Goal: Task Accomplishment & Management: Complete application form

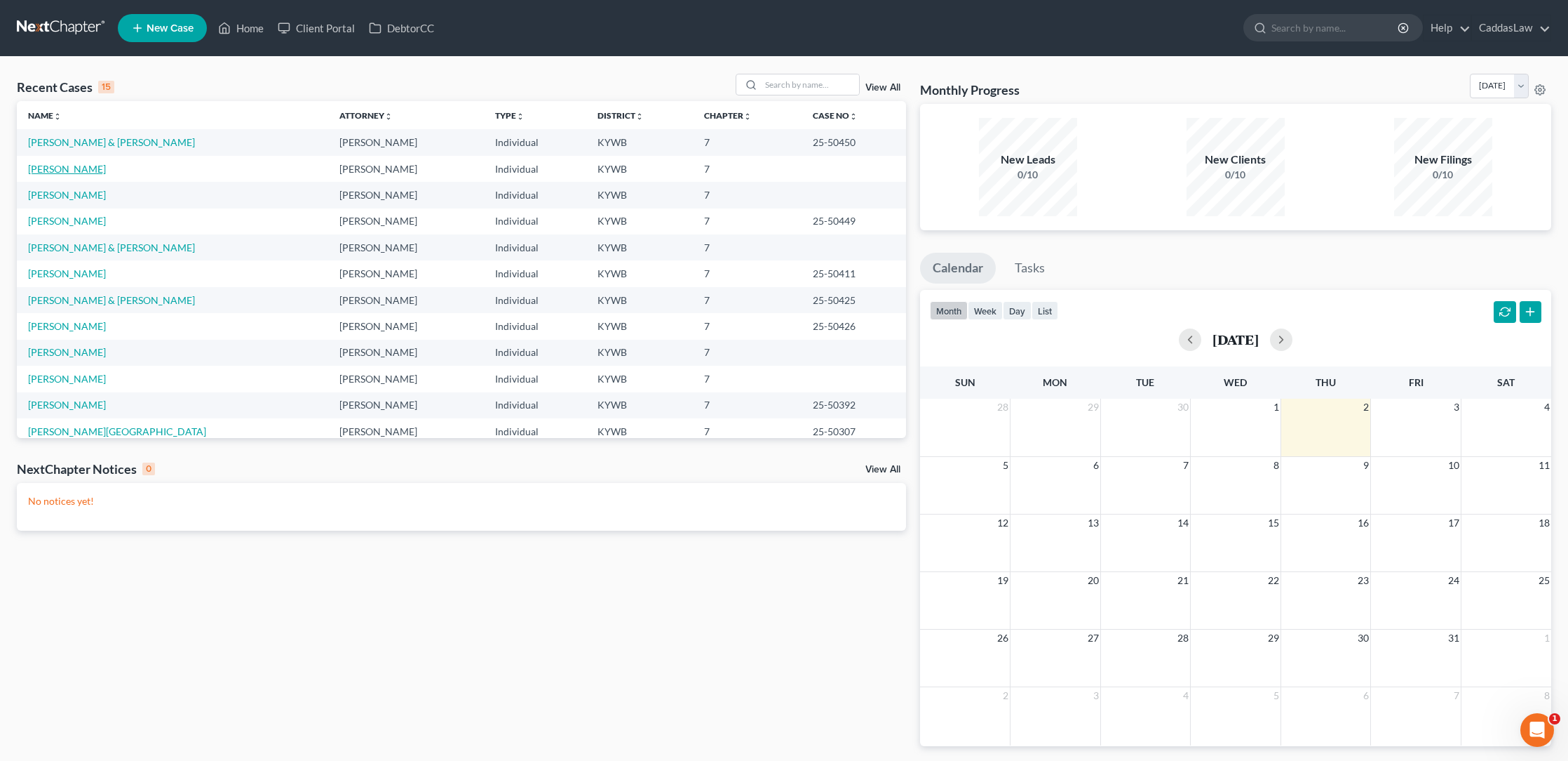
click at [48, 169] on link "[PERSON_NAME]" at bounding box center [67, 168] width 78 height 12
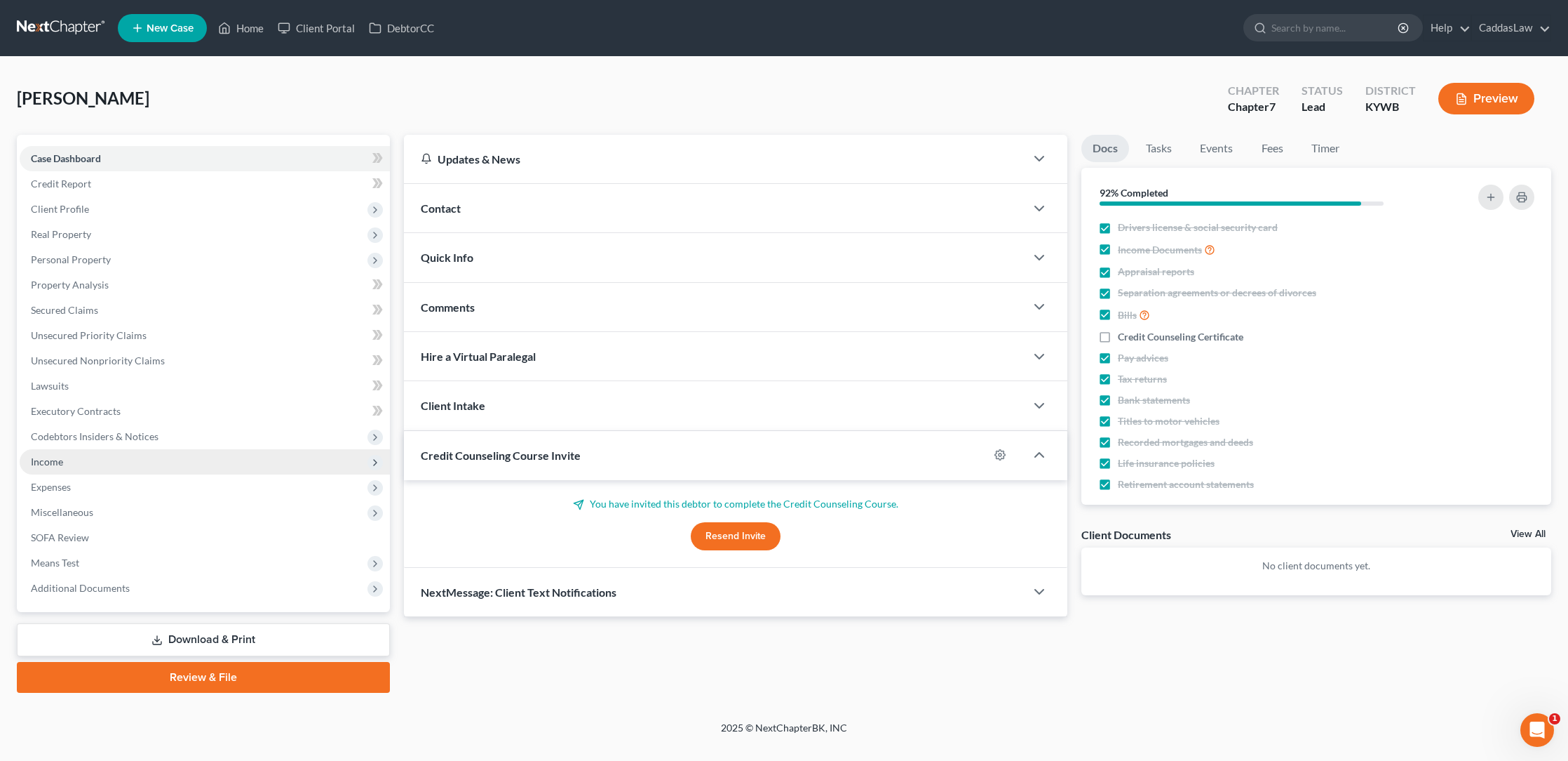
click at [58, 464] on span "Income" at bounding box center [47, 461] width 32 height 12
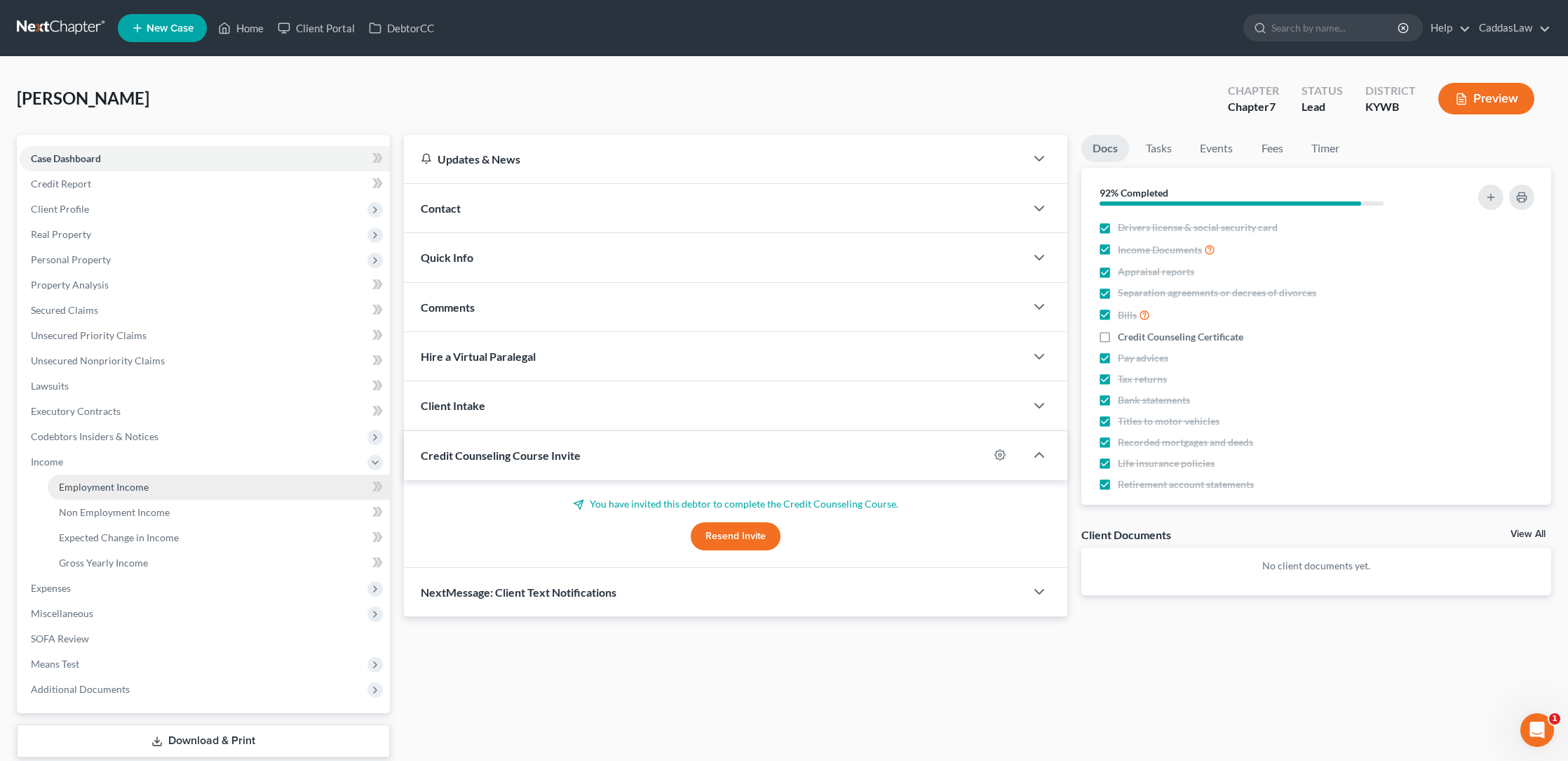
click at [74, 485] on span "Employment Income" at bounding box center [104, 486] width 90 height 12
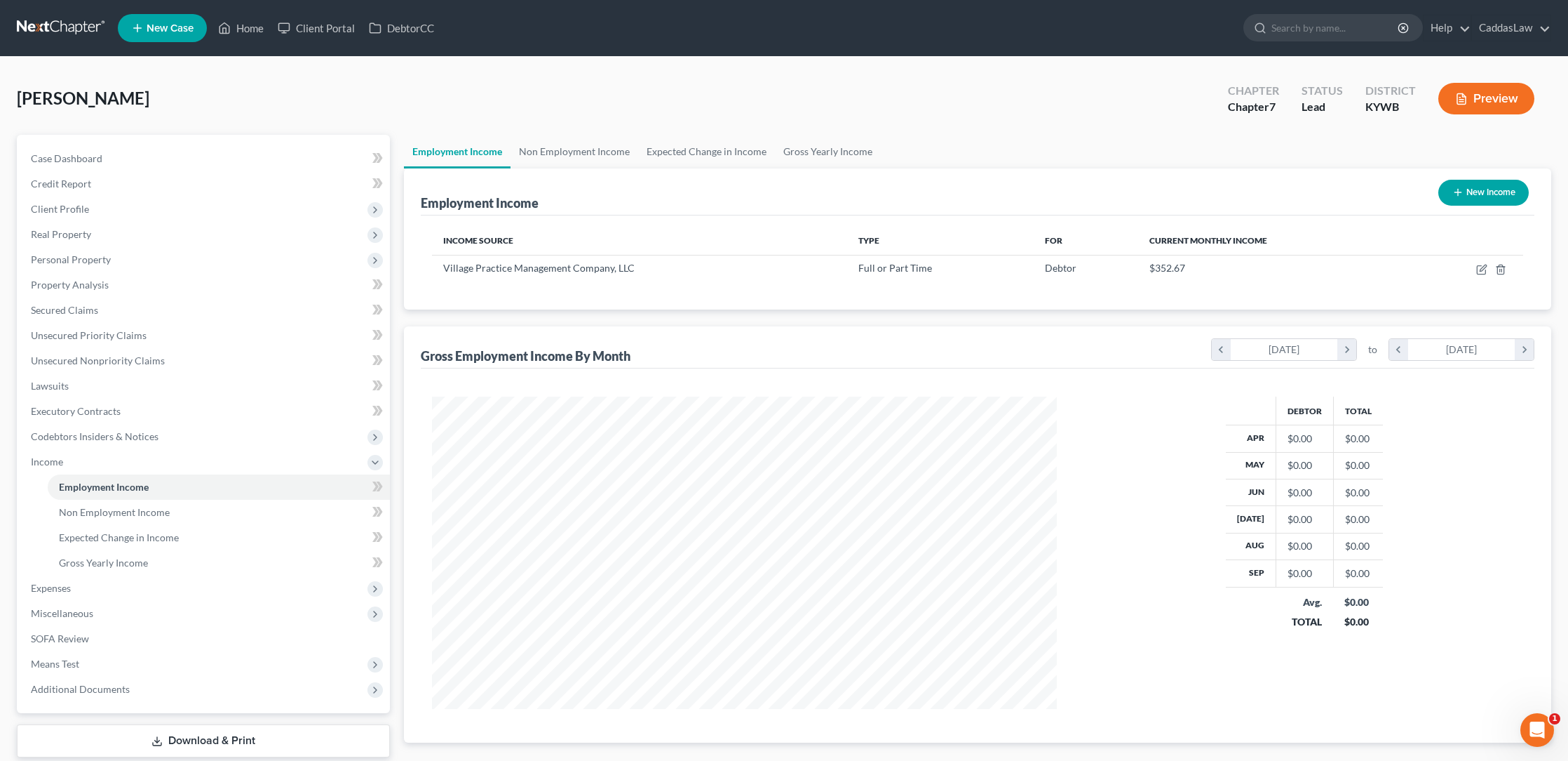
scroll to position [312, 653]
click at [1485, 267] on icon "button" at bounding box center [1481, 269] width 11 height 11
select select "0"
select select "7"
select select "0"
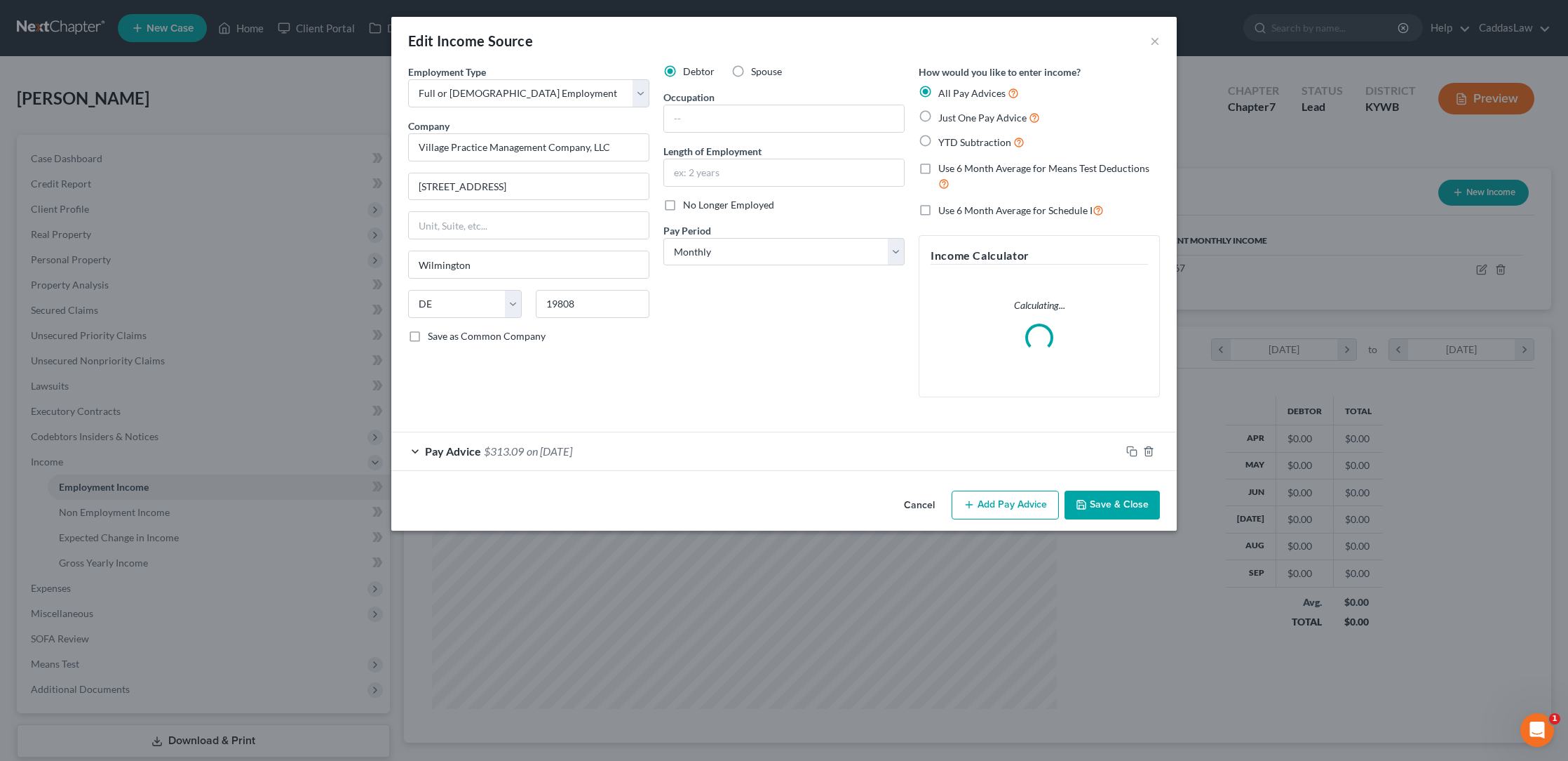
click at [603, 461] on div "Pay Advice $313.09 on [DATE]" at bounding box center [756, 451] width 729 height 37
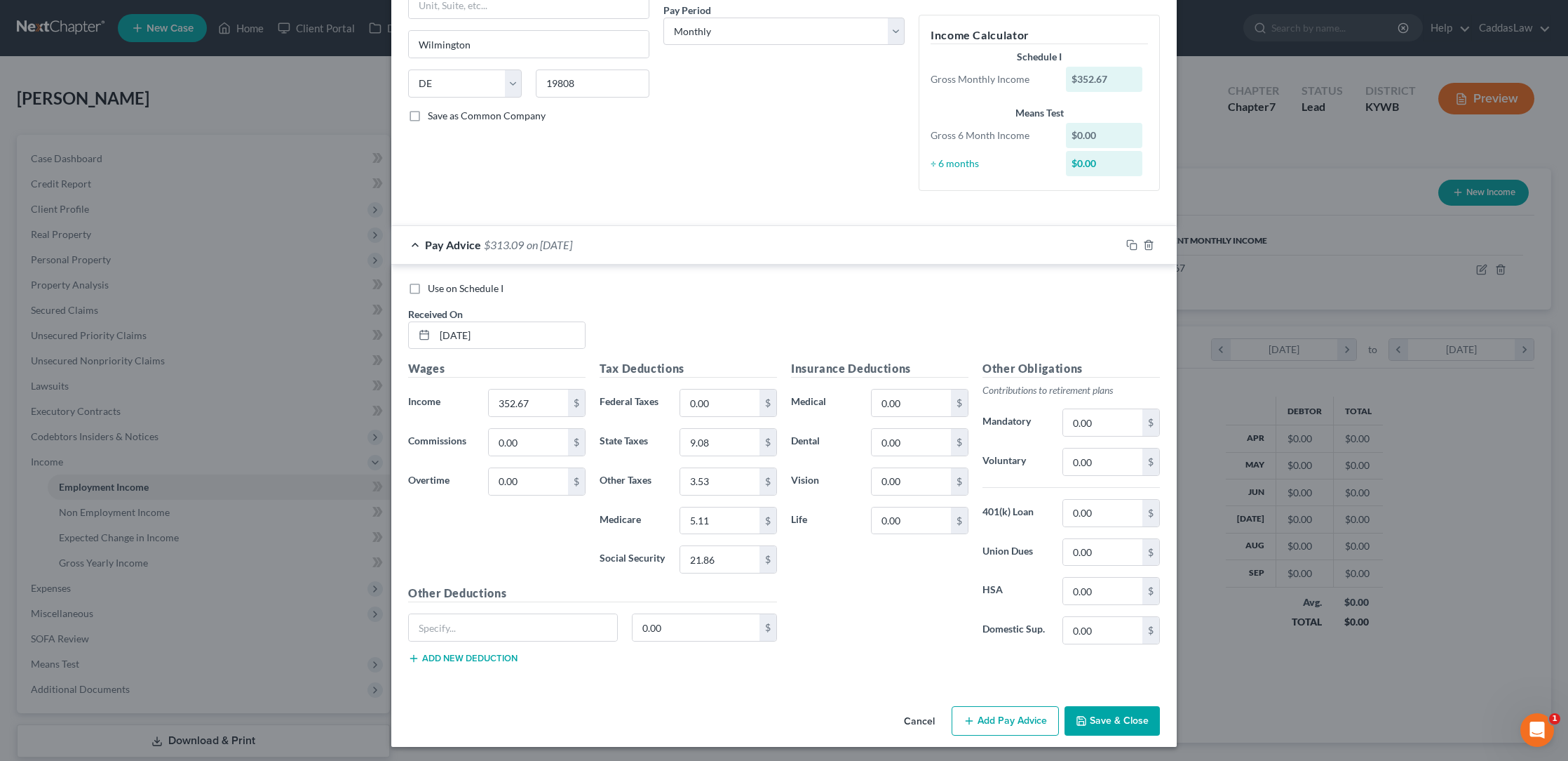
scroll to position [220, 0]
click at [739, 402] on input "0.00" at bounding box center [720, 403] width 79 height 27
type input "0"
click at [415, 250] on div "Pay Advice $313.09 on [DATE]" at bounding box center [756, 246] width 729 height 37
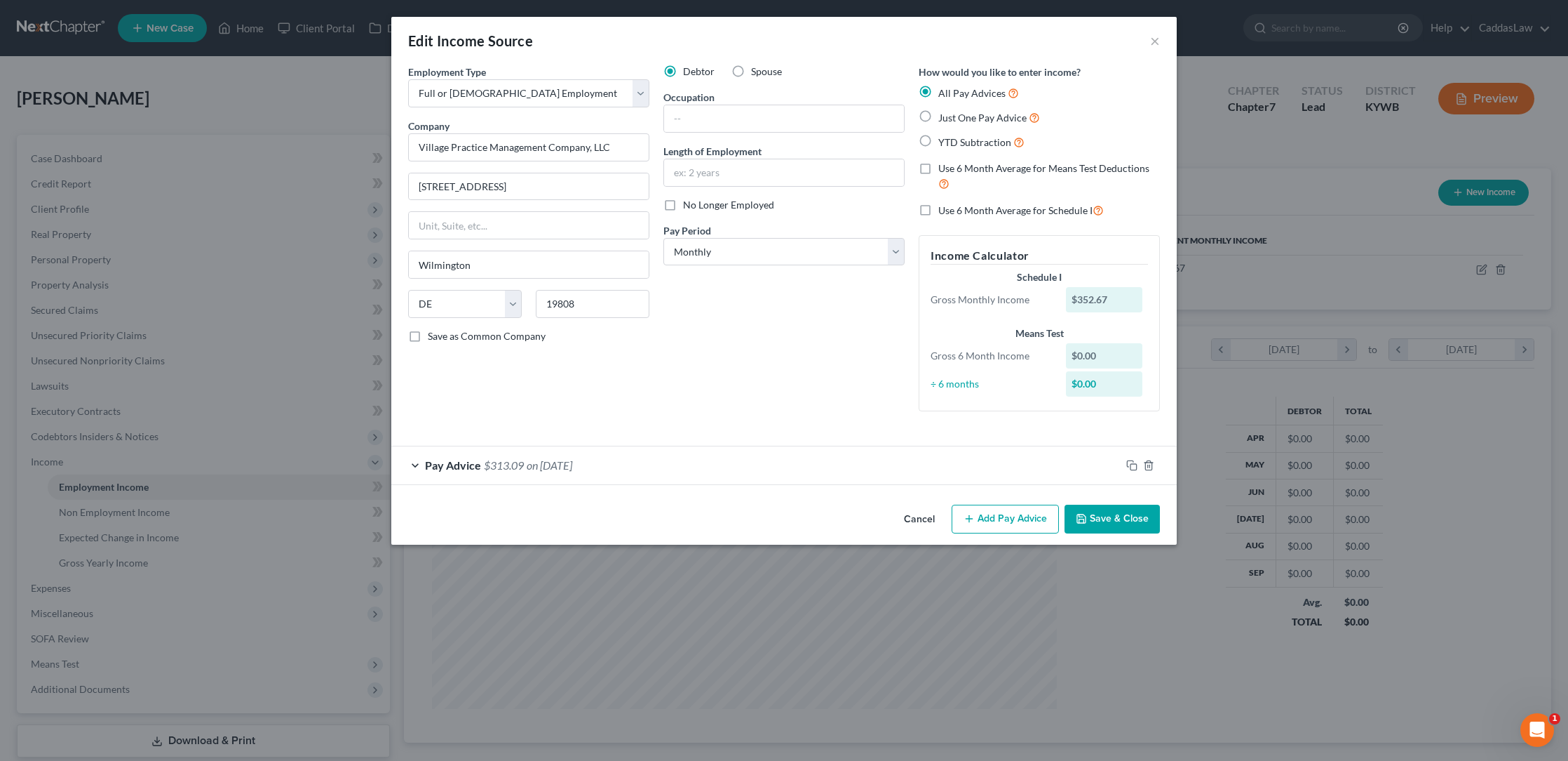
click at [655, 347] on div "Employment Type * Select Full or [DEMOGRAPHIC_DATA] Employment Self Employment …" at bounding box center [529, 243] width 256 height 358
click at [1131, 464] on rect "button" at bounding box center [1134, 467] width 6 height 6
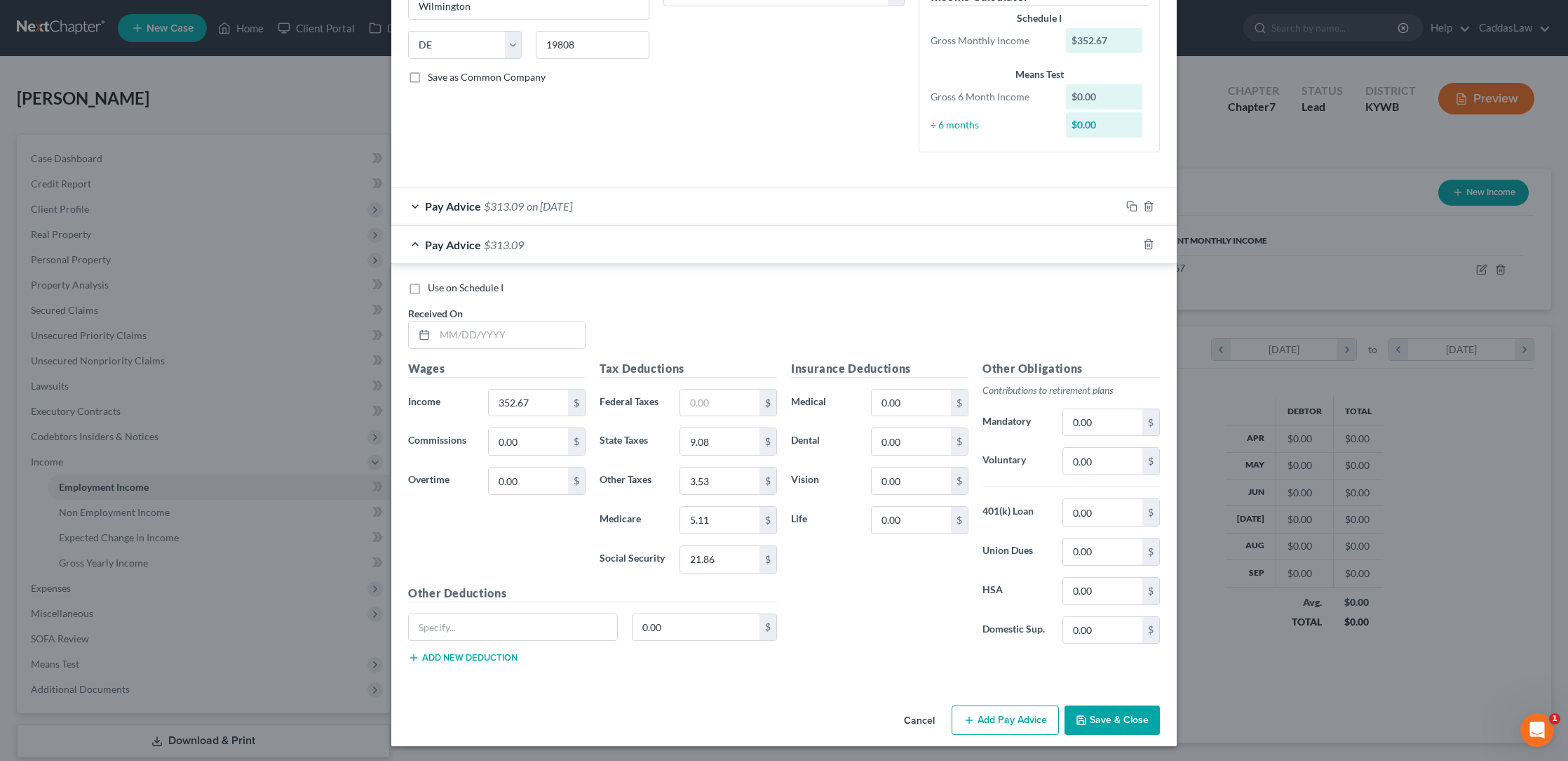
scroll to position [257, 0]
click at [488, 642] on div "0.00 $" at bounding box center [592, 634] width 383 height 39
click at [496, 624] on input "text" at bounding box center [513, 628] width 208 height 27
type input "h"
click at [482, 340] on input "text" at bounding box center [510, 336] width 150 height 27
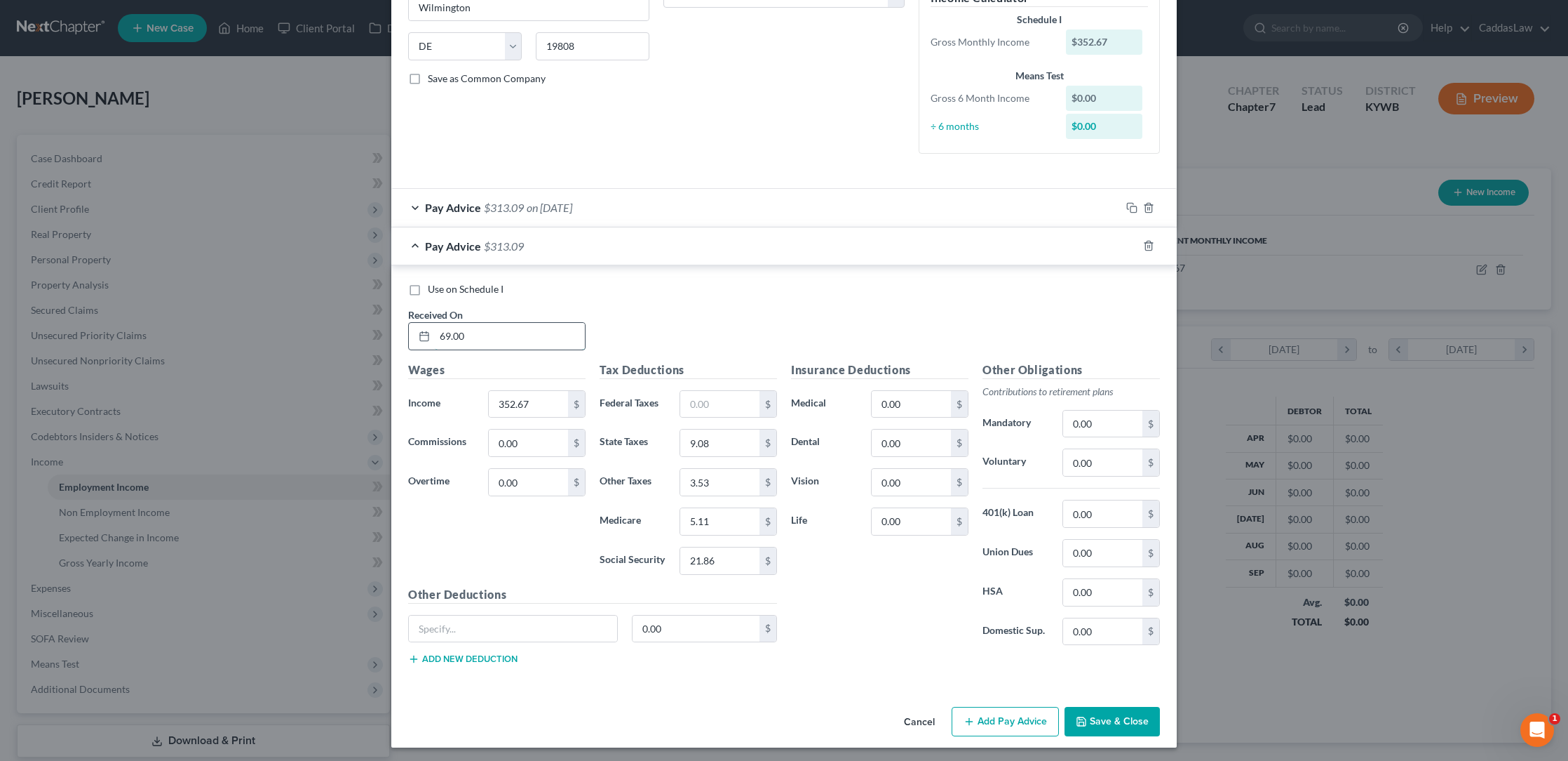
type input "69.00"
type input "9"
click at [725, 480] on input "3.53" at bounding box center [720, 482] width 79 height 27
type input "3"
type input "0.69"
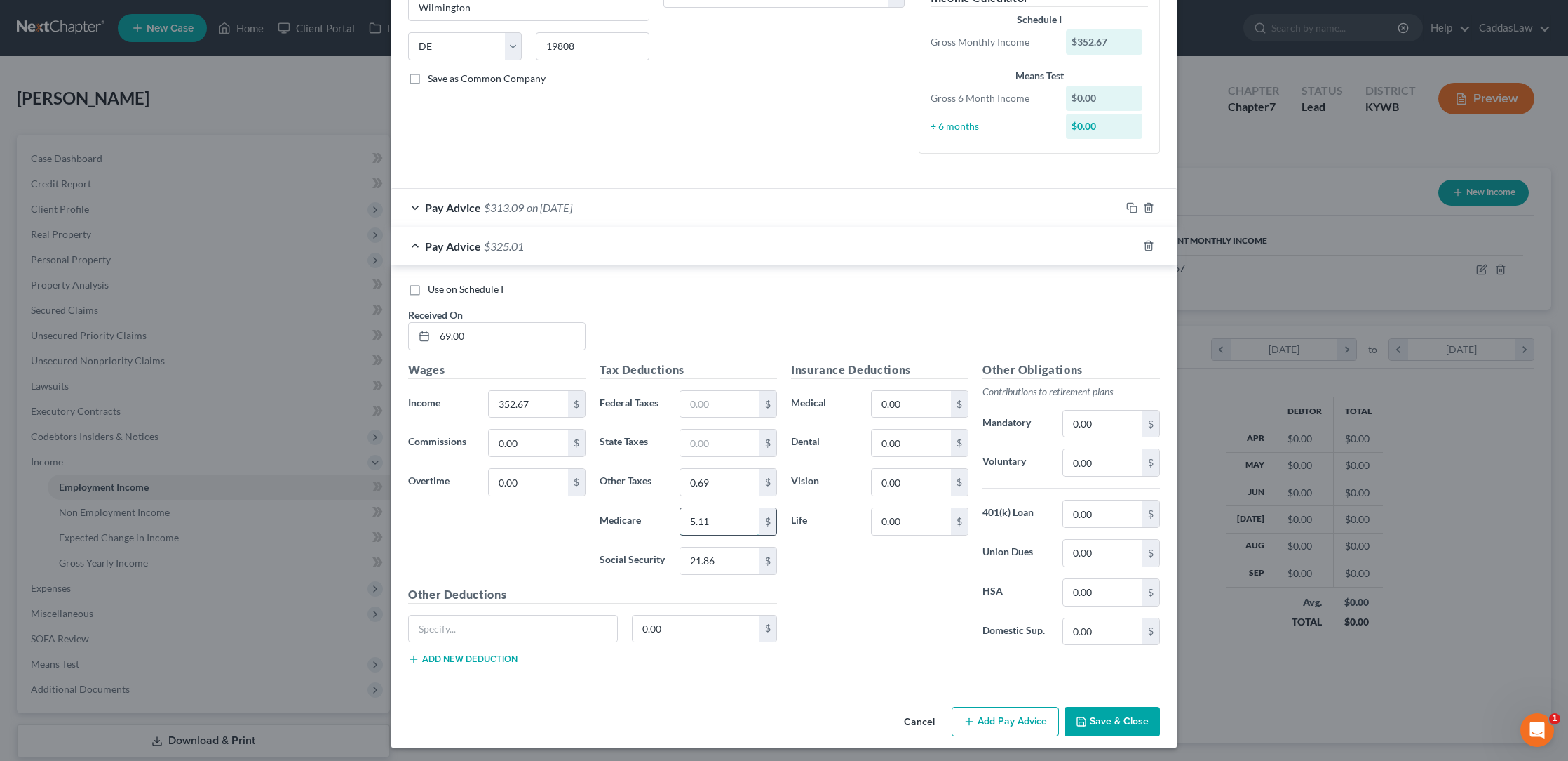
click at [713, 519] on input "5.11" at bounding box center [720, 522] width 79 height 27
type input "5"
type input "1.00"
click at [733, 553] on input "21.86" at bounding box center [720, 561] width 79 height 27
type input "2"
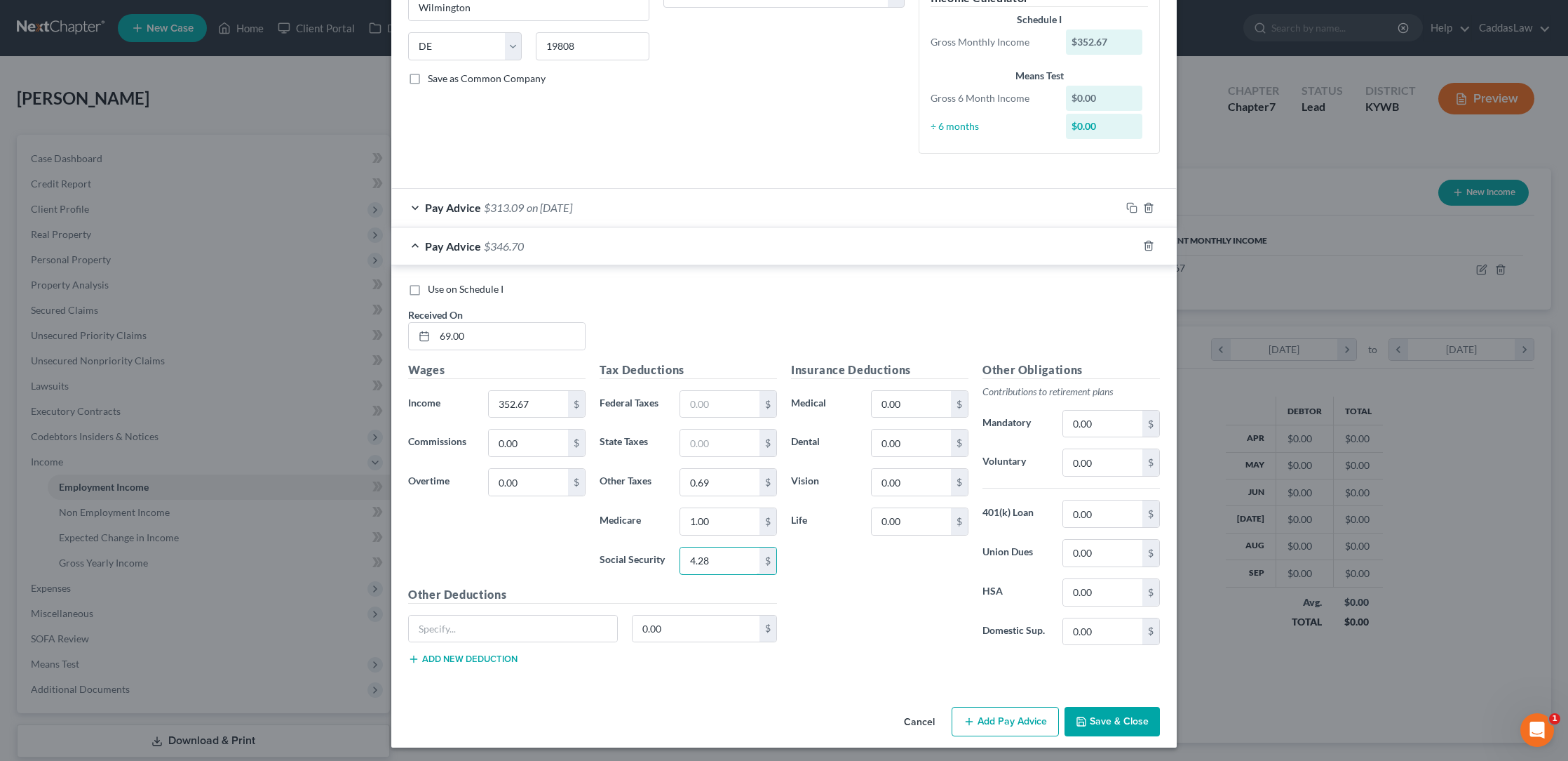
type input "4.28"
click at [541, 416] on div "Wages Income * 352.67 $ Commissions 0.00 $ Overtime 0.00 $" at bounding box center [497, 473] width 192 height 225
click at [556, 384] on div "Wages Income * 352.67 $ Commissions 0.00 $ Overtime 0.00 $" at bounding box center [497, 473] width 192 height 225
click at [531, 396] on input "352.67" at bounding box center [528, 404] width 79 height 27
type input "3"
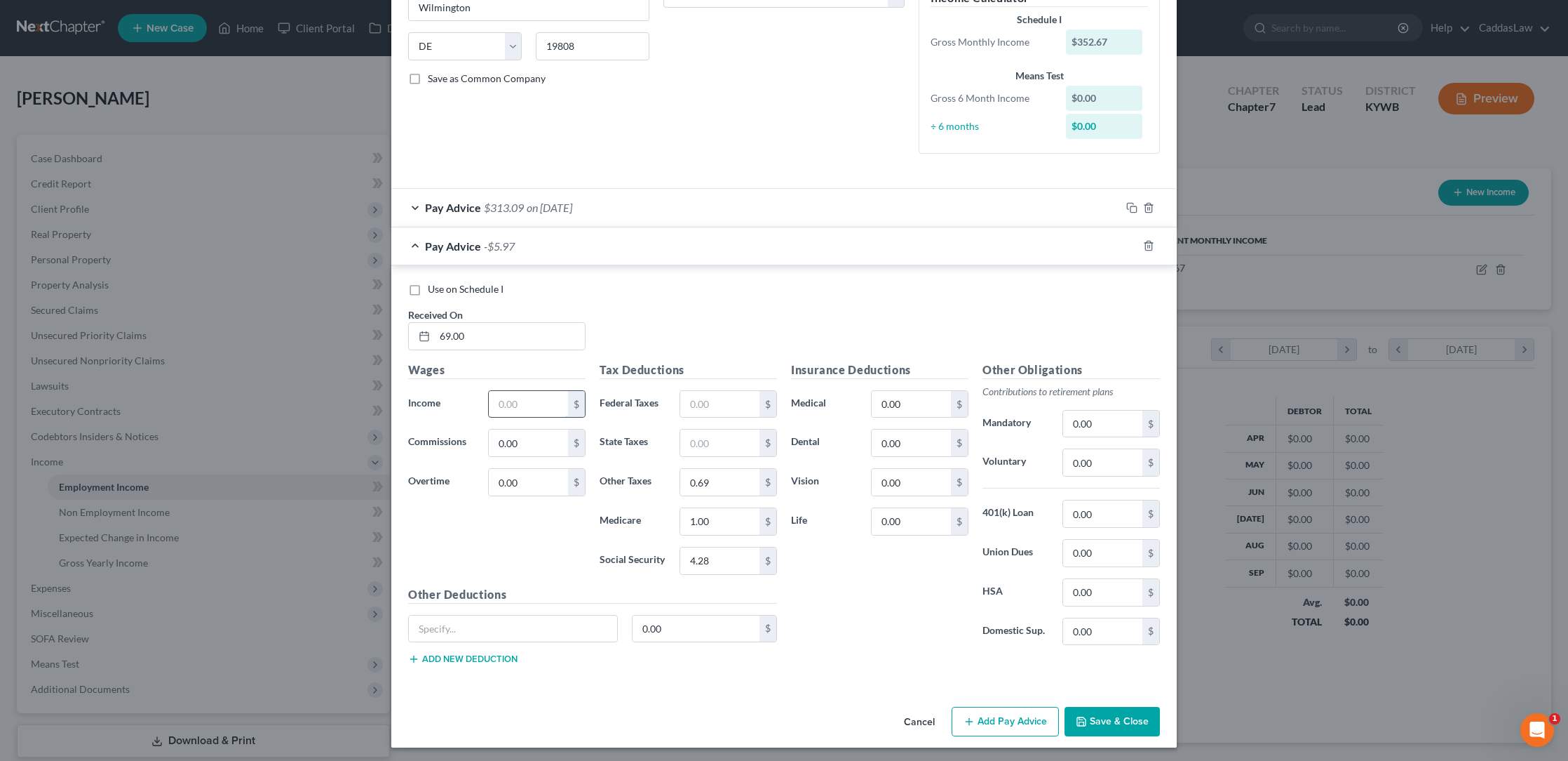
type input "9"
type input "69.00"
click at [475, 335] on input "69.00" at bounding box center [510, 336] width 150 height 27
type input "6"
type input "[DATE]"
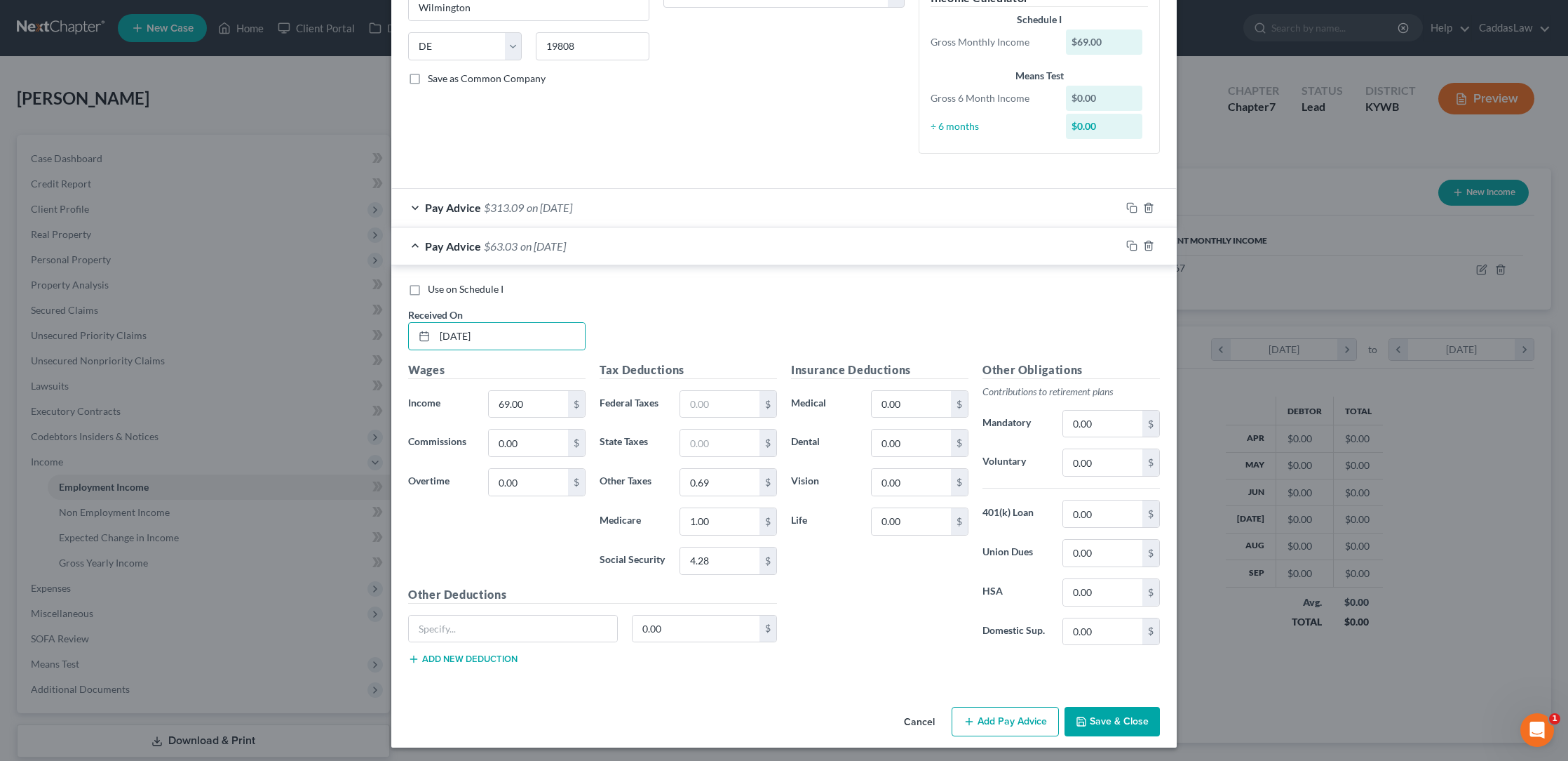
click at [1096, 716] on button "Save & Close" at bounding box center [1112, 721] width 95 height 30
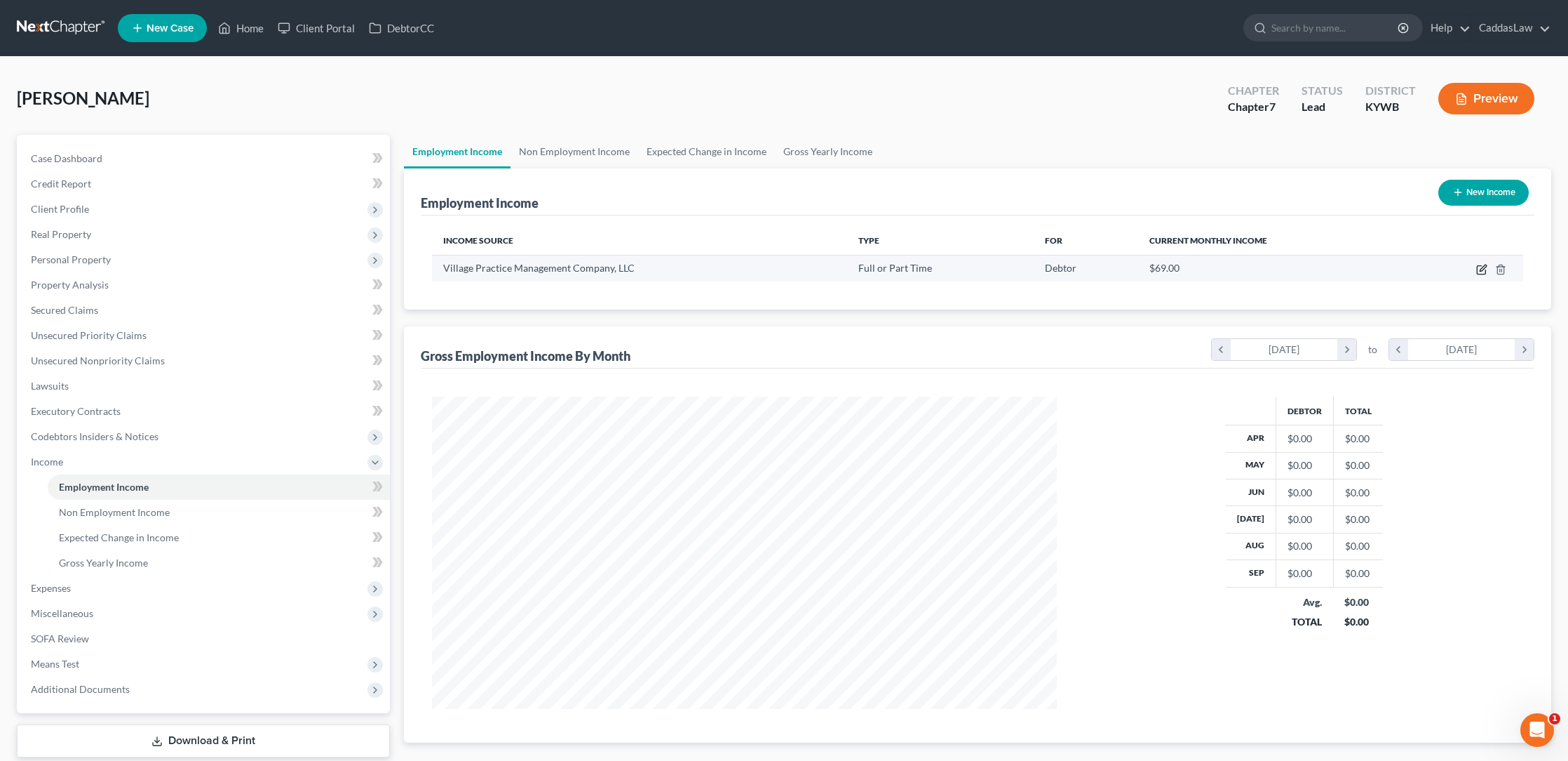
click at [1478, 271] on icon "button" at bounding box center [1481, 269] width 11 height 11
select select "0"
select select "7"
select select "0"
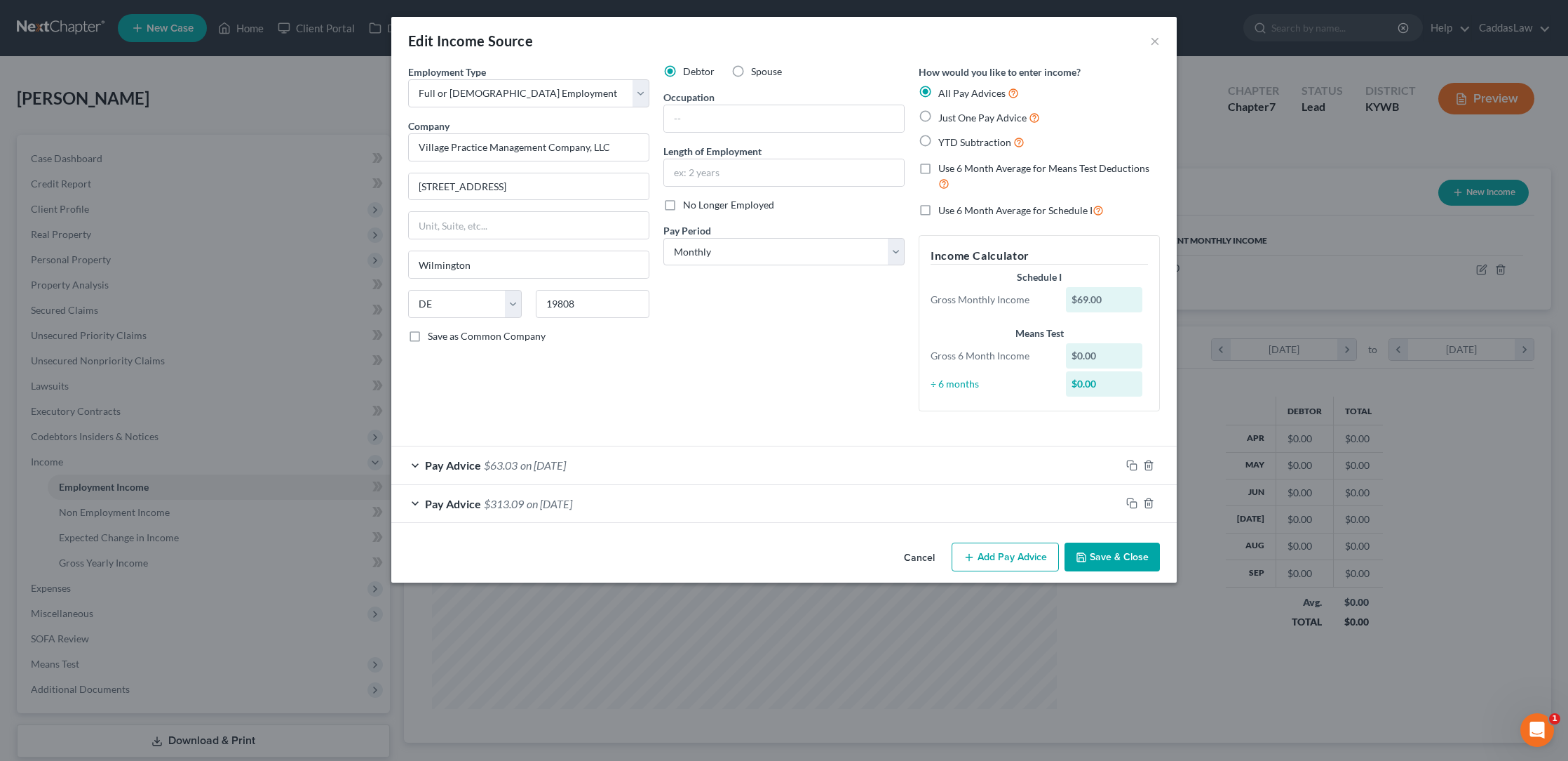
click at [765, 511] on div "Pay Advice $313.09 on [DATE]" at bounding box center [756, 504] width 729 height 37
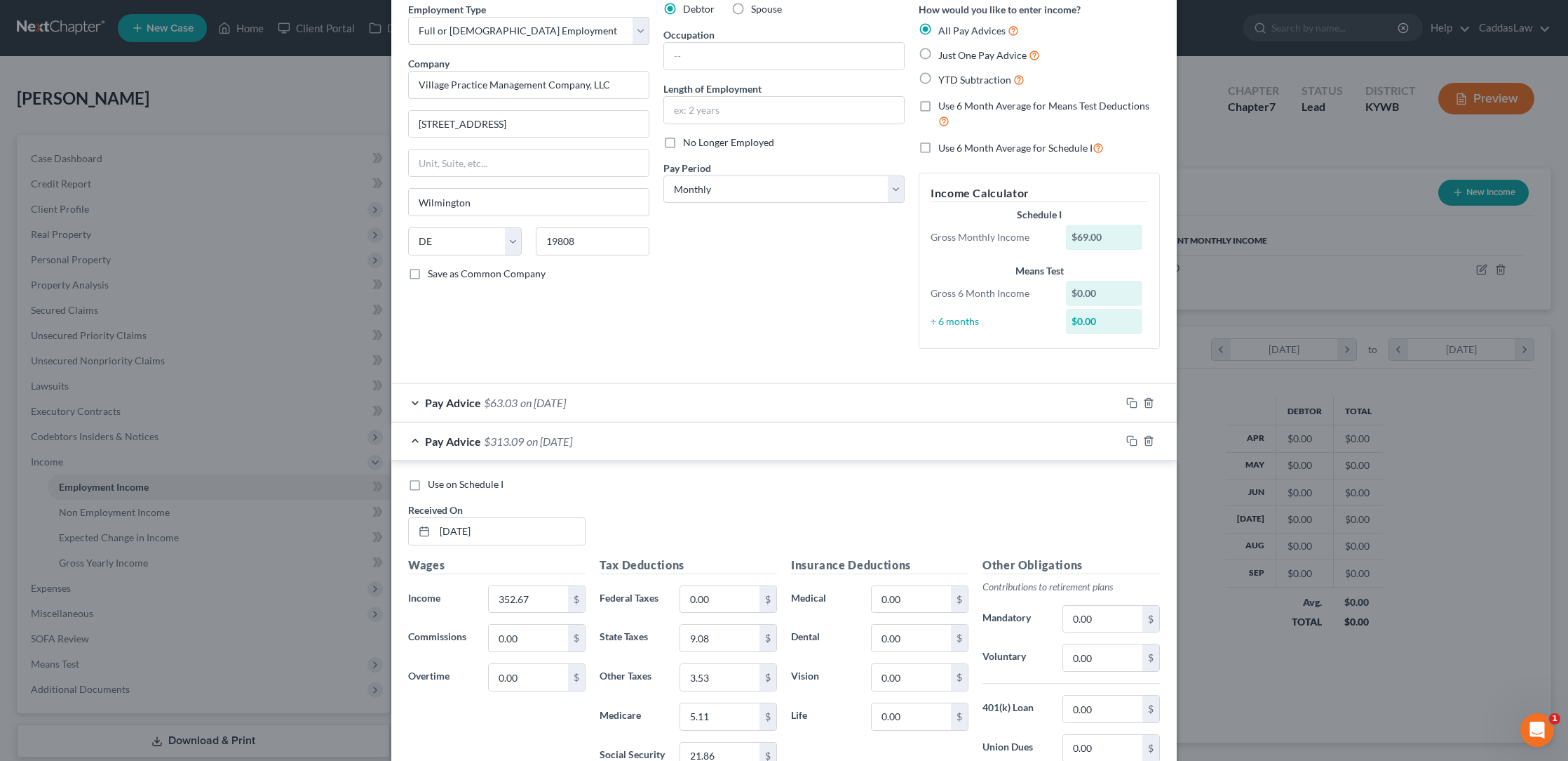
scroll to position [113, 0]
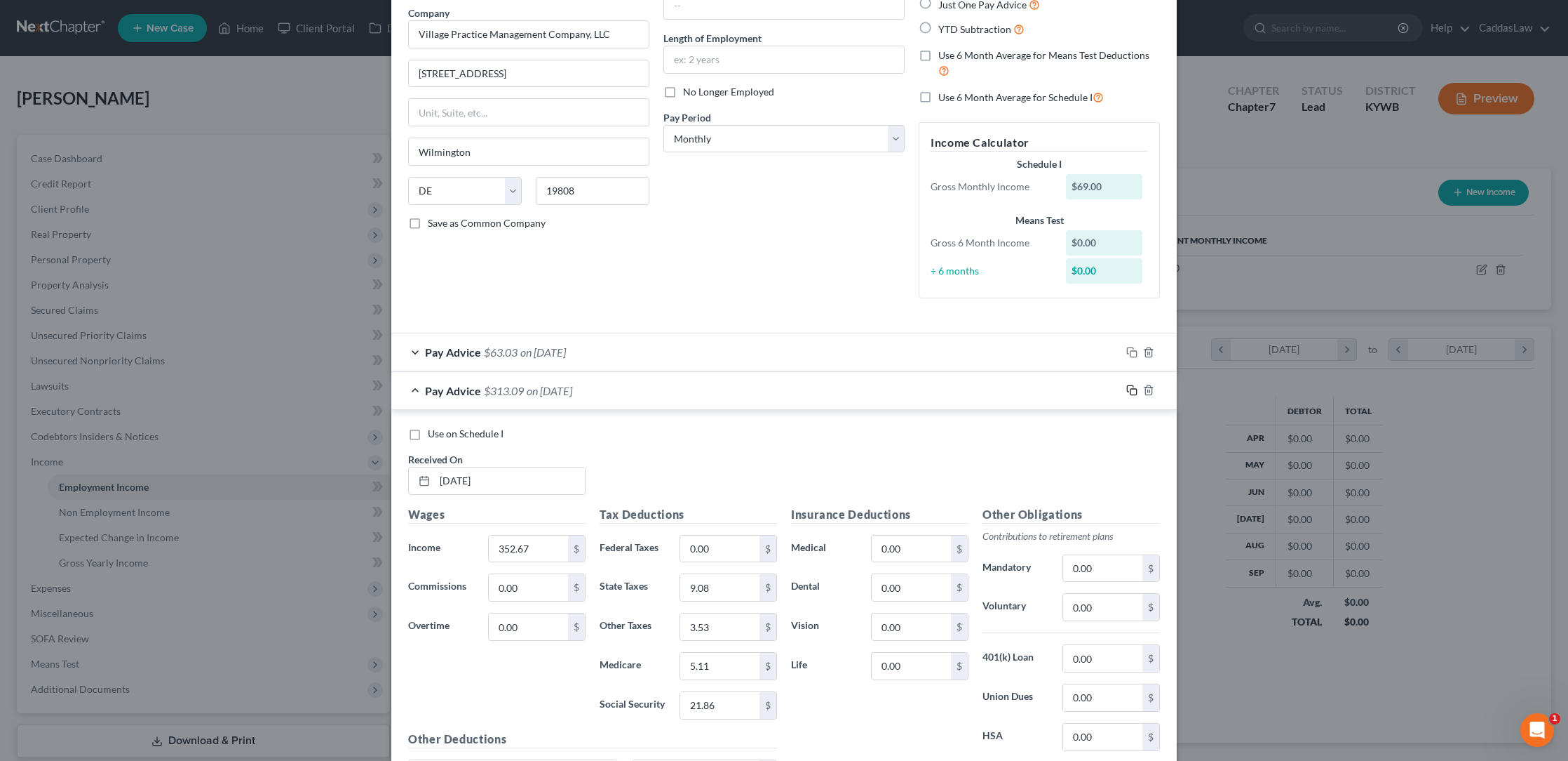
click at [1133, 389] on rect "button" at bounding box center [1134, 392] width 6 height 6
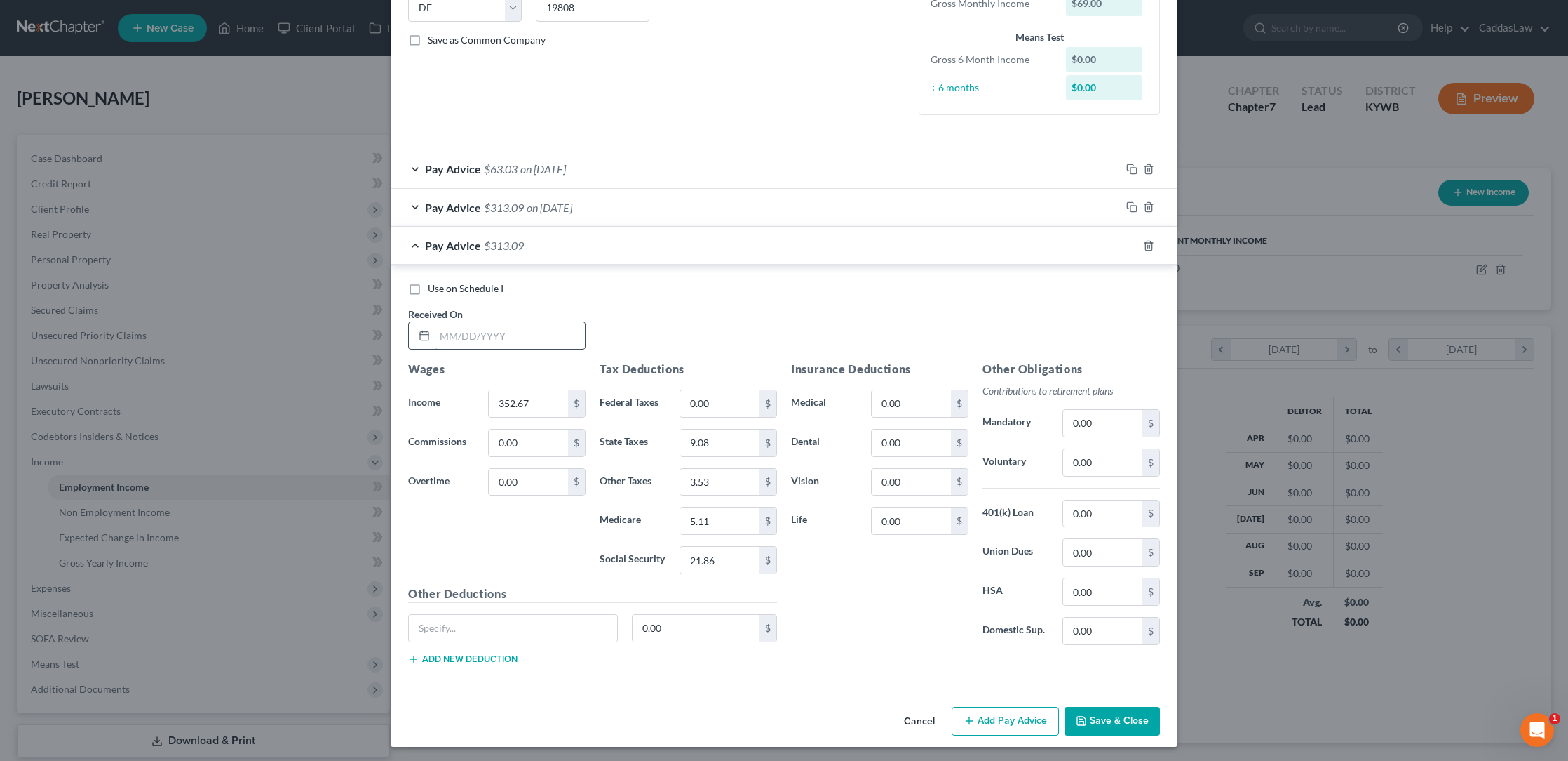
scroll to position [296, 0]
click at [438, 331] on input "text" at bounding box center [510, 336] width 150 height 27
type input "[DATE]"
click at [535, 403] on input "352.67" at bounding box center [528, 404] width 79 height 27
type input "3"
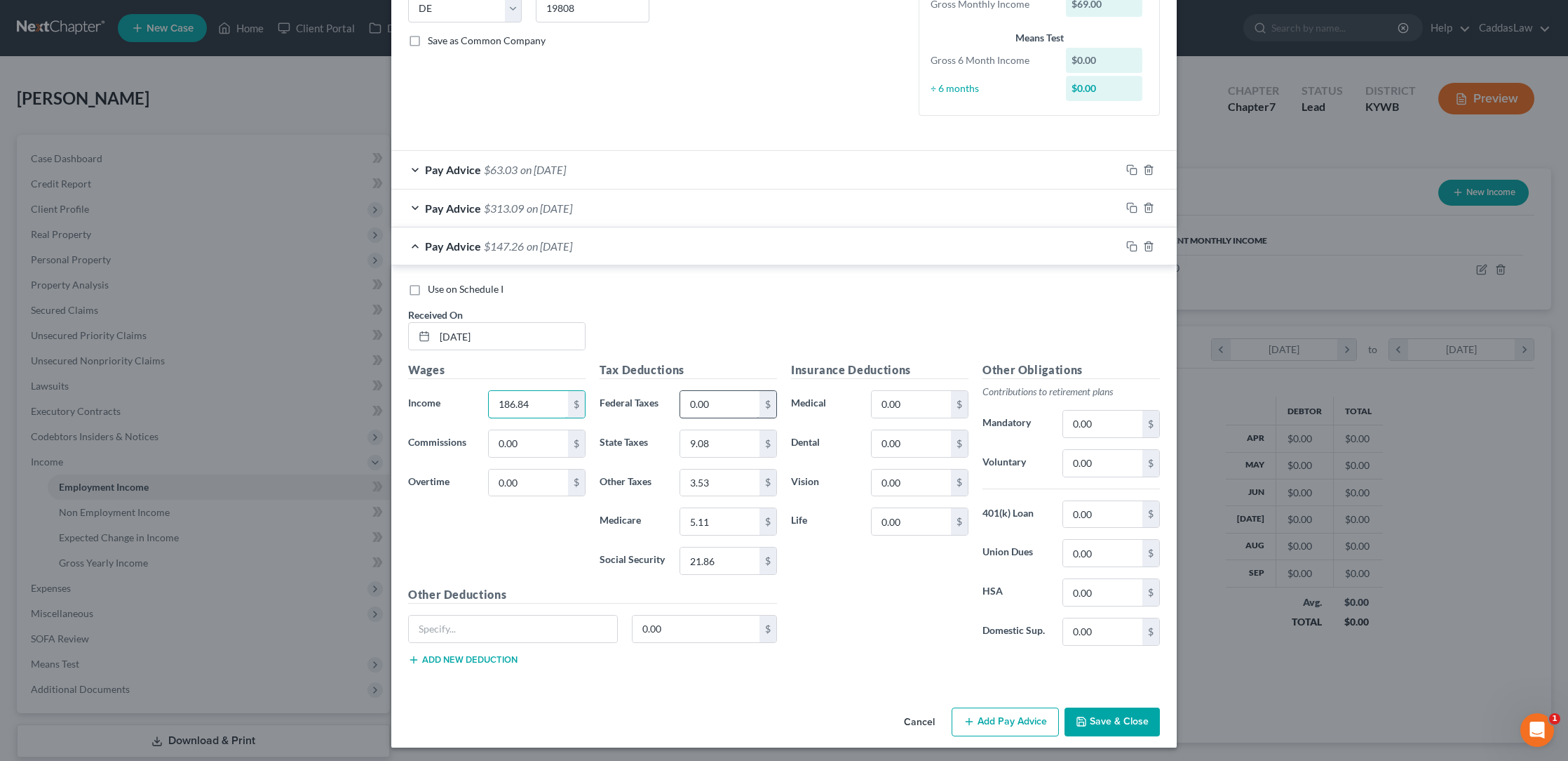
type input "186.84"
click at [717, 395] on input "0.00" at bounding box center [720, 404] width 79 height 27
drag, startPoint x: 720, startPoint y: 405, endPoint x: 658, endPoint y: 405, distance: 62.0
click at [658, 405] on div "Federal Taxes 0.00 $" at bounding box center [688, 404] width 192 height 28
type input "12.91"
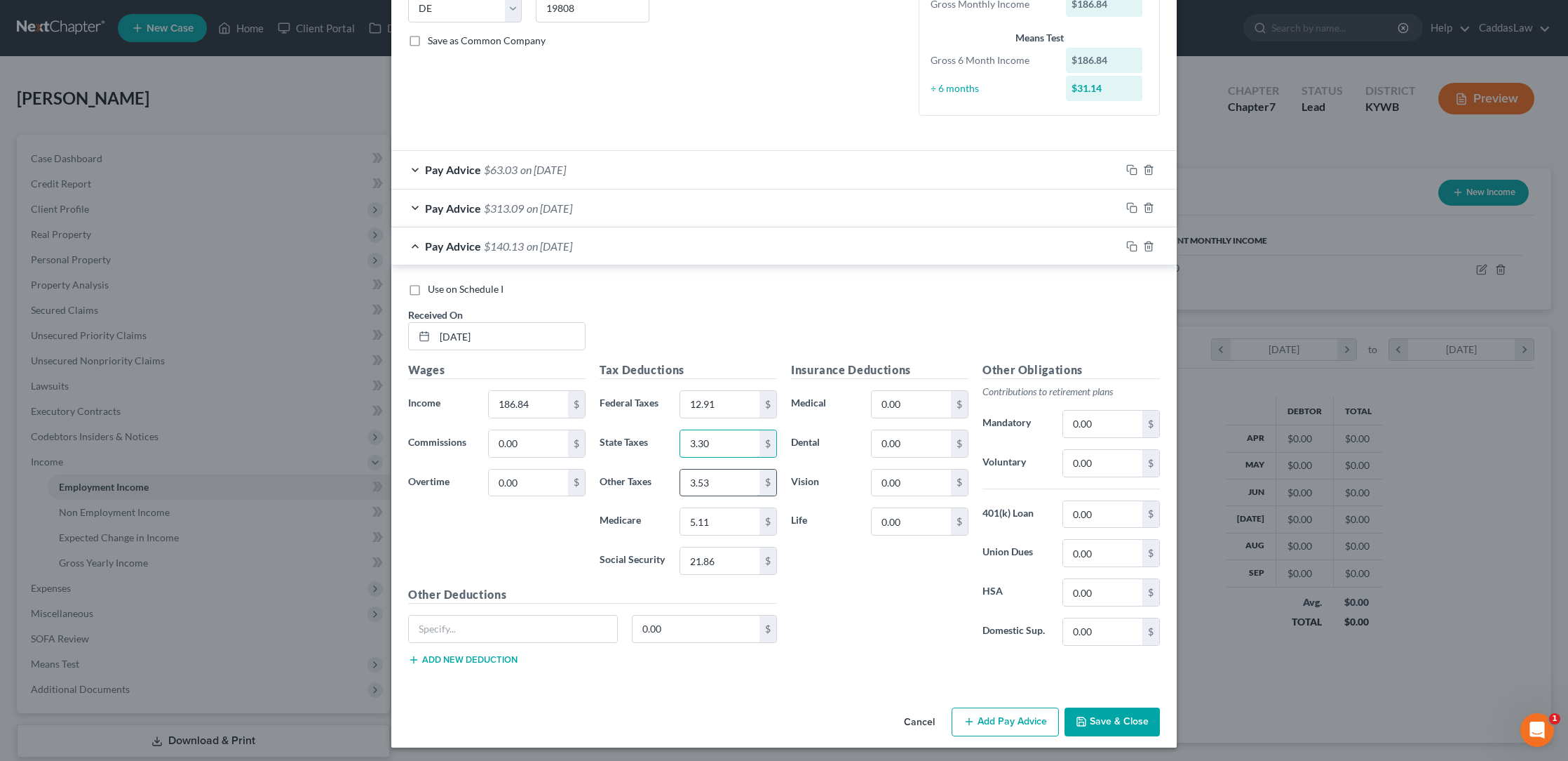
type input "3.30"
click at [712, 486] on input "3.53" at bounding box center [720, 483] width 79 height 27
type input "3"
type input "2.08"
click at [722, 515] on input "5.11" at bounding box center [720, 522] width 79 height 27
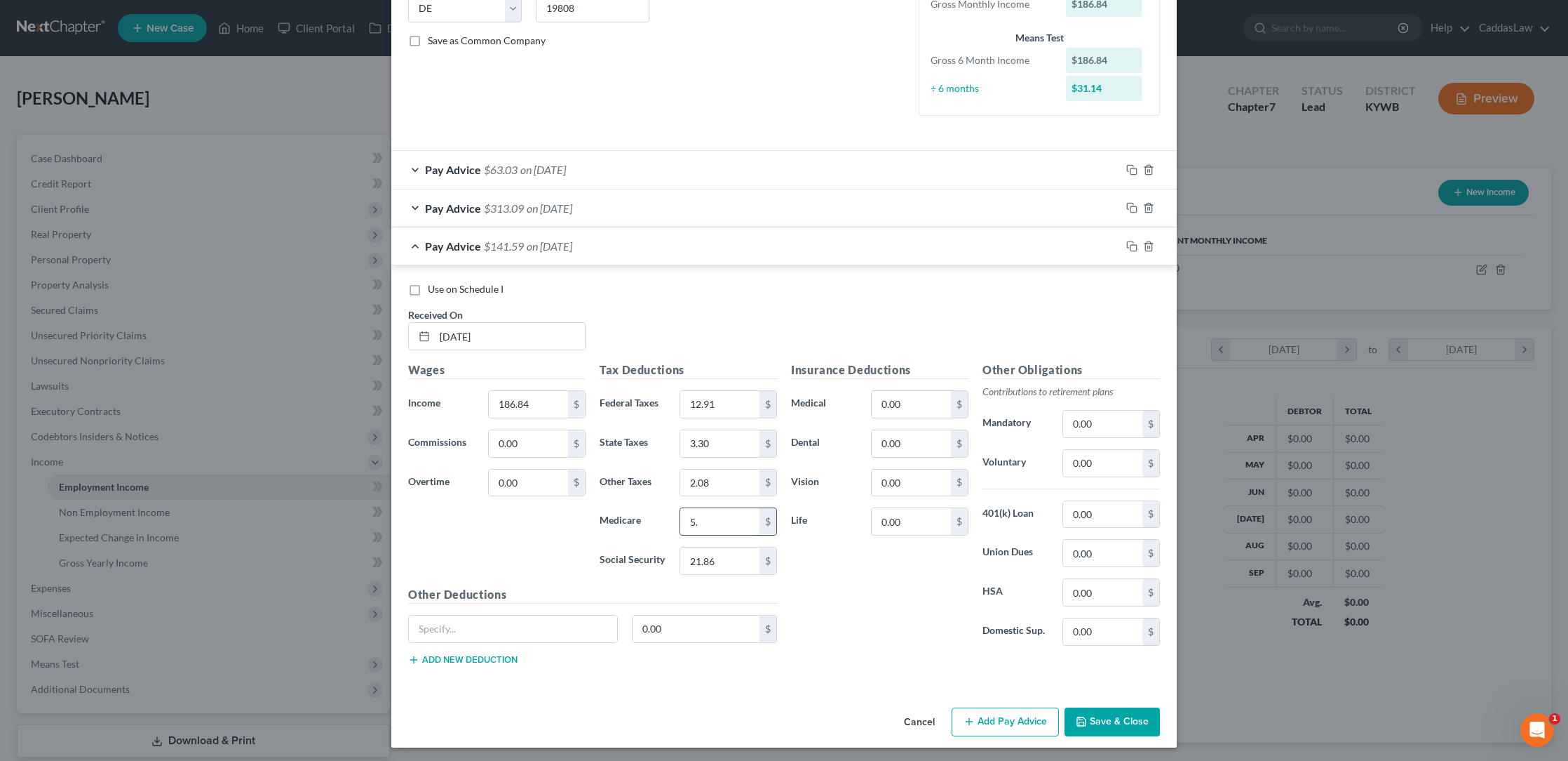
type input "5"
type input "3.02"
click at [729, 404] on input "12.91" at bounding box center [720, 404] width 79 height 27
type input "1"
click at [746, 548] on input "text" at bounding box center [720, 561] width 79 height 27
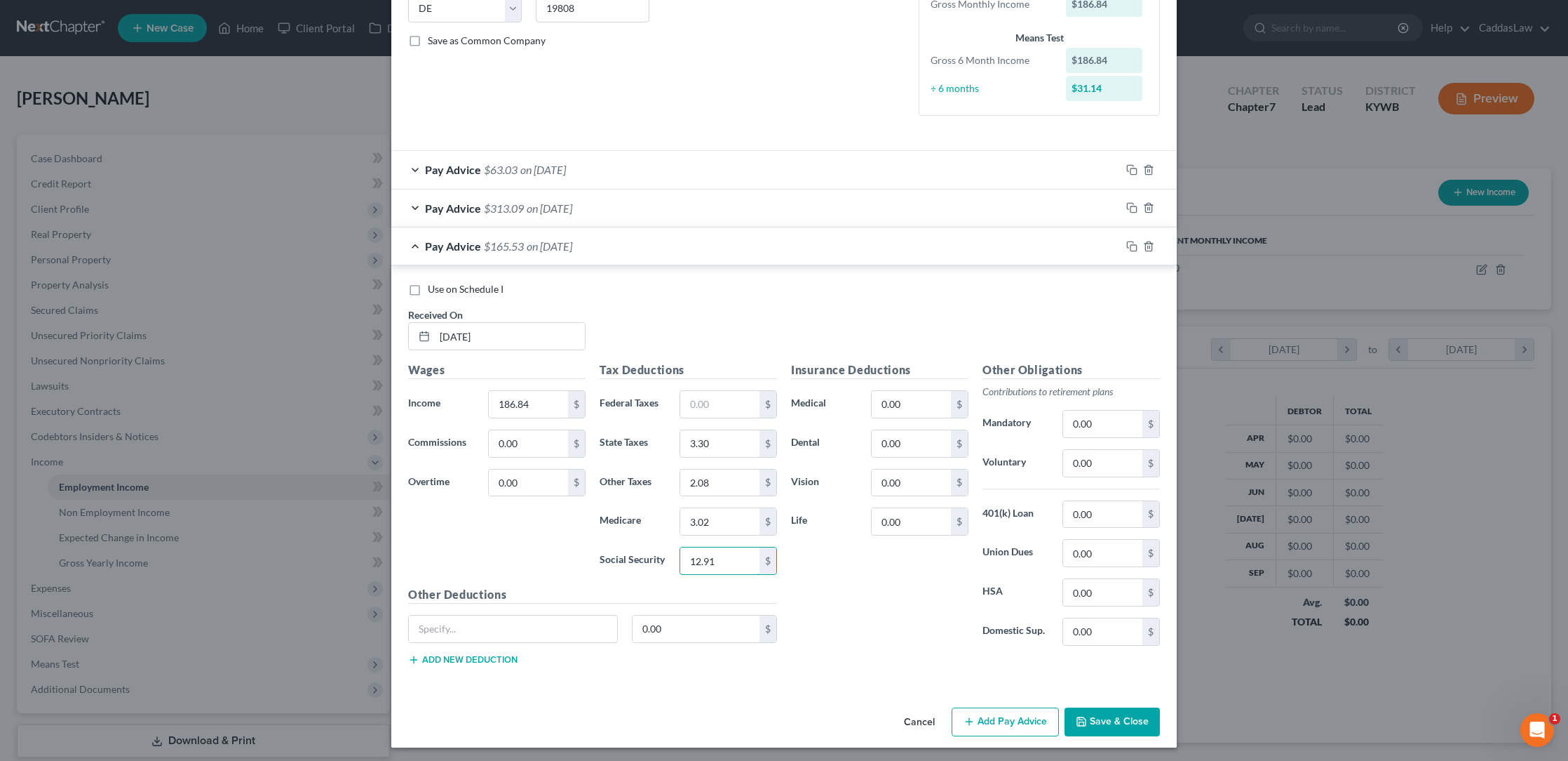
type input "12.91"
click at [634, 197] on div "Pay Advice $313.09 on [DATE]" at bounding box center [756, 208] width 729 height 37
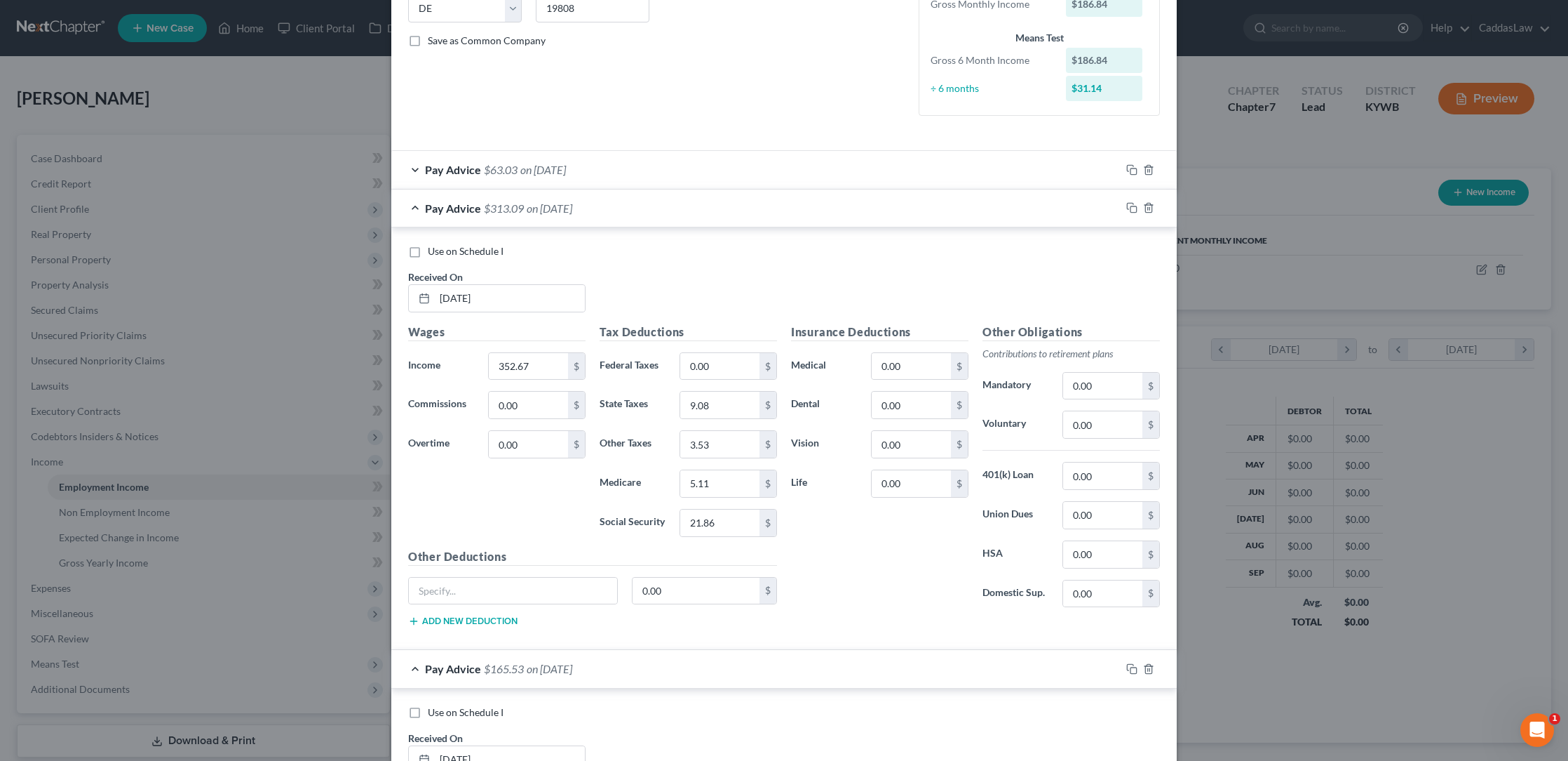
click at [641, 171] on div "Pay Advice $63.03 on [DATE]" at bounding box center [756, 169] width 729 height 37
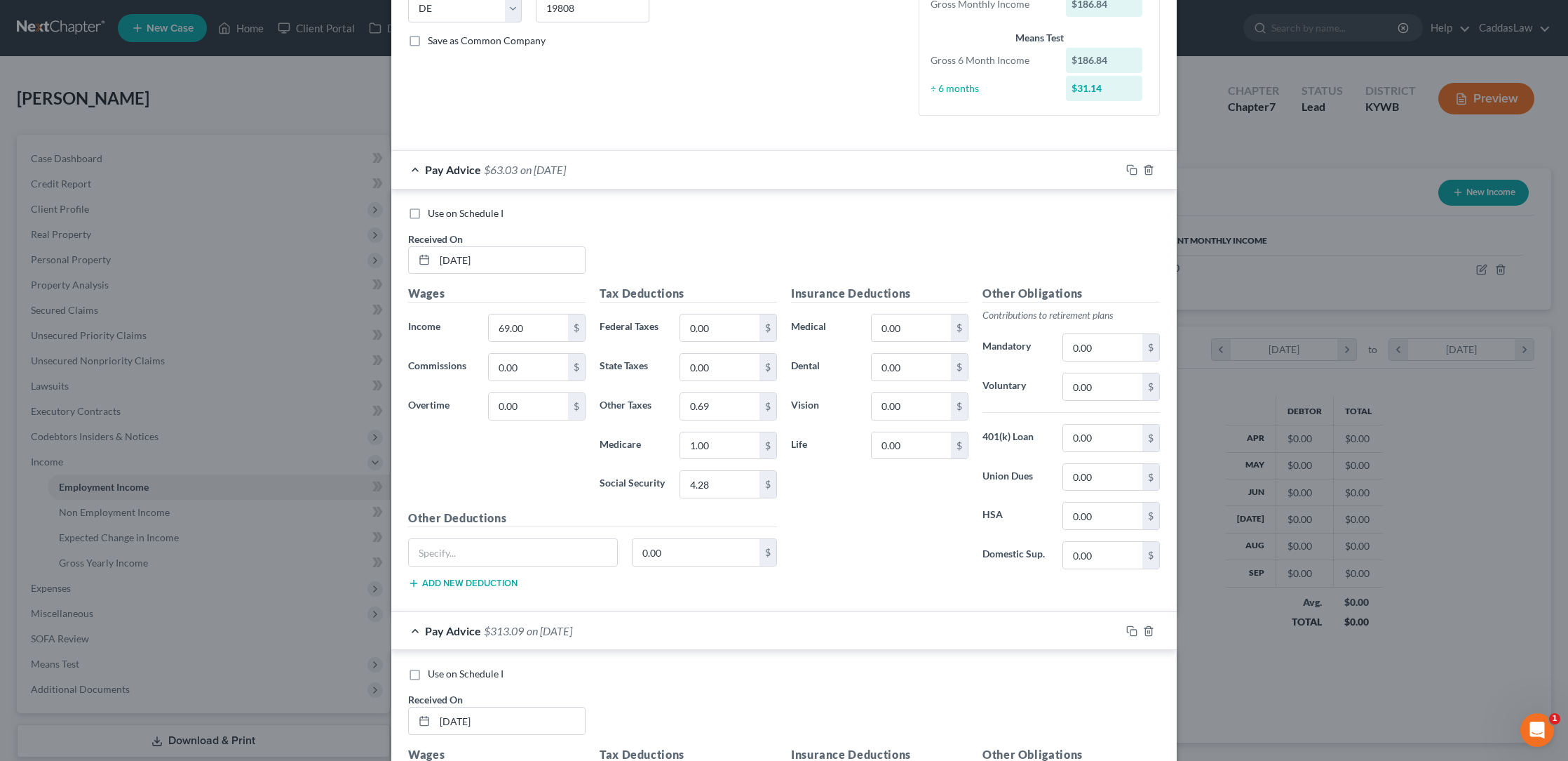
click at [641, 171] on div "Pay Advice $63.03 on [DATE]" at bounding box center [756, 169] width 729 height 37
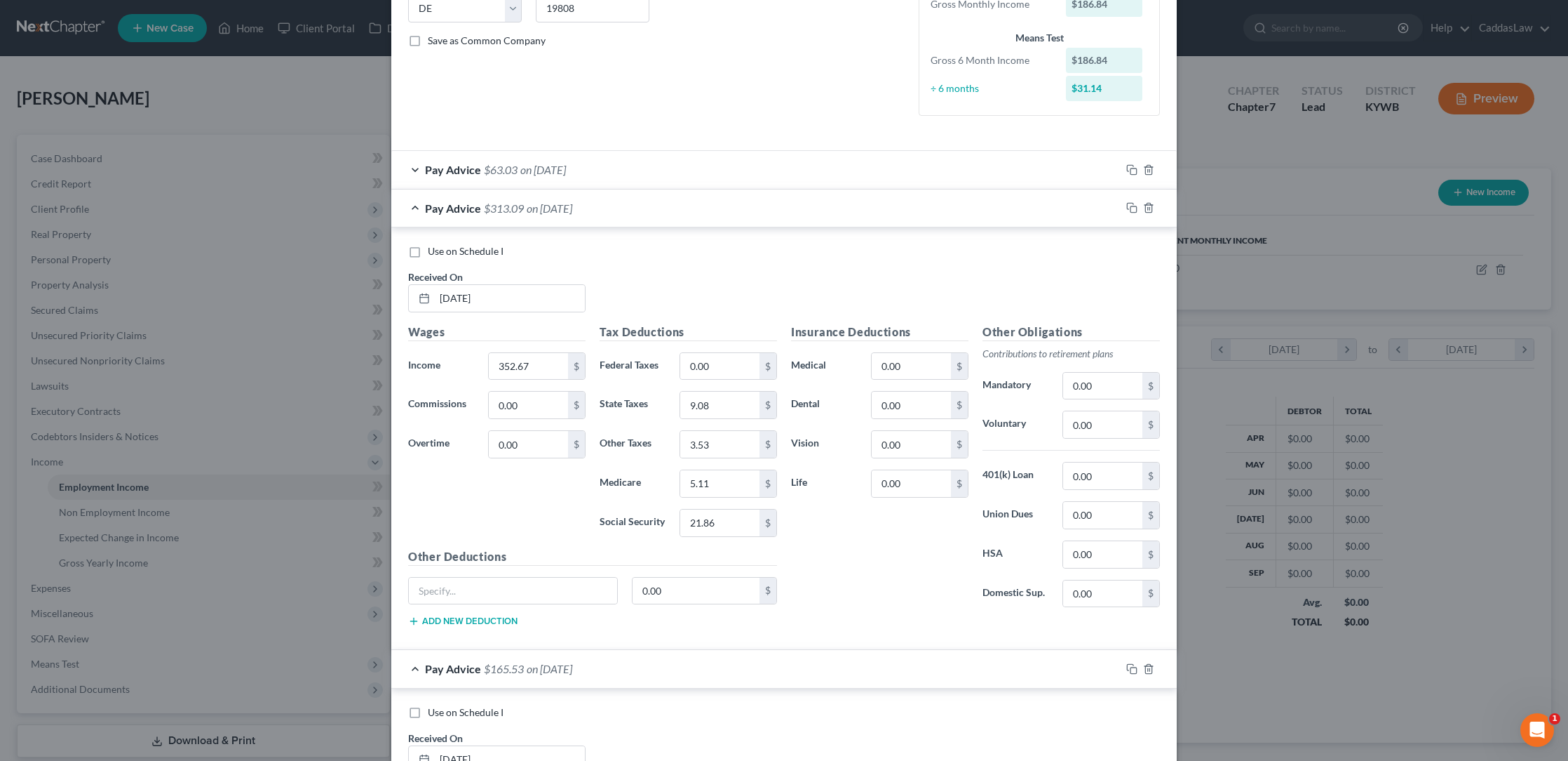
click at [643, 207] on div "Pay Advice $313.09 on [DATE]" at bounding box center [756, 208] width 729 height 37
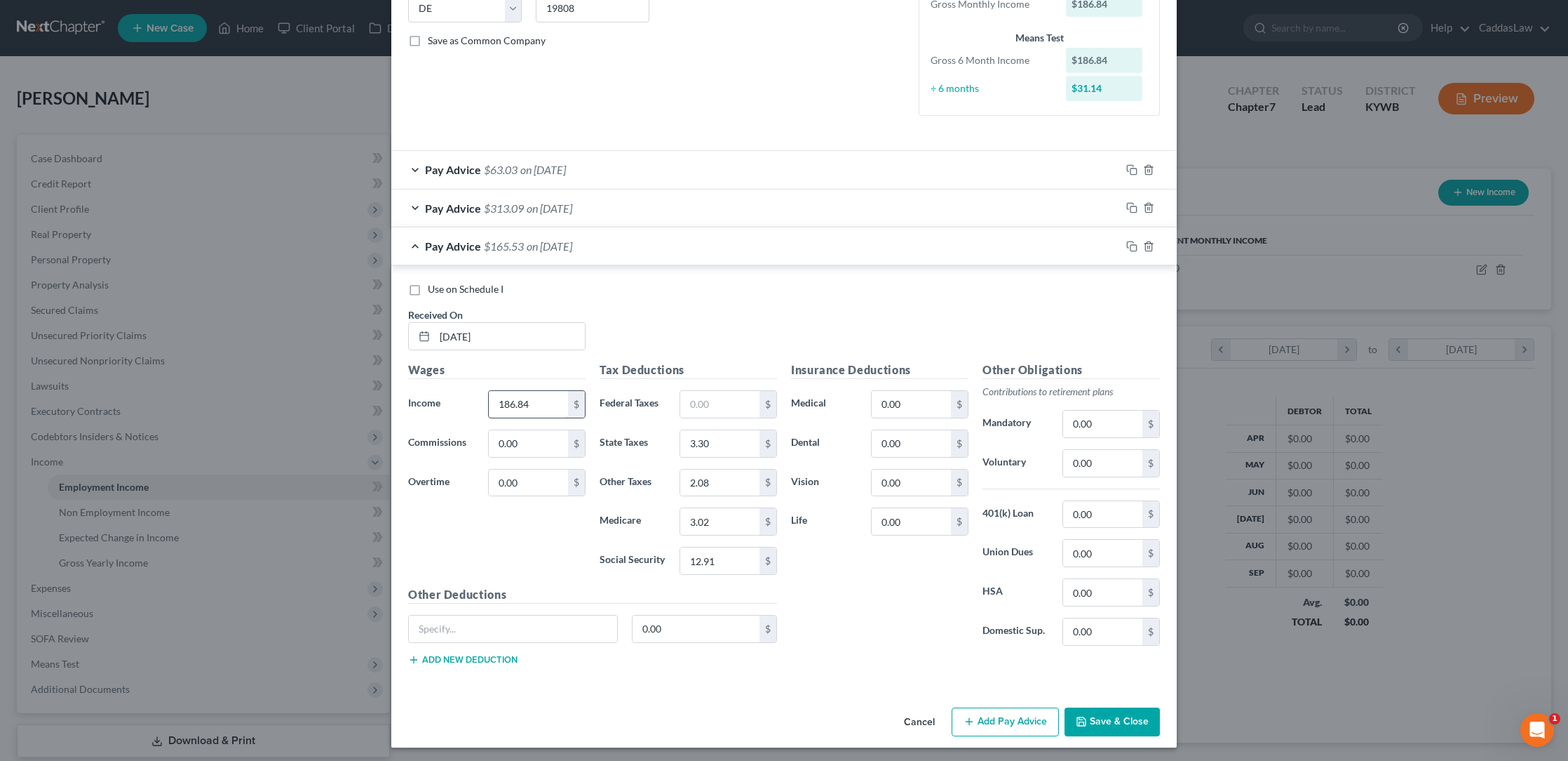
click at [543, 405] on input "186.84" at bounding box center [528, 404] width 79 height 27
type input "1"
type input "208.15"
click at [987, 724] on button "Add Pay Advice" at bounding box center [1005, 722] width 108 height 30
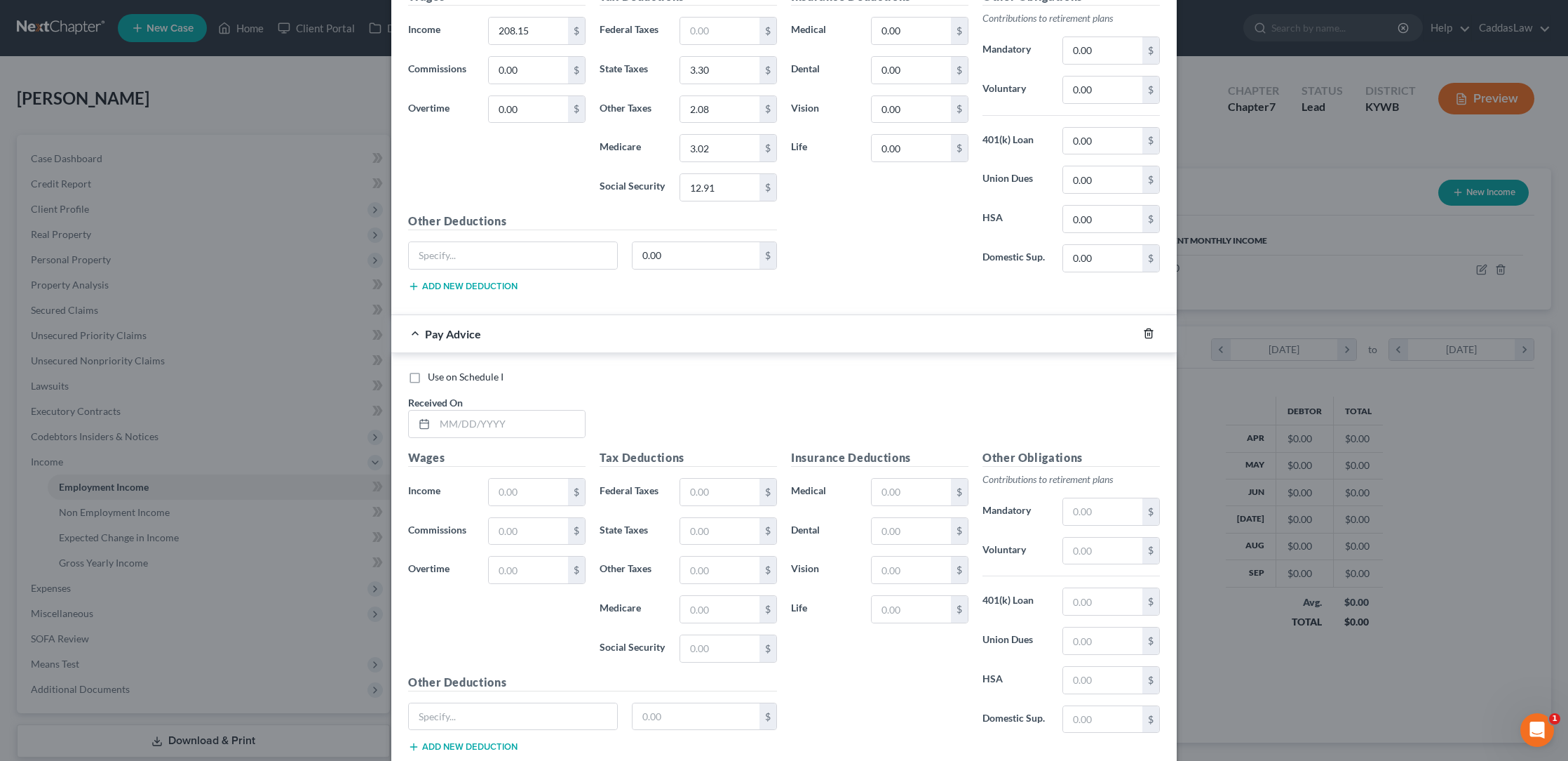
click at [1151, 331] on icon "button" at bounding box center [1149, 333] width 11 height 11
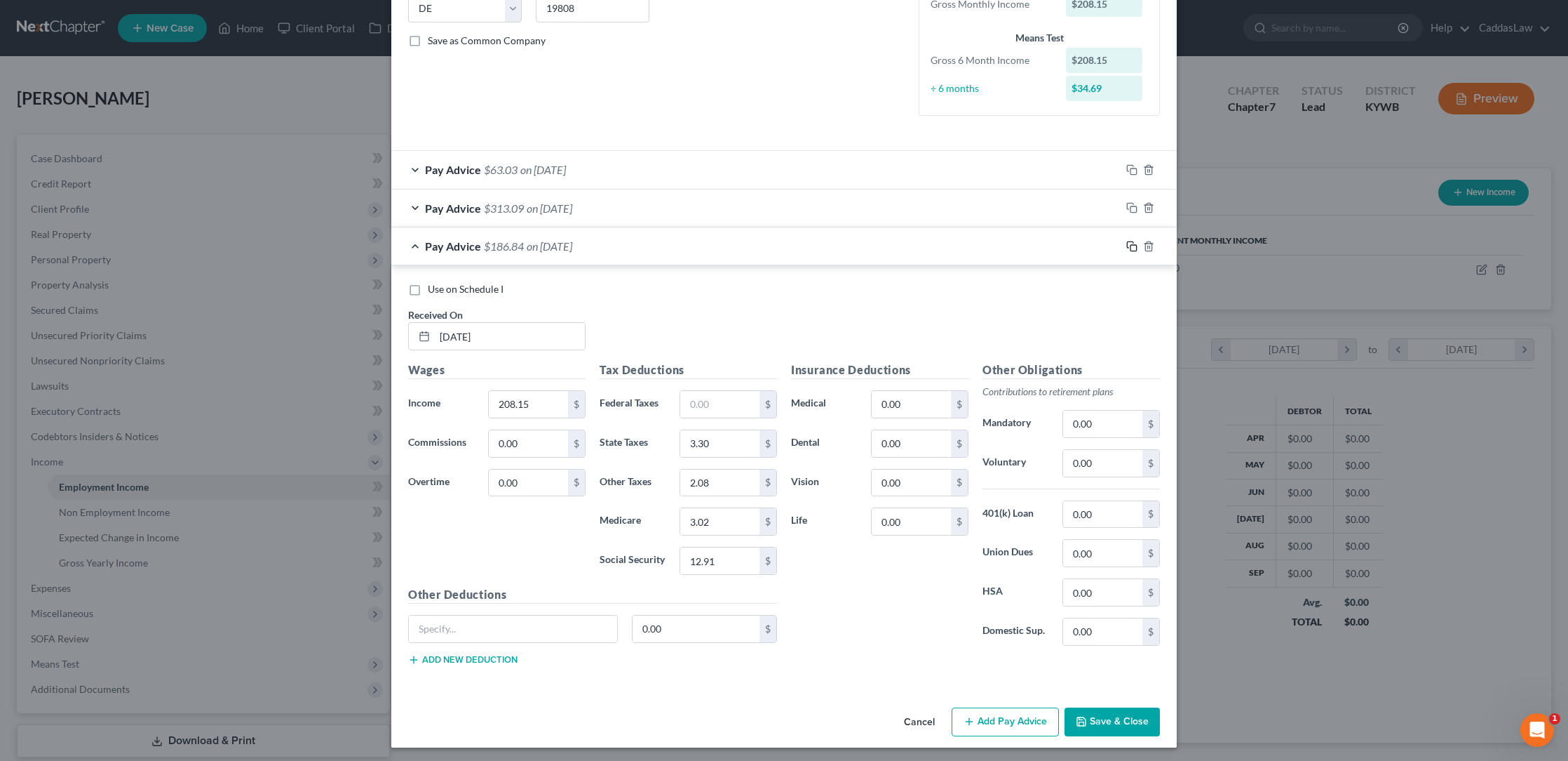
click at [1130, 242] on icon "button" at bounding box center [1132, 246] width 11 height 11
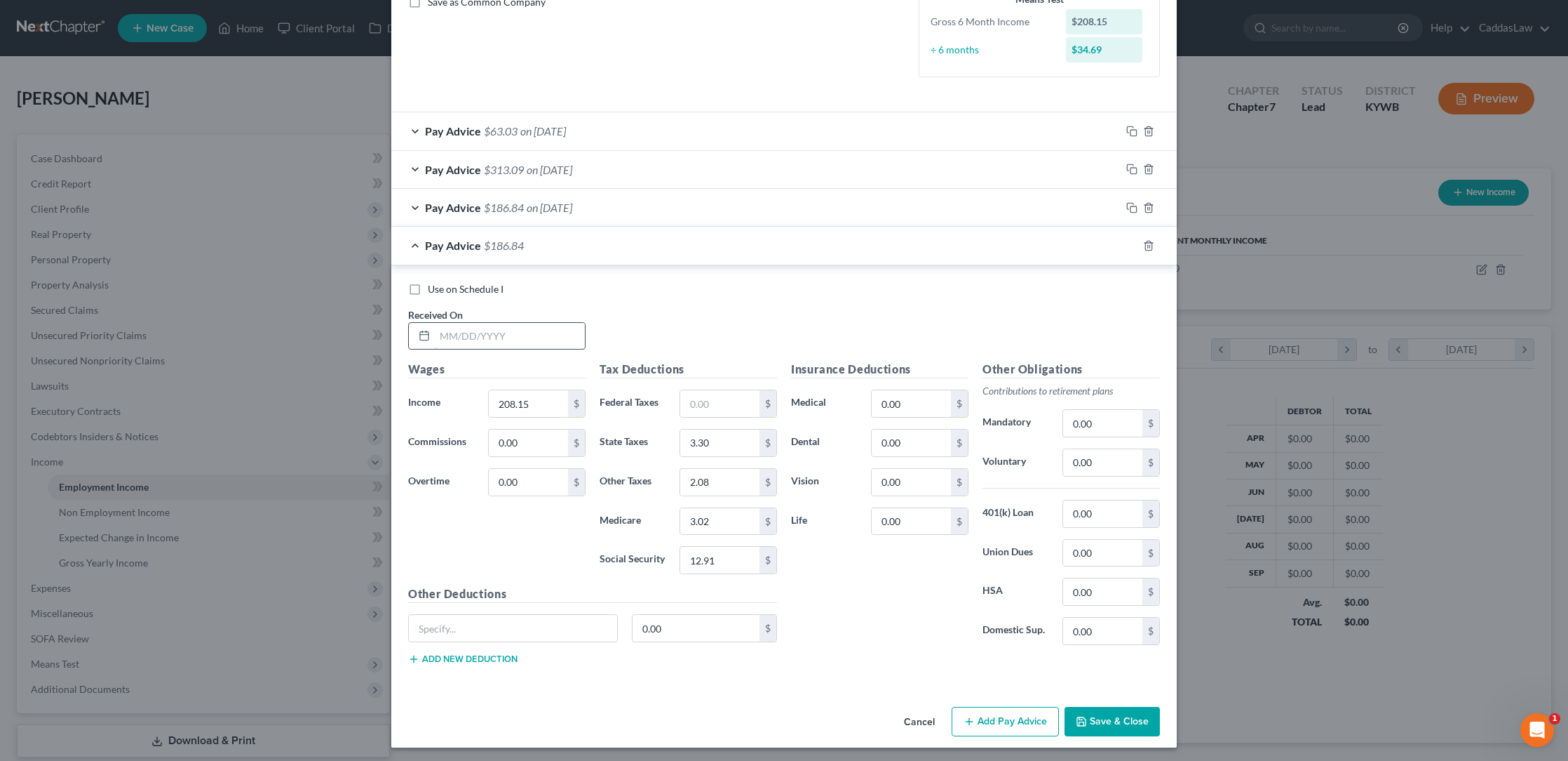
scroll to position [333, 0]
click at [501, 324] on input "text" at bounding box center [510, 337] width 150 height 27
type input "[DATE]"
click at [538, 416] on div "Wages Income * 302.02 $ Commissions 0.00 $ Overtime 0.00 $" at bounding box center [497, 473] width 192 height 225
click at [538, 407] on input "302.02" at bounding box center [528, 404] width 79 height 27
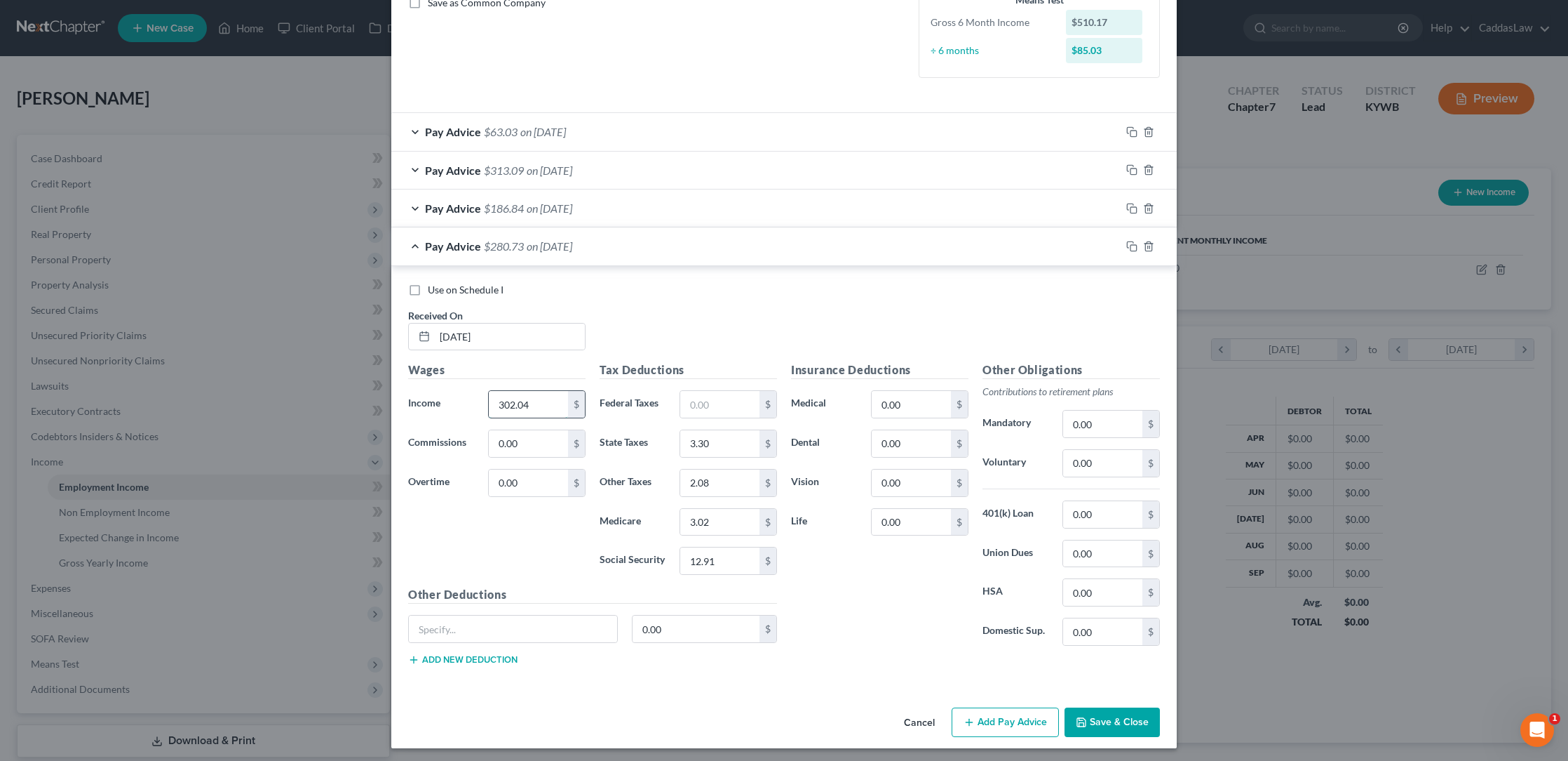
type input "302.04"
type input "8.57"
type input "3.40"
type input "4.93"
type input "21.08"
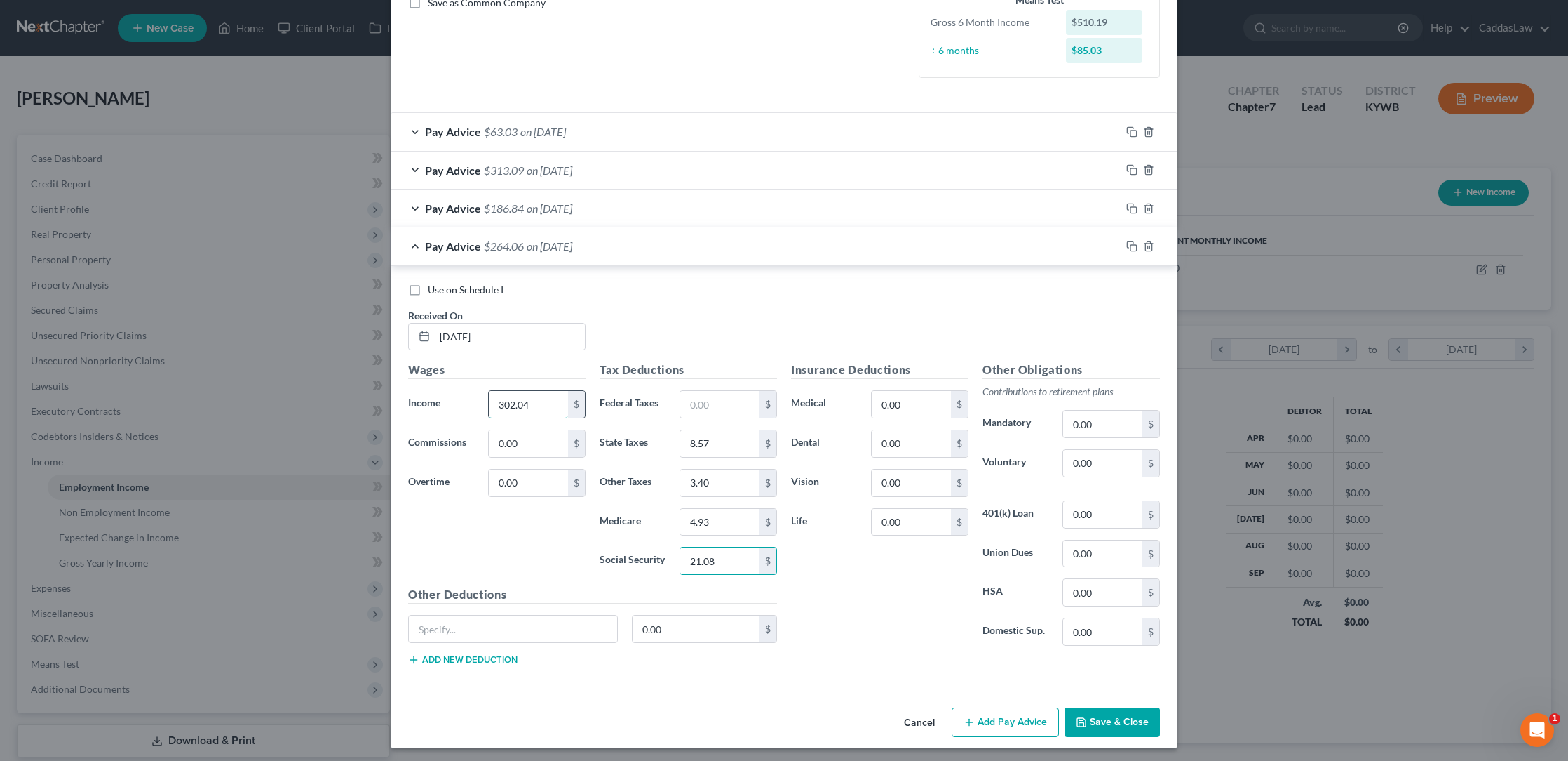
click at [550, 401] on input "302.04" at bounding box center [528, 404] width 79 height 27
type input "3"
type input "340.02"
click at [1132, 242] on icon "button" at bounding box center [1132, 246] width 11 height 11
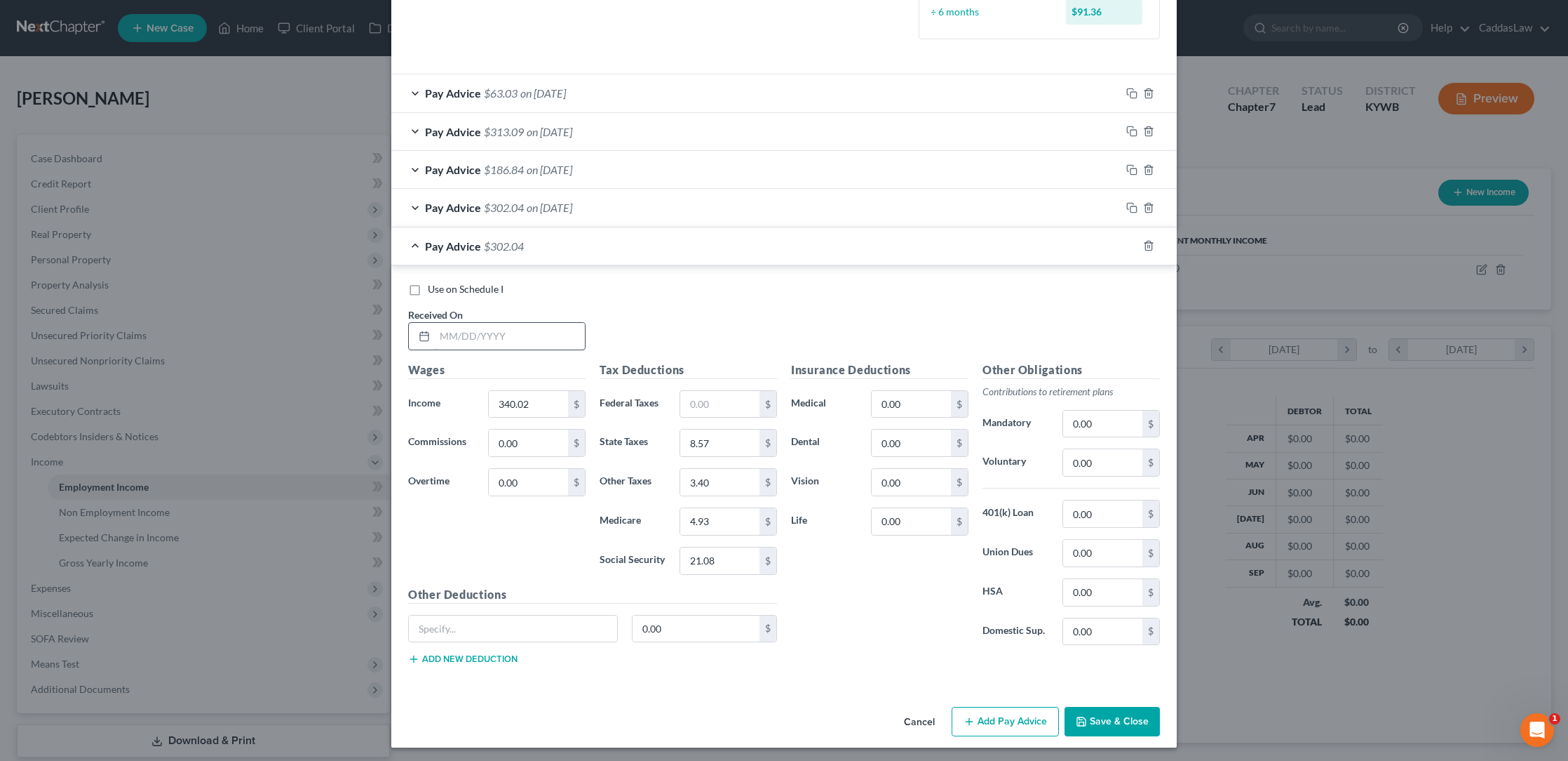
scroll to position [371, 0]
click at [448, 333] on input "text" at bounding box center [510, 337] width 150 height 27
type input "[DATE]"
click at [539, 405] on input "340.02" at bounding box center [528, 405] width 79 height 27
type input "3"
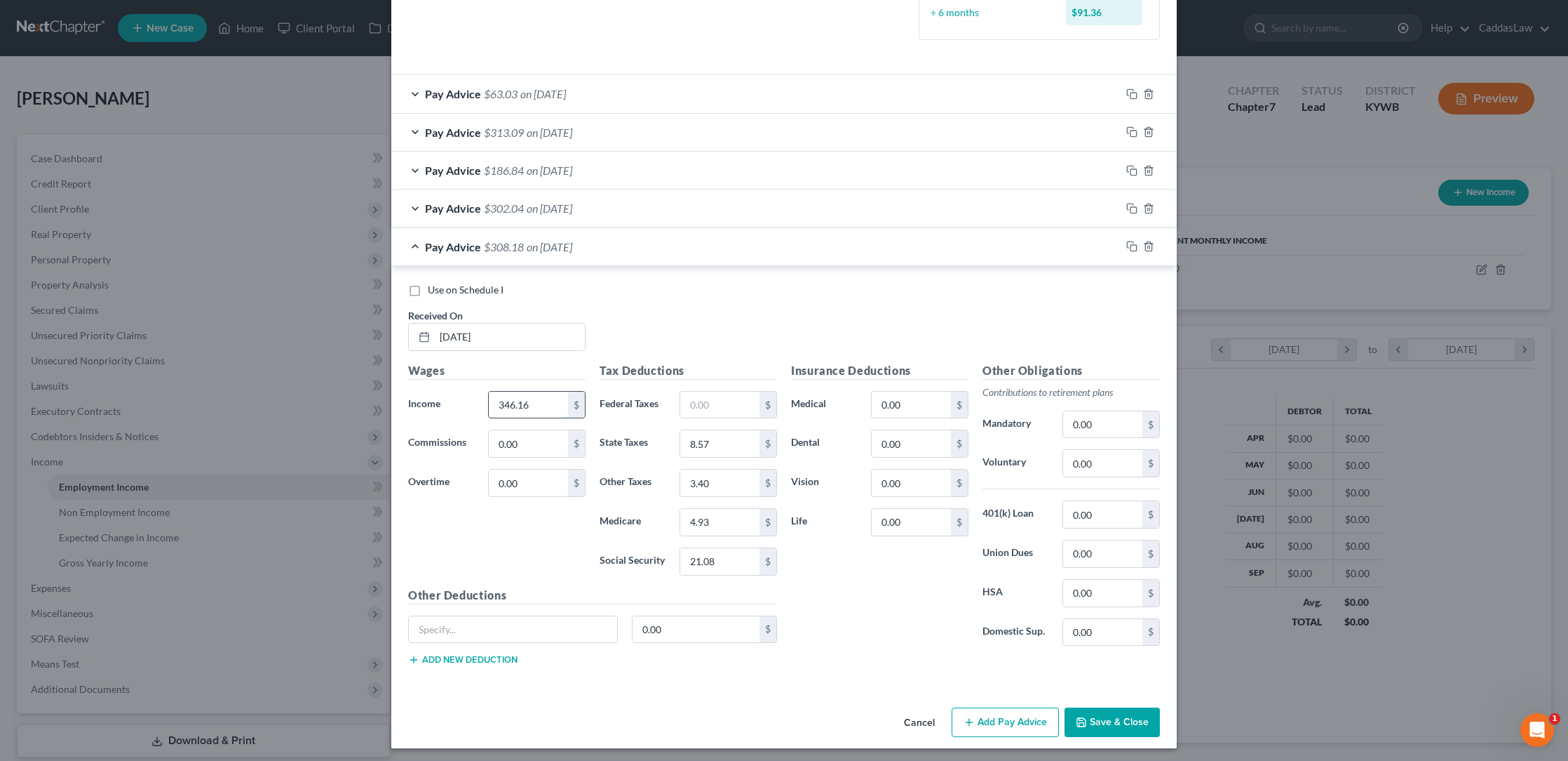
type input "346.16"
type input "8.82"
type input "3.46"
type input "5.02"
type input "21.46"
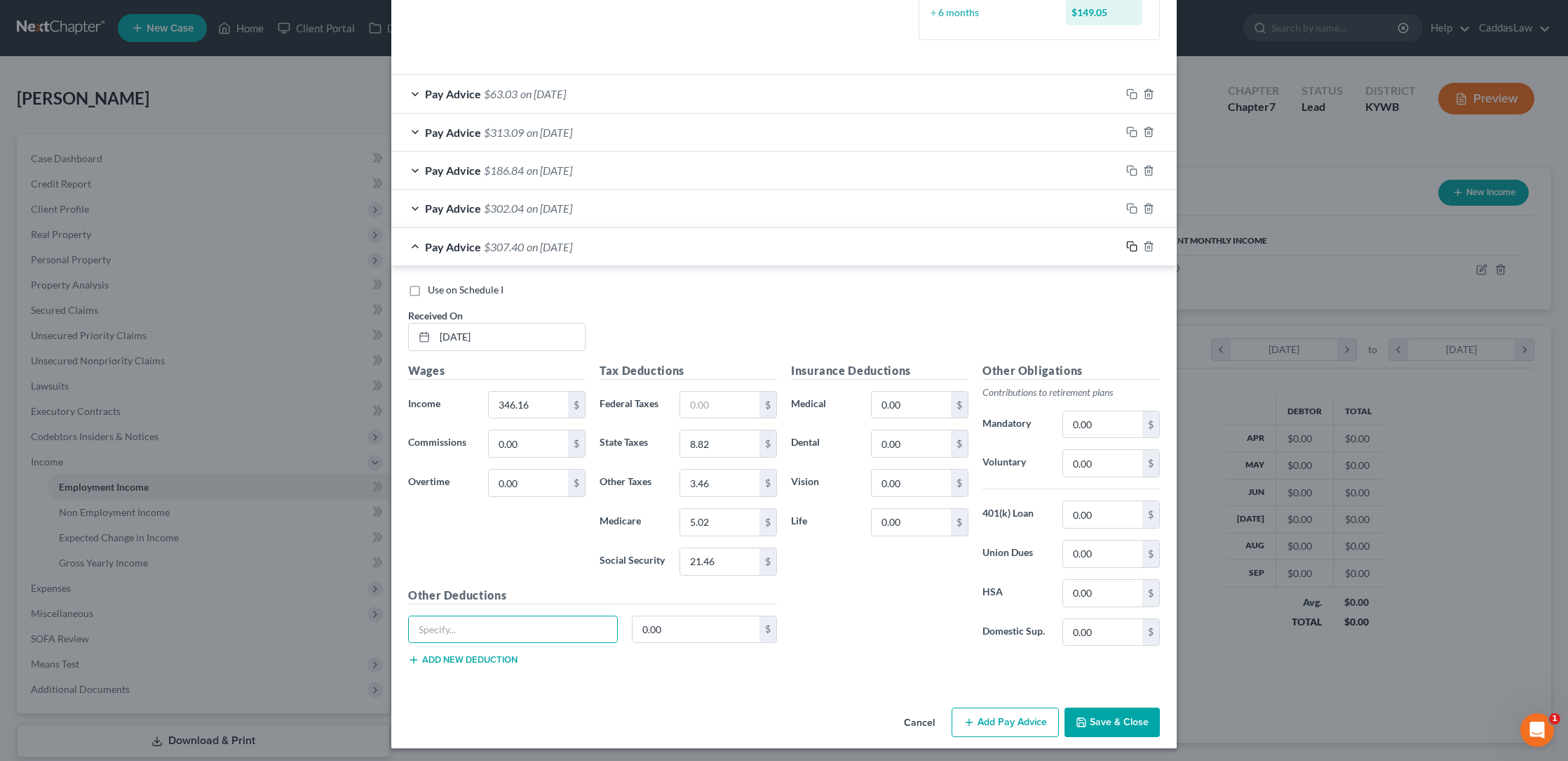
click at [1132, 242] on icon "button" at bounding box center [1132, 246] width 11 height 11
click at [447, 337] on input "text" at bounding box center [510, 337] width 150 height 27
type input "[DATE]"
click at [552, 400] on input "346.16" at bounding box center [528, 405] width 79 height 27
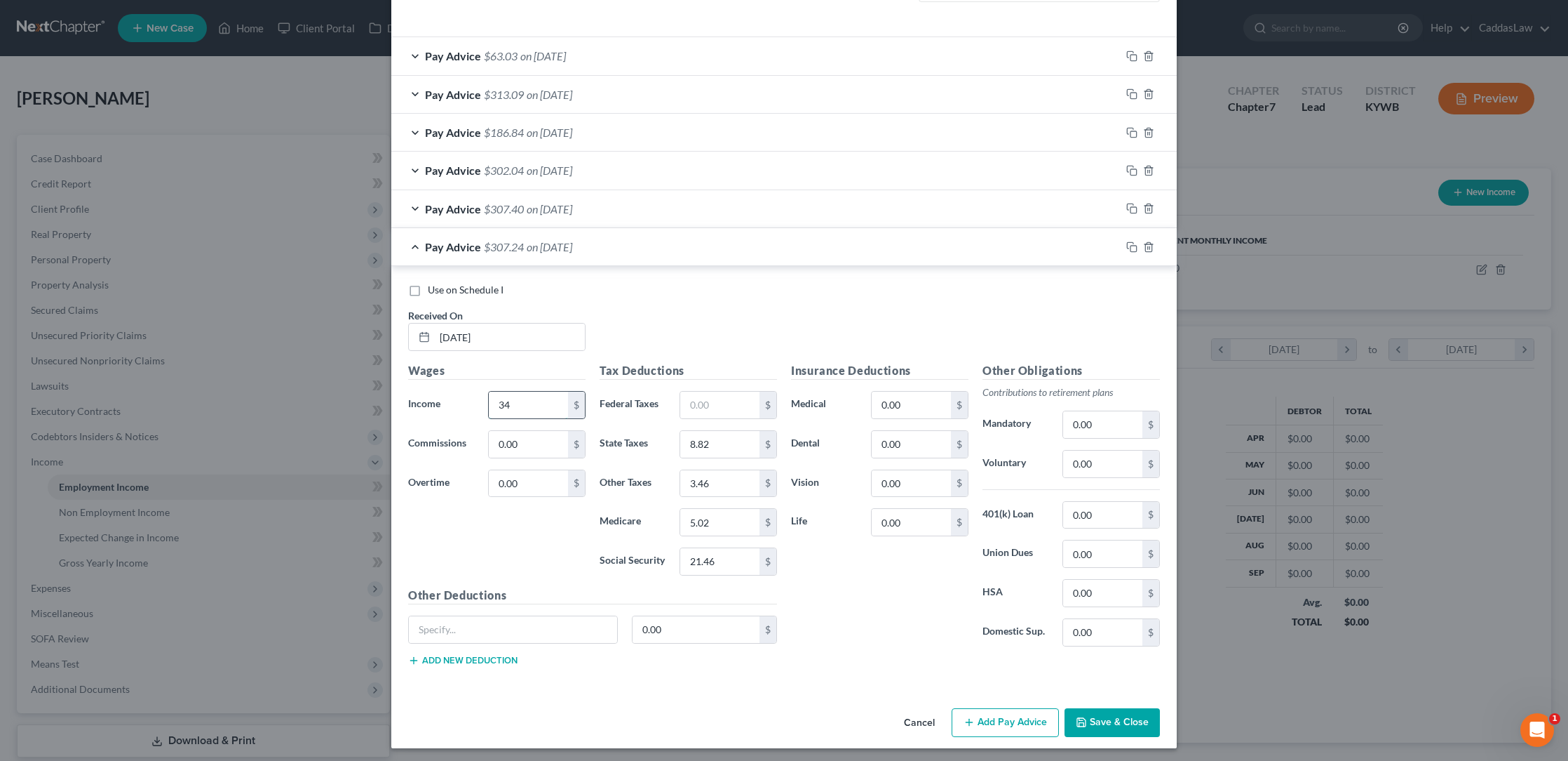
type input "3"
type input "206.62"
type input "3.23"
type input "2.07"
type input "3.00"
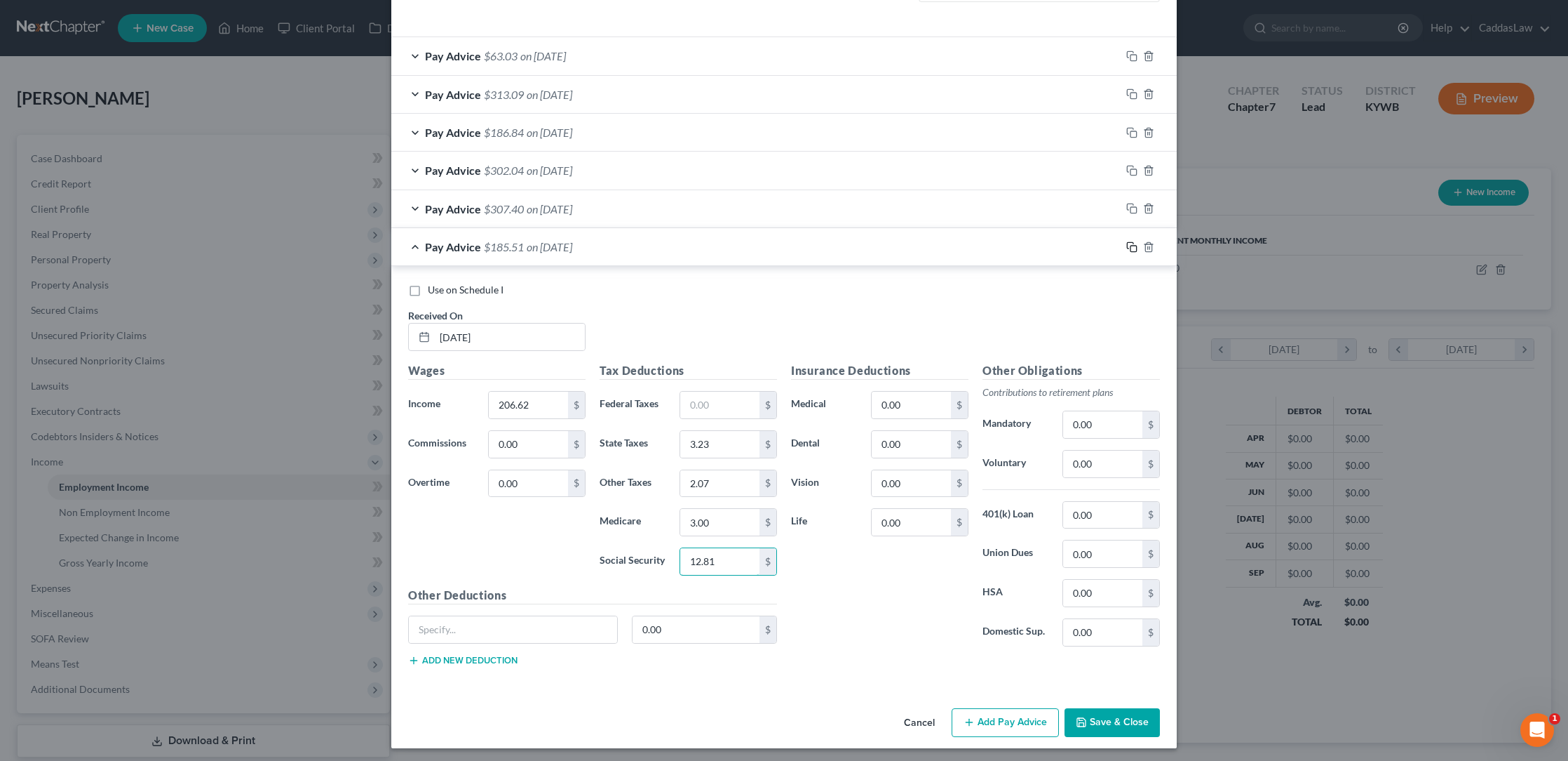
type input "12.81"
click at [1129, 243] on icon "button" at bounding box center [1132, 247] width 11 height 11
click at [446, 331] on input "text" at bounding box center [510, 338] width 150 height 27
type input "[DATE]"
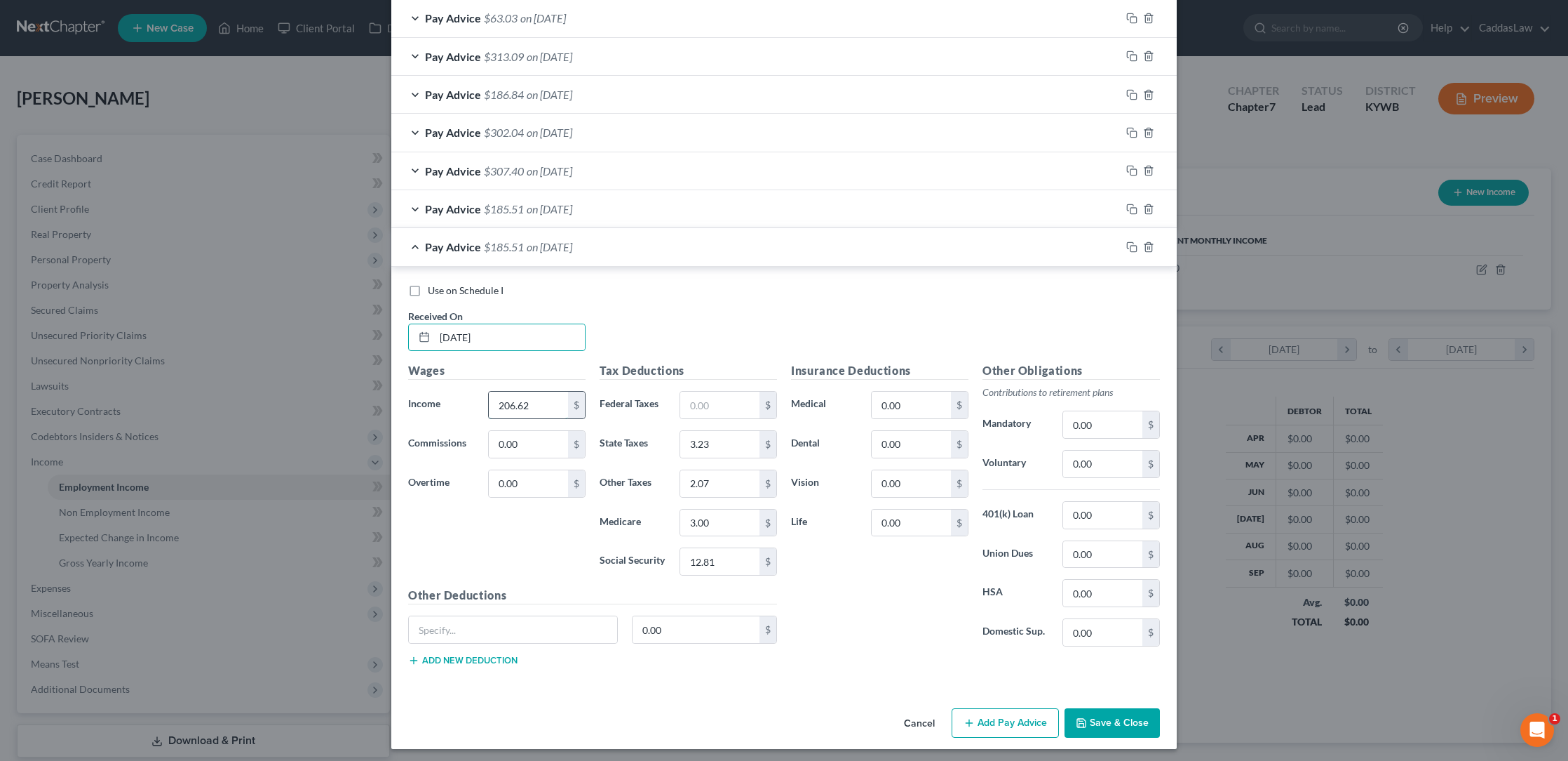
click at [548, 393] on input "206.62" at bounding box center [528, 405] width 79 height 27
click at [533, 409] on input "206.62" at bounding box center [528, 405] width 79 height 27
type input "2"
type input "133.40"
type input "3"
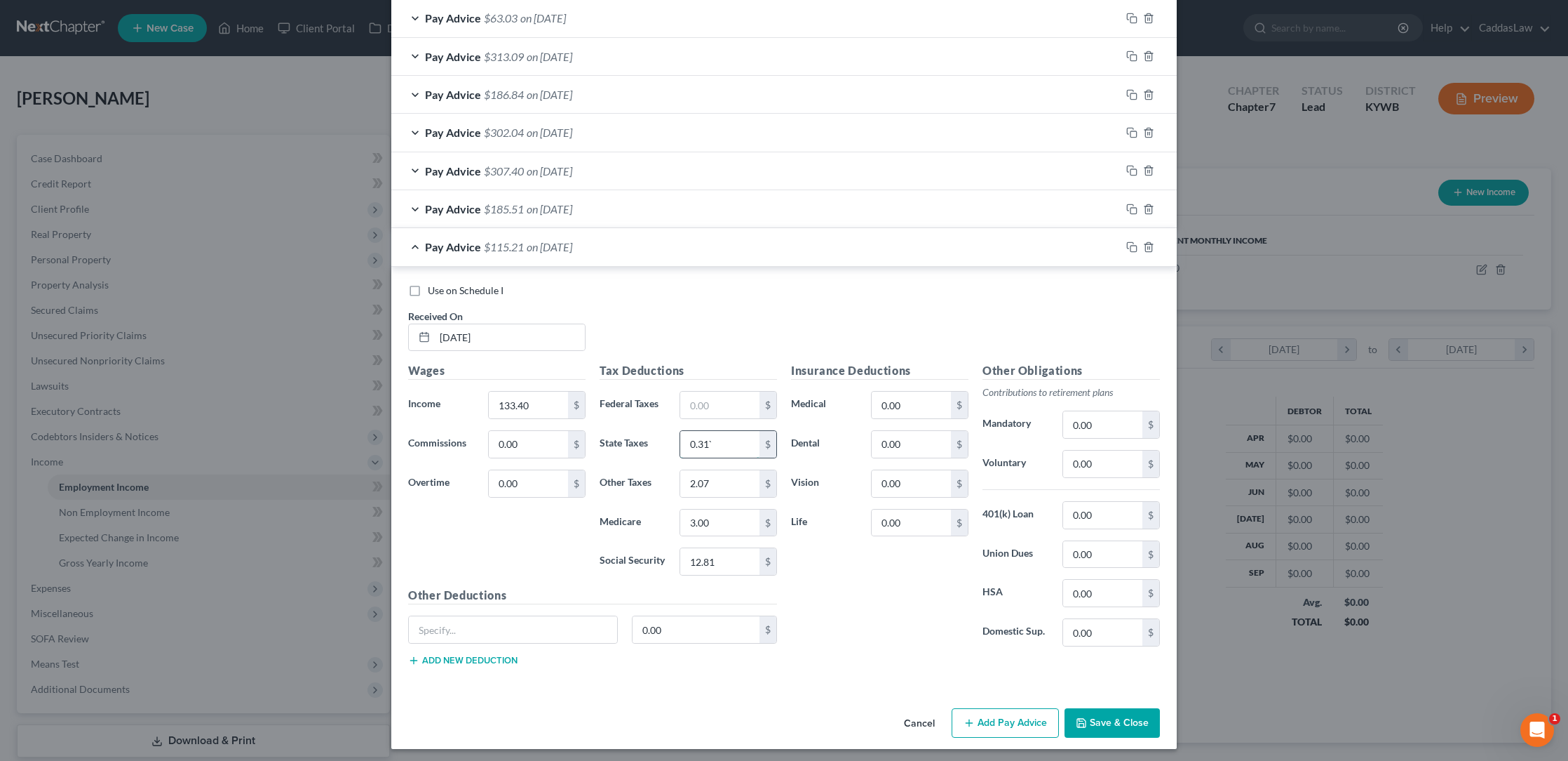
type input "0.31"
type input "1.33"
type input "1.93"
type input "8.27"
click at [1134, 247] on rect "button" at bounding box center [1134, 249] width 6 height 6
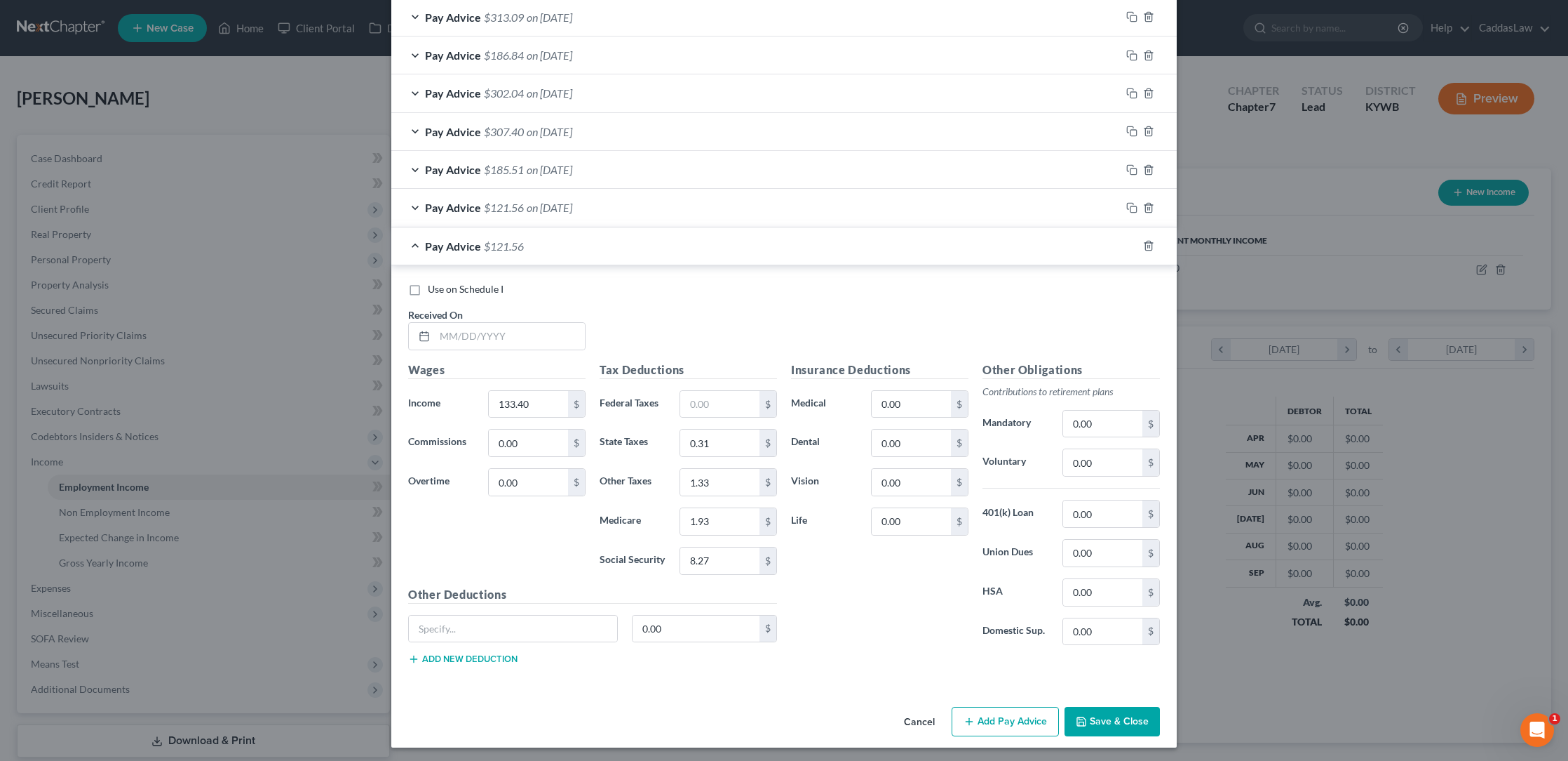
scroll to position [485, 0]
click at [450, 337] on input "text" at bounding box center [510, 338] width 150 height 27
type input "[DATE]"
click at [535, 395] on input "133.40" at bounding box center [528, 405] width 79 height 27
type input "1"
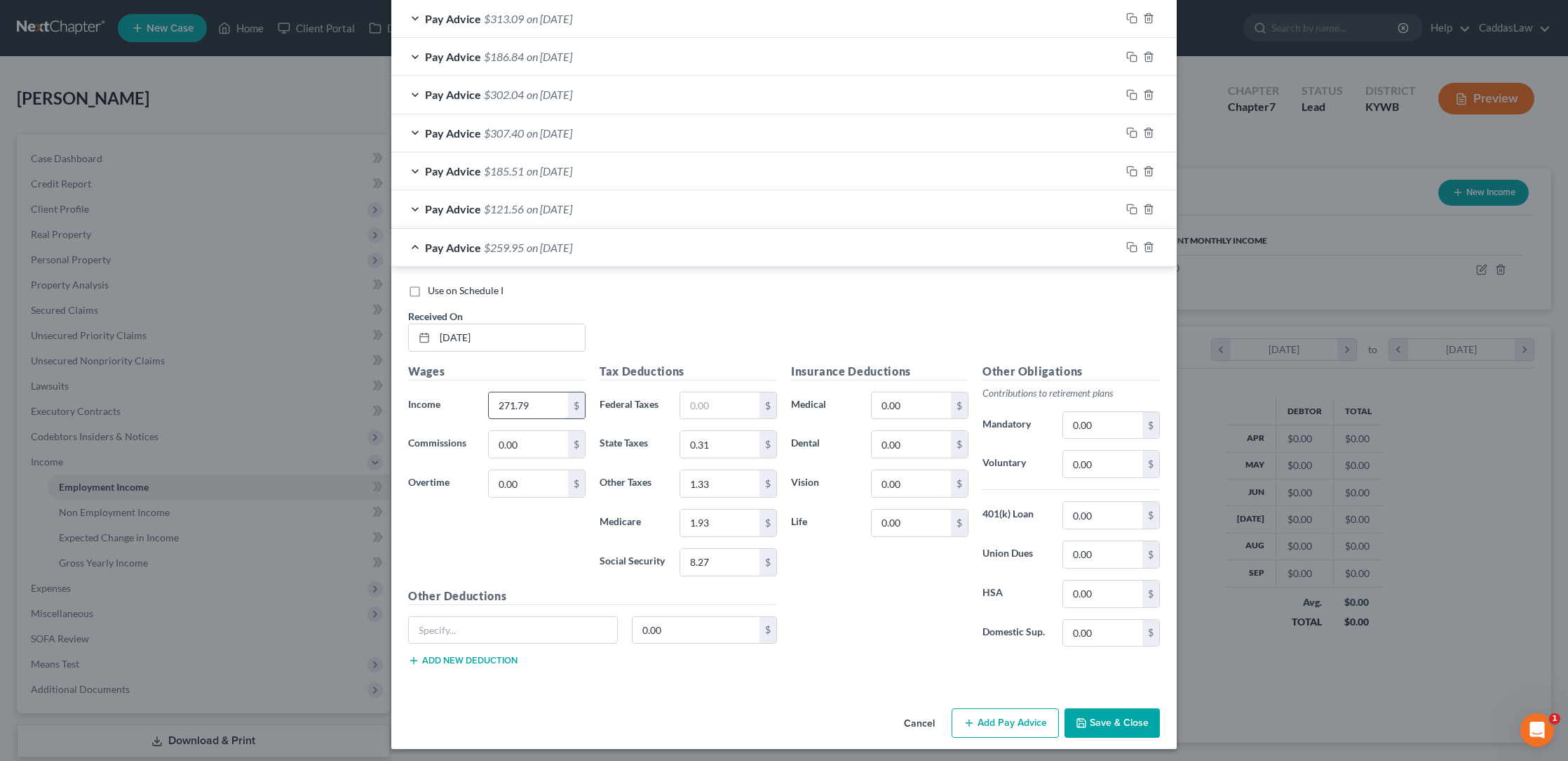
type input "271.79"
type input "5.84"
type input "2.72"
type input "3.94"
type input "16.85"
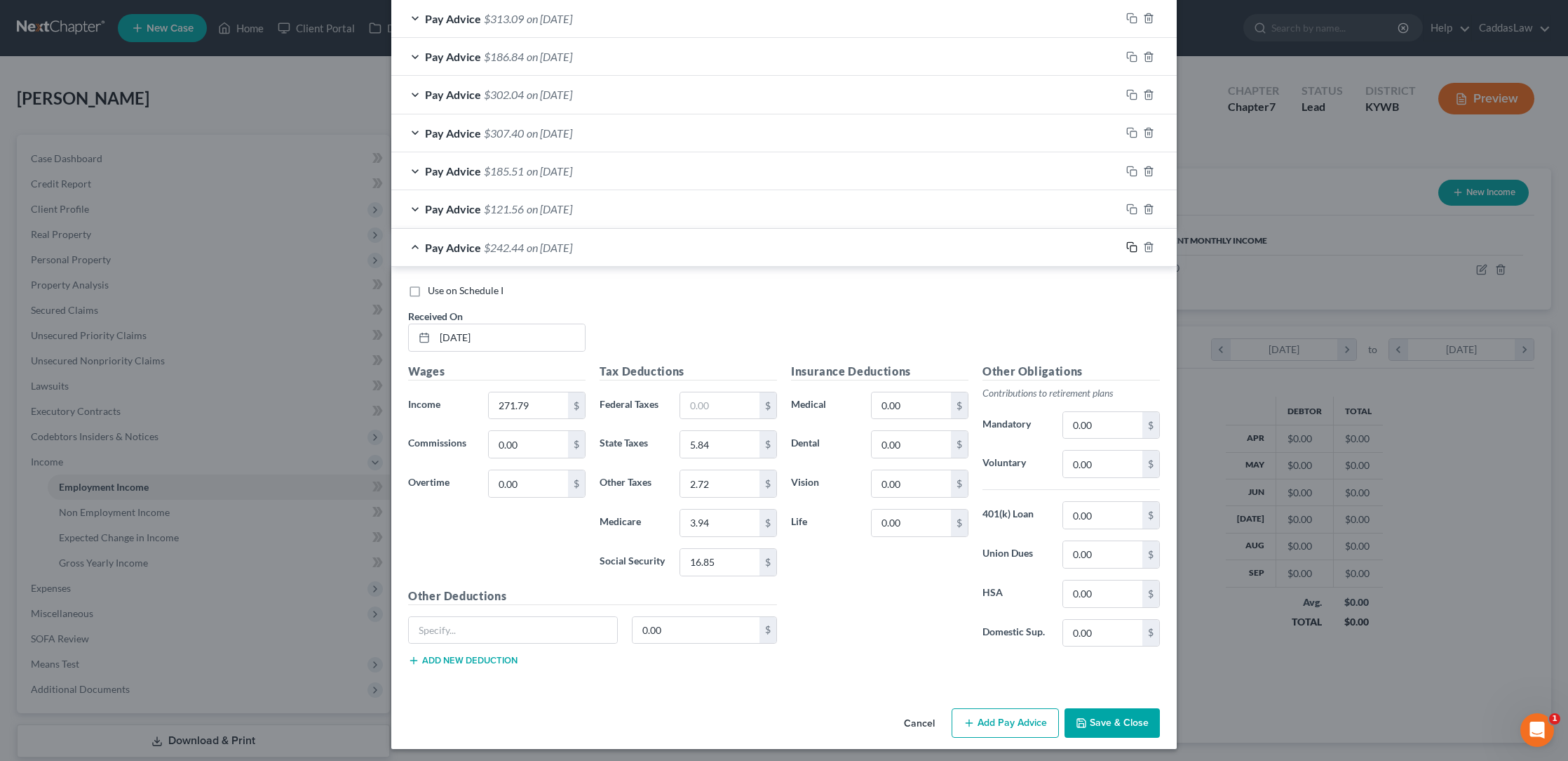
click at [1135, 242] on icon "button" at bounding box center [1132, 247] width 11 height 11
click at [438, 334] on input "text" at bounding box center [510, 338] width 150 height 27
type input "[DATE]"
click at [549, 403] on input "271.79" at bounding box center [528, 405] width 79 height 27
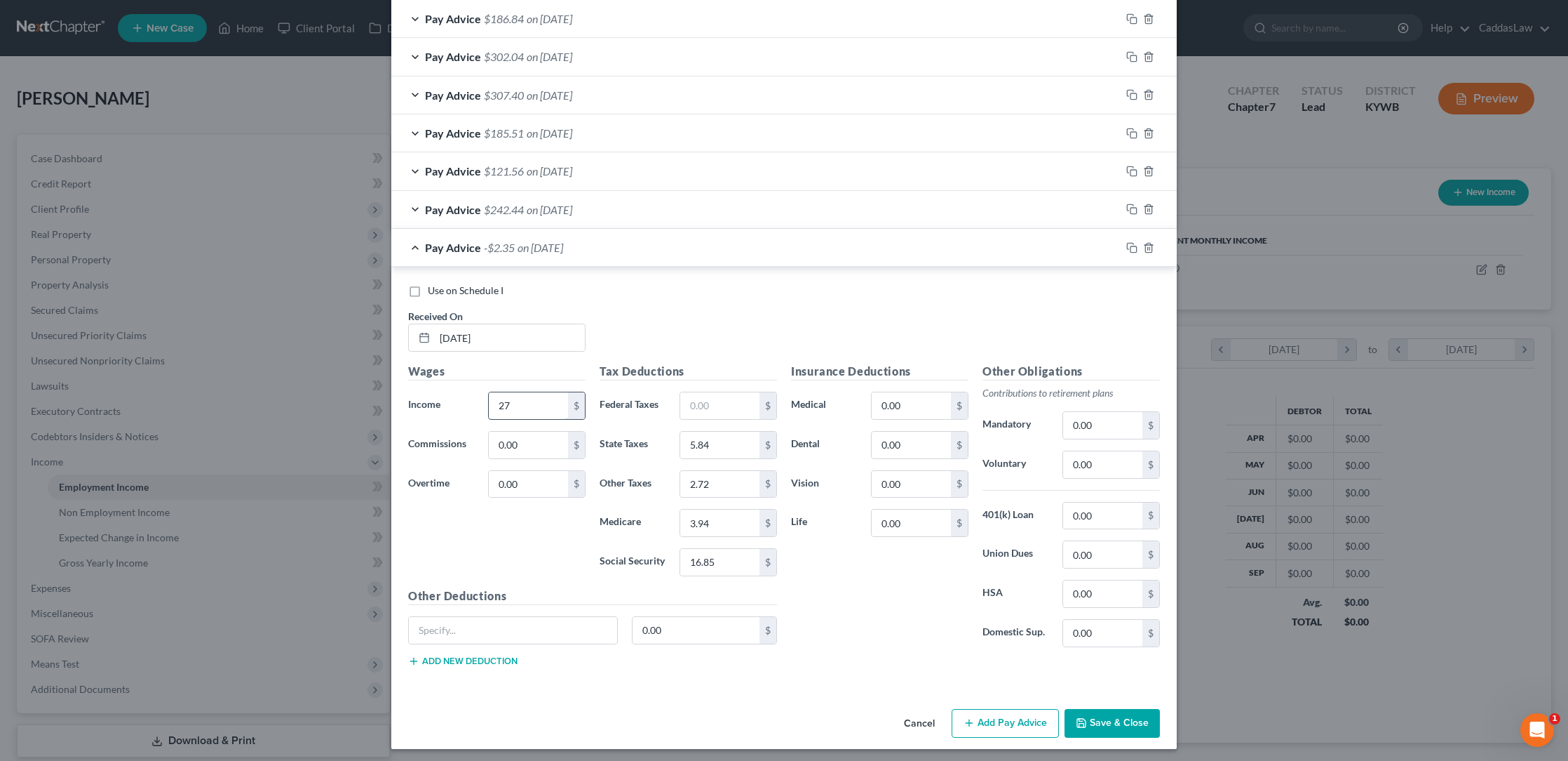
type input "2"
type input "238.82"
type input "4.52"
type input "2.39"
type input "3.46"
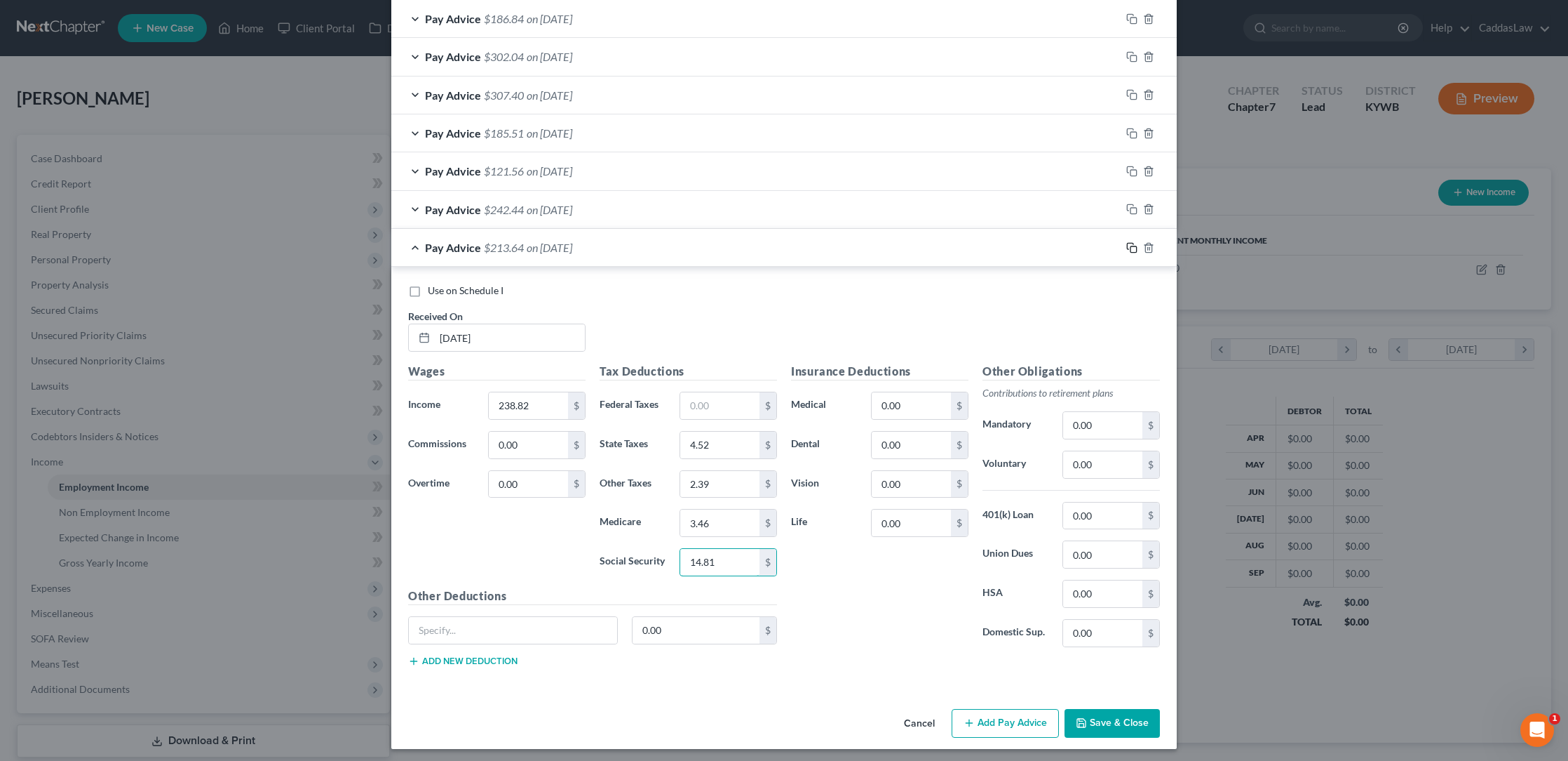
type input "14.81"
click at [1132, 242] on icon "button" at bounding box center [1132, 247] width 11 height 11
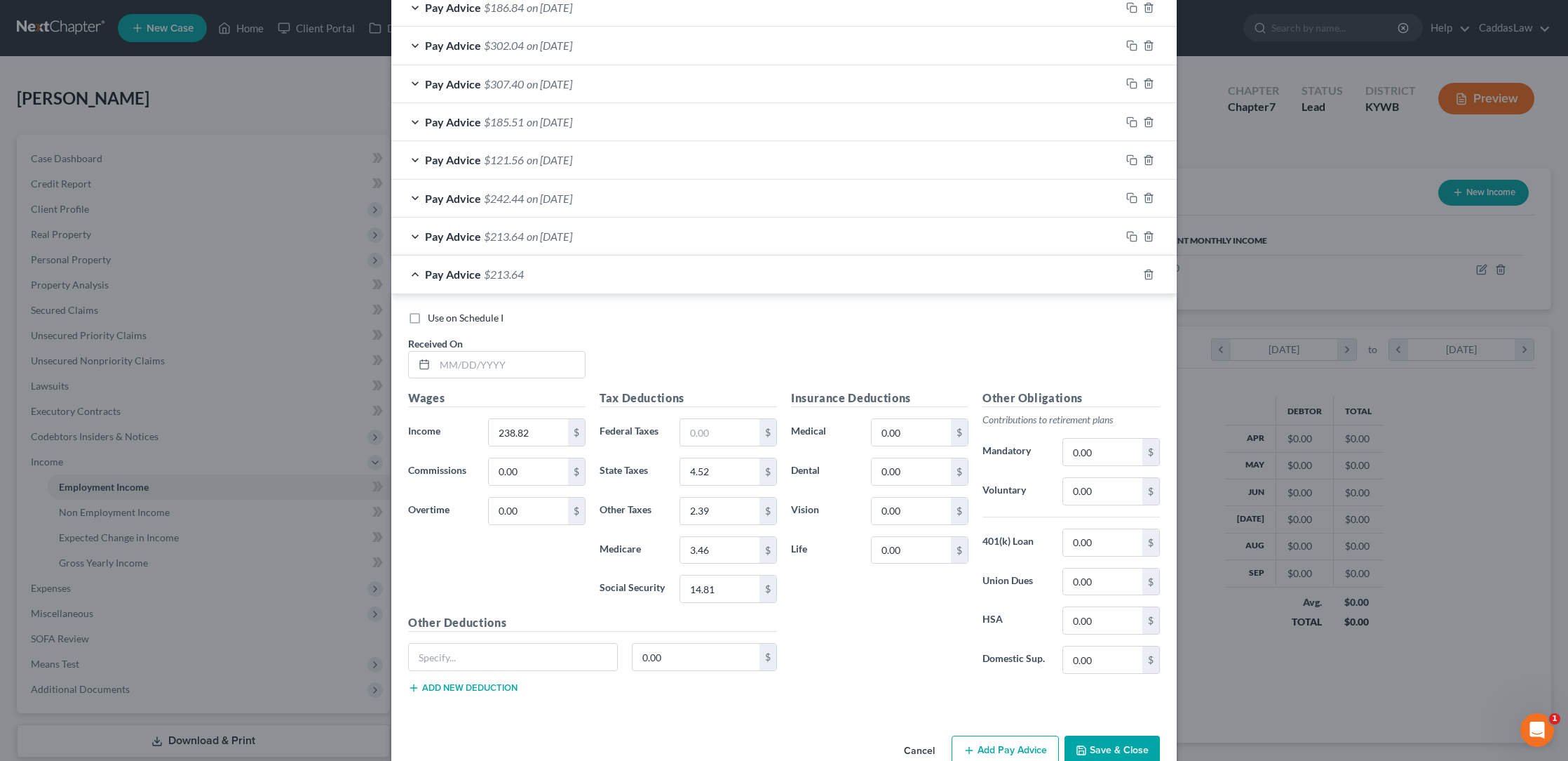
scroll to position [561, 0]
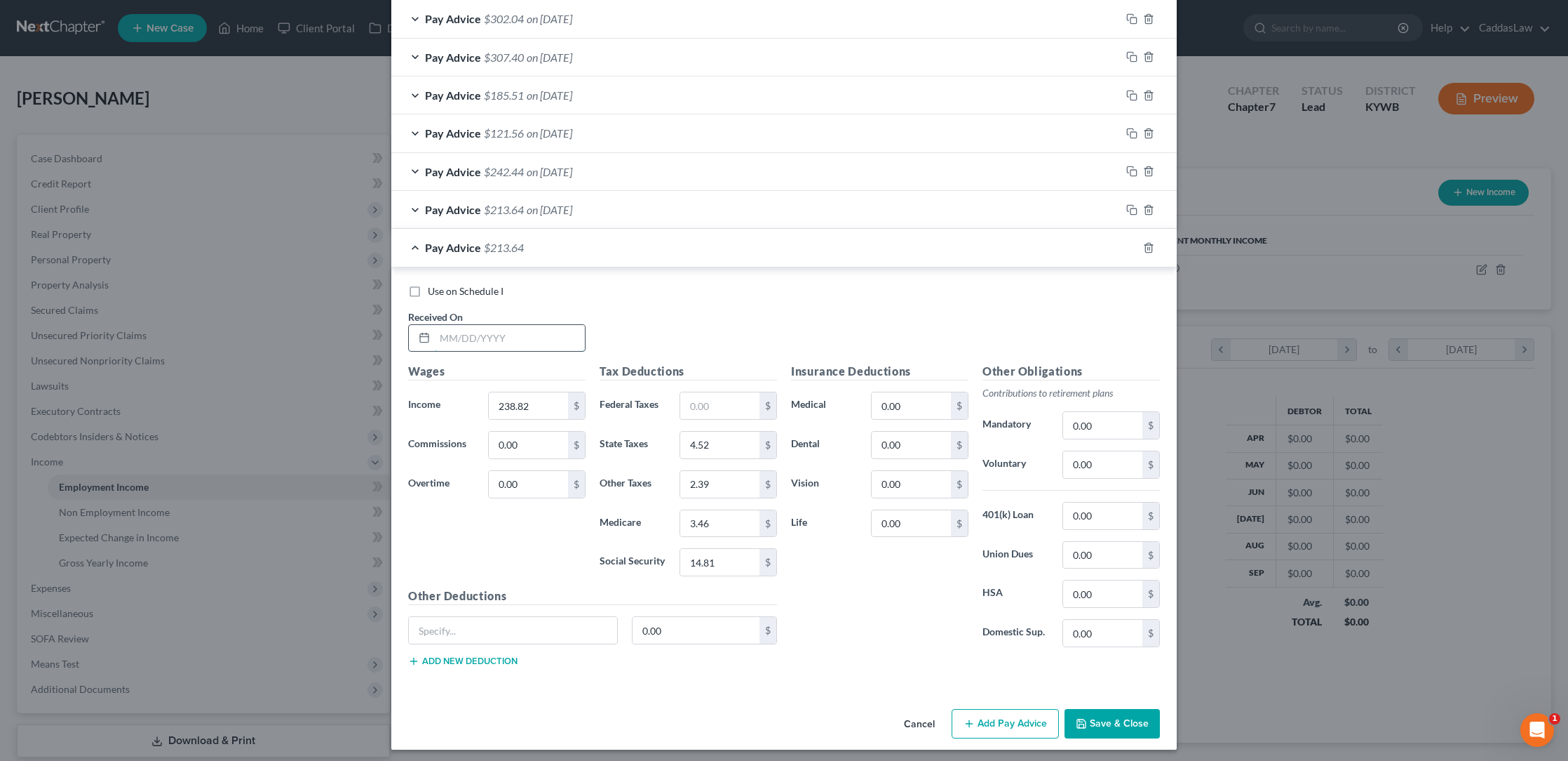
click at [459, 344] on input "text" at bounding box center [510, 338] width 150 height 27
type input "[DATE]"
type input "373.37"
type input "9.90"
type input "3.73"
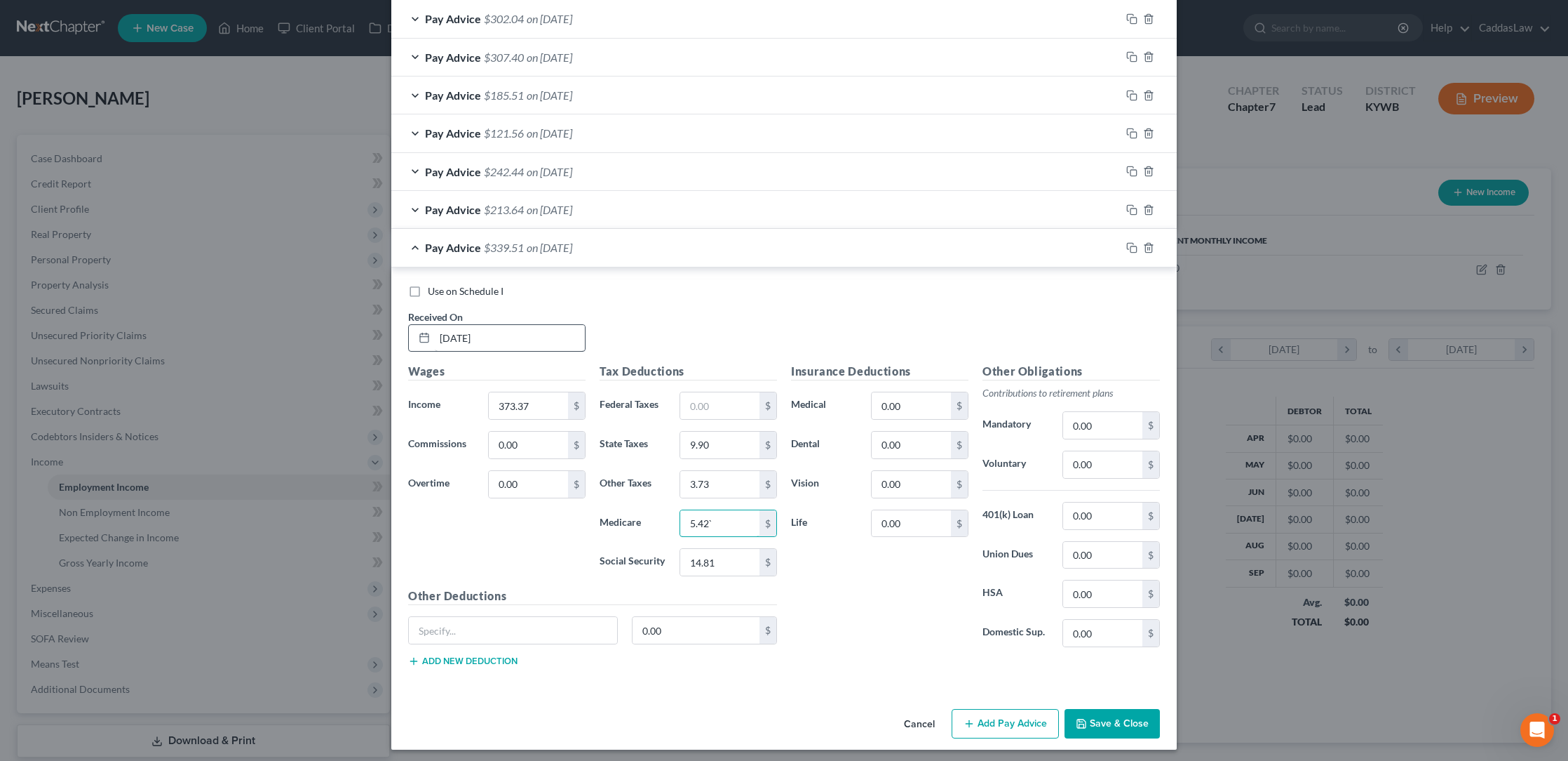
type input "5.42"
type input "23.15"
click at [1136, 246] on rect "button" at bounding box center [1134, 250] width 6 height 6
click at [443, 330] on input "text" at bounding box center [510, 338] width 150 height 27
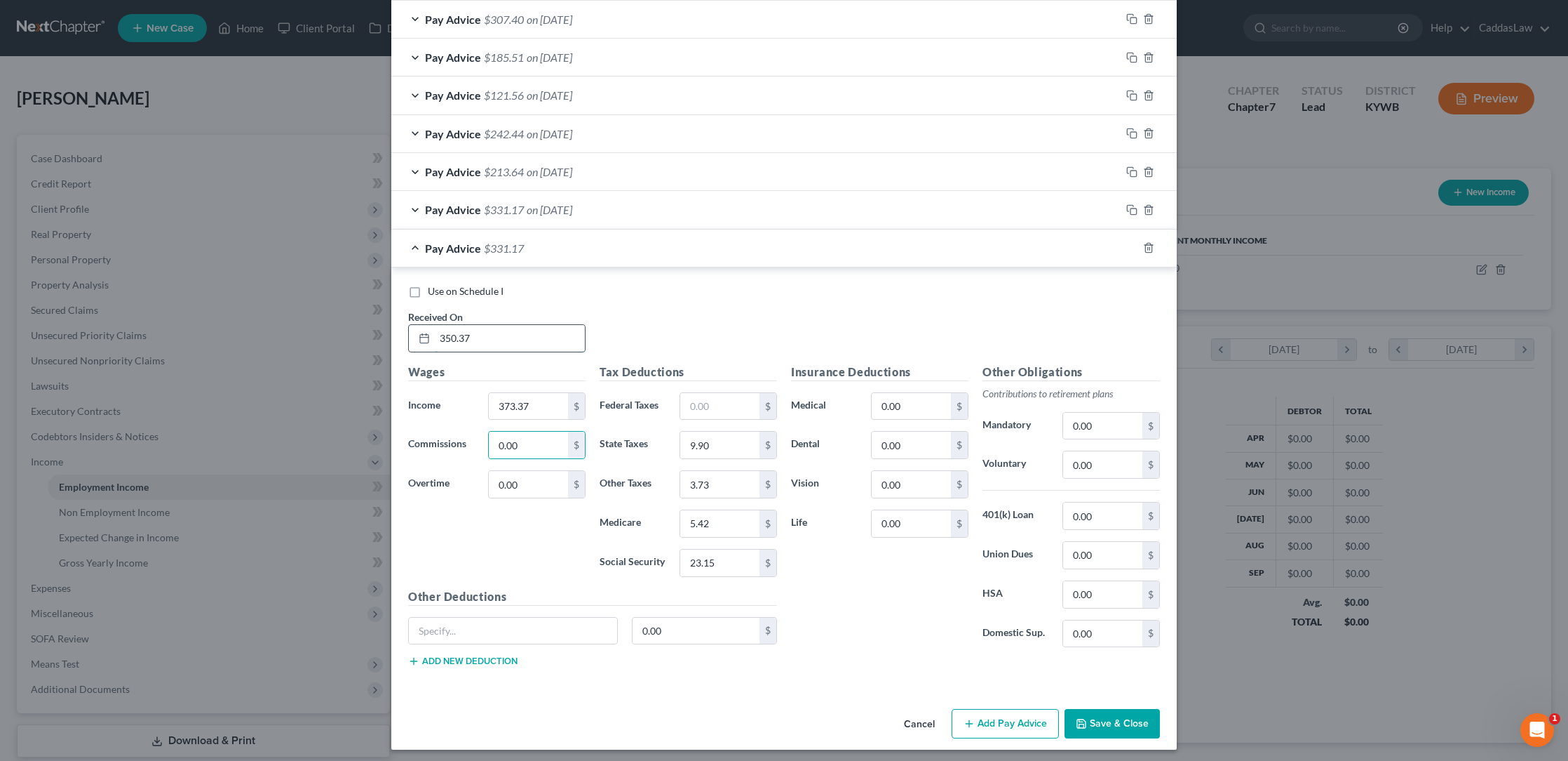
click at [510, 332] on input "350.37" at bounding box center [510, 338] width 150 height 27
drag, startPoint x: 510, startPoint y: 332, endPoint x: 362, endPoint y: 331, distance: 148.0
click at [363, 331] on div "Edit Income Source × Employment Type * Select Full or [DEMOGRAPHIC_DATA] Employ…" at bounding box center [784, 380] width 1568 height 761
type input "[DATE]"
type input "350.37"
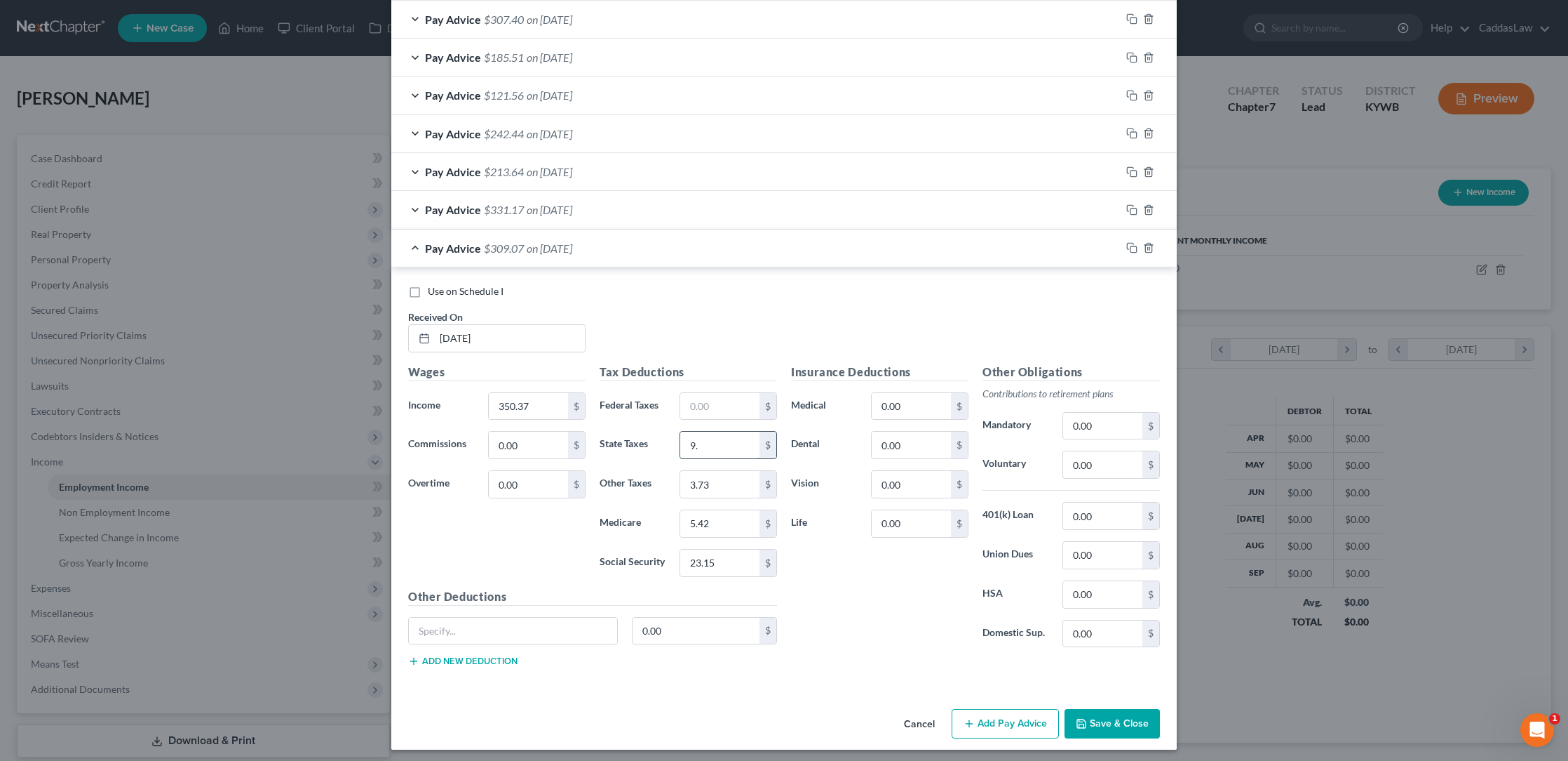
type input "9"
type input "8.98"
type input "3.50"
type input "5.08"
type input "21.72"
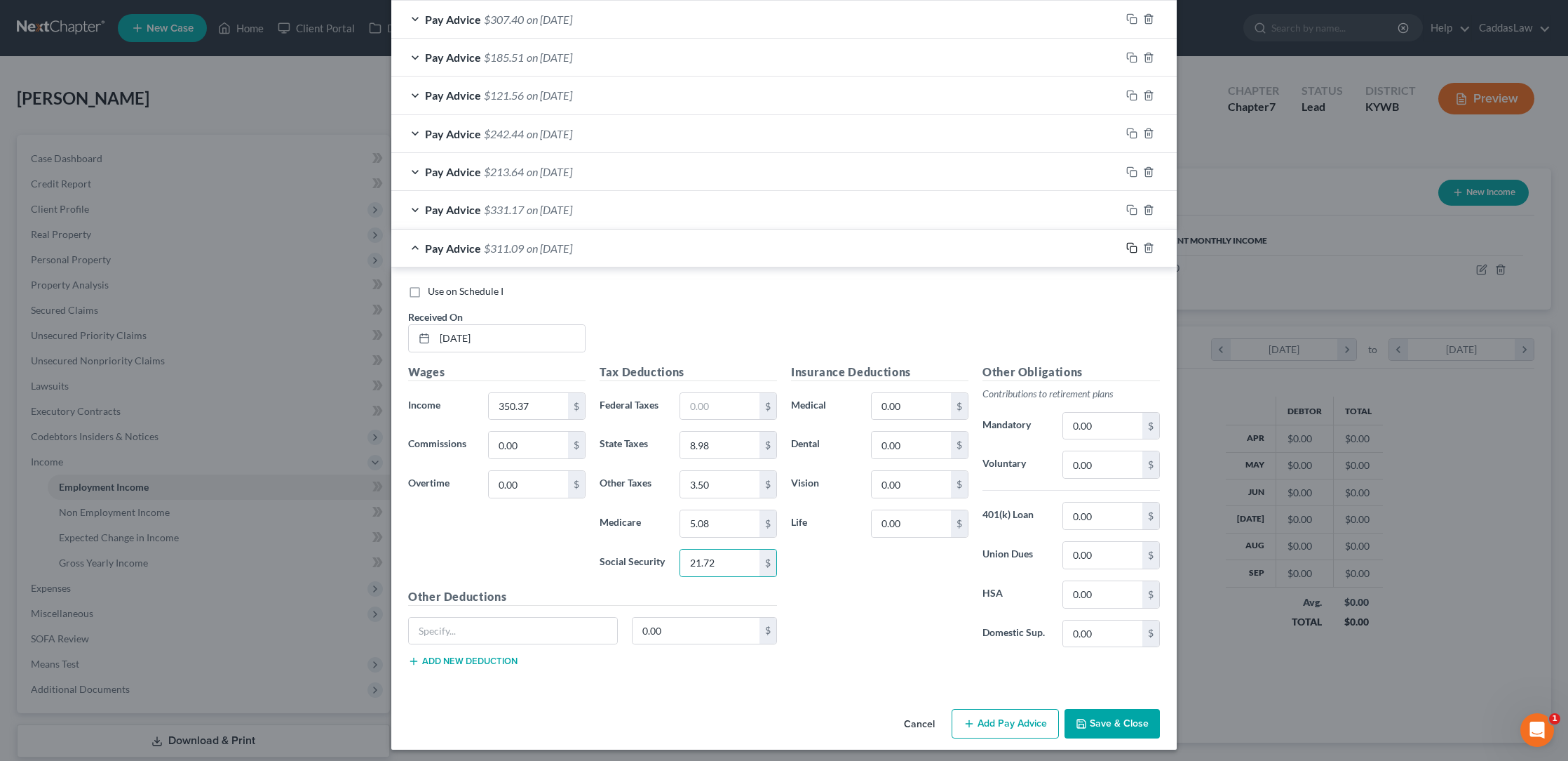
click at [1128, 245] on icon "button" at bounding box center [1132, 247] width 11 height 11
click at [447, 329] on input "text" at bounding box center [510, 338] width 150 height 27
type input "[DATE]"
type input "199.72"
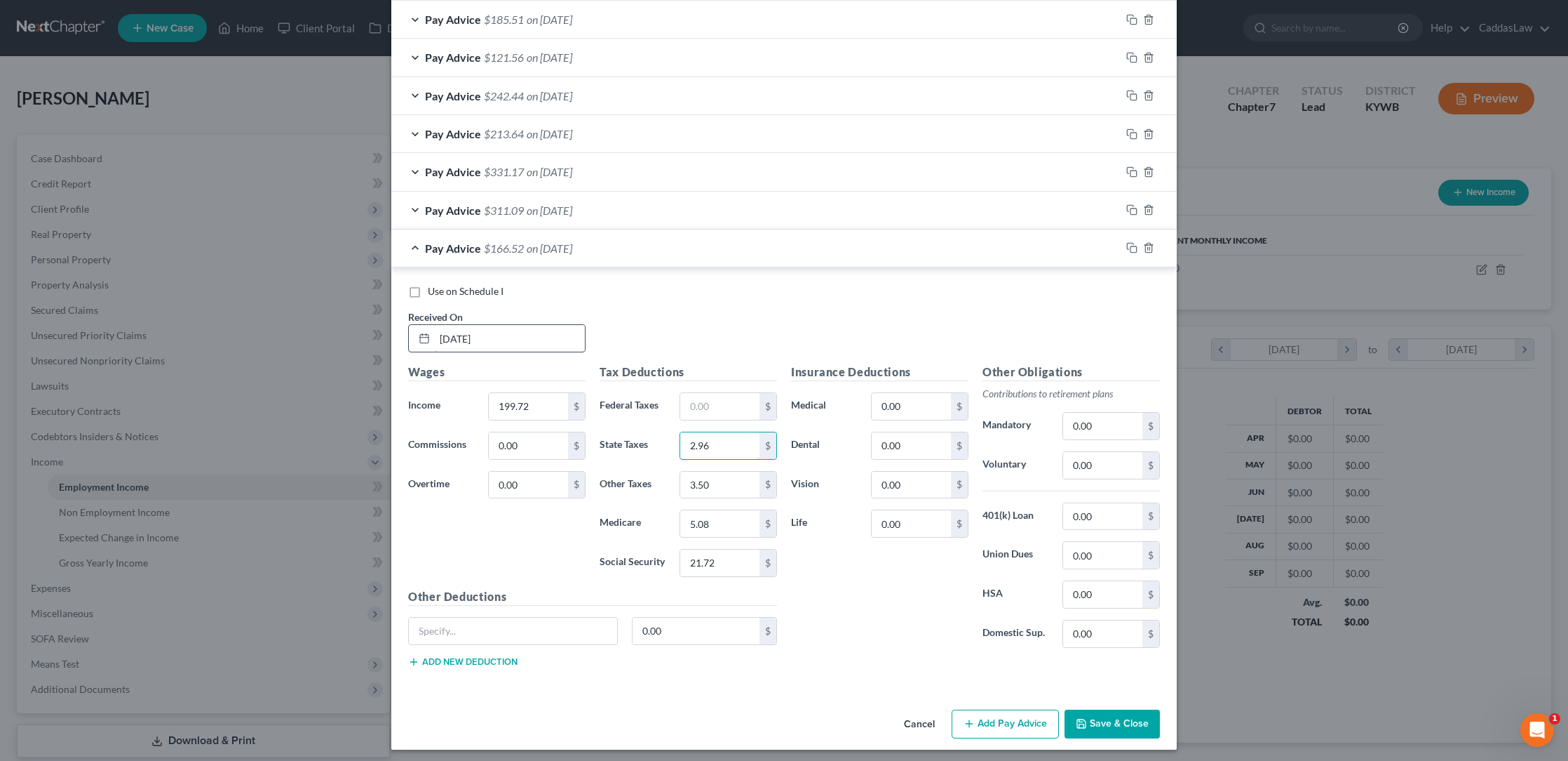
type input "2.96"
type input "2.00"
type input "2.96"
type input "12.38"
click at [545, 409] on input "199.72" at bounding box center [528, 406] width 79 height 27
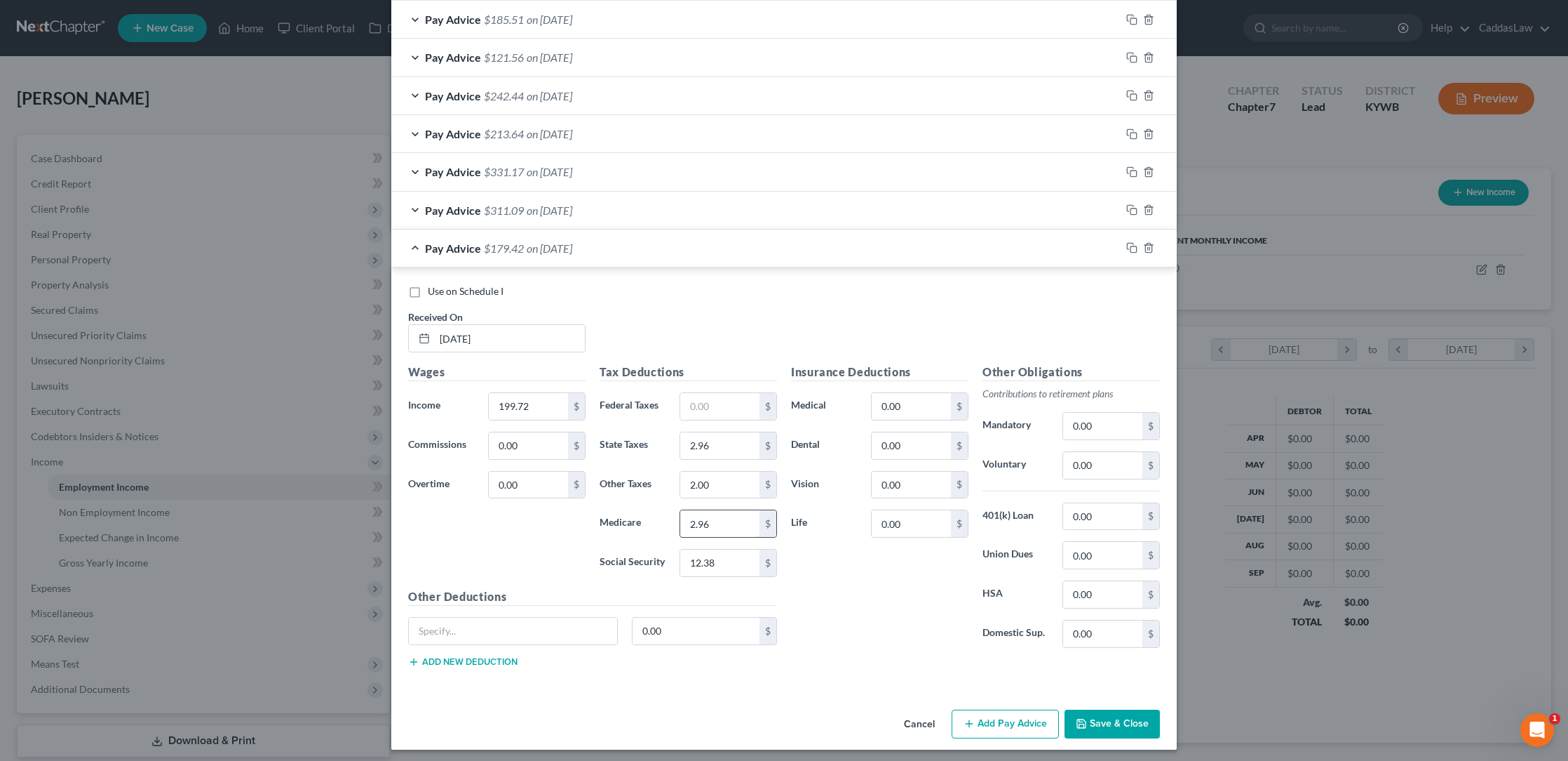
click at [705, 517] on input "2.96" at bounding box center [720, 523] width 79 height 27
click at [713, 517] on input "2.96" at bounding box center [720, 523] width 79 height 27
type input "2.89"
click at [1132, 242] on icon "button" at bounding box center [1132, 247] width 11 height 11
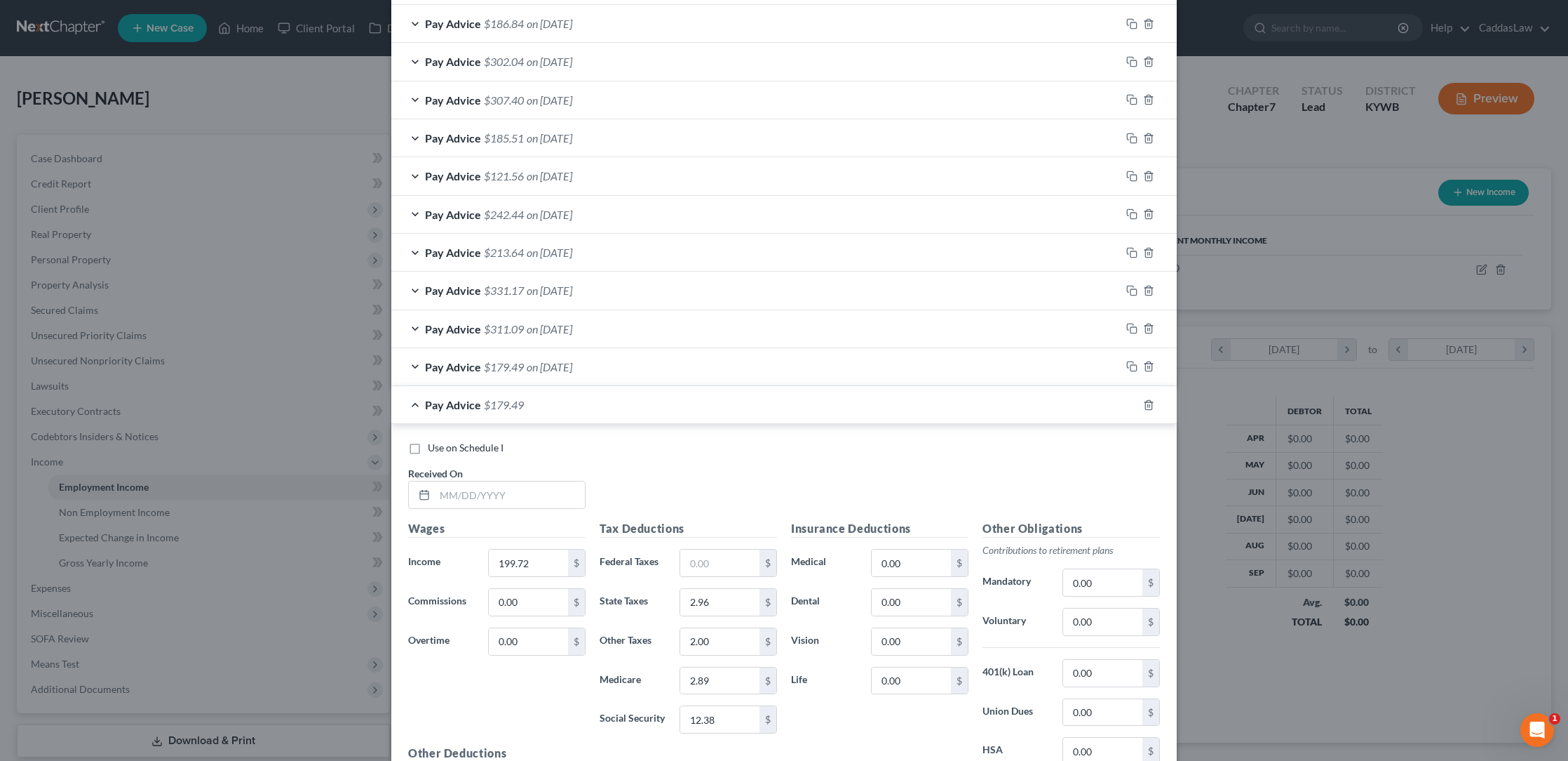
scroll to position [577, 0]
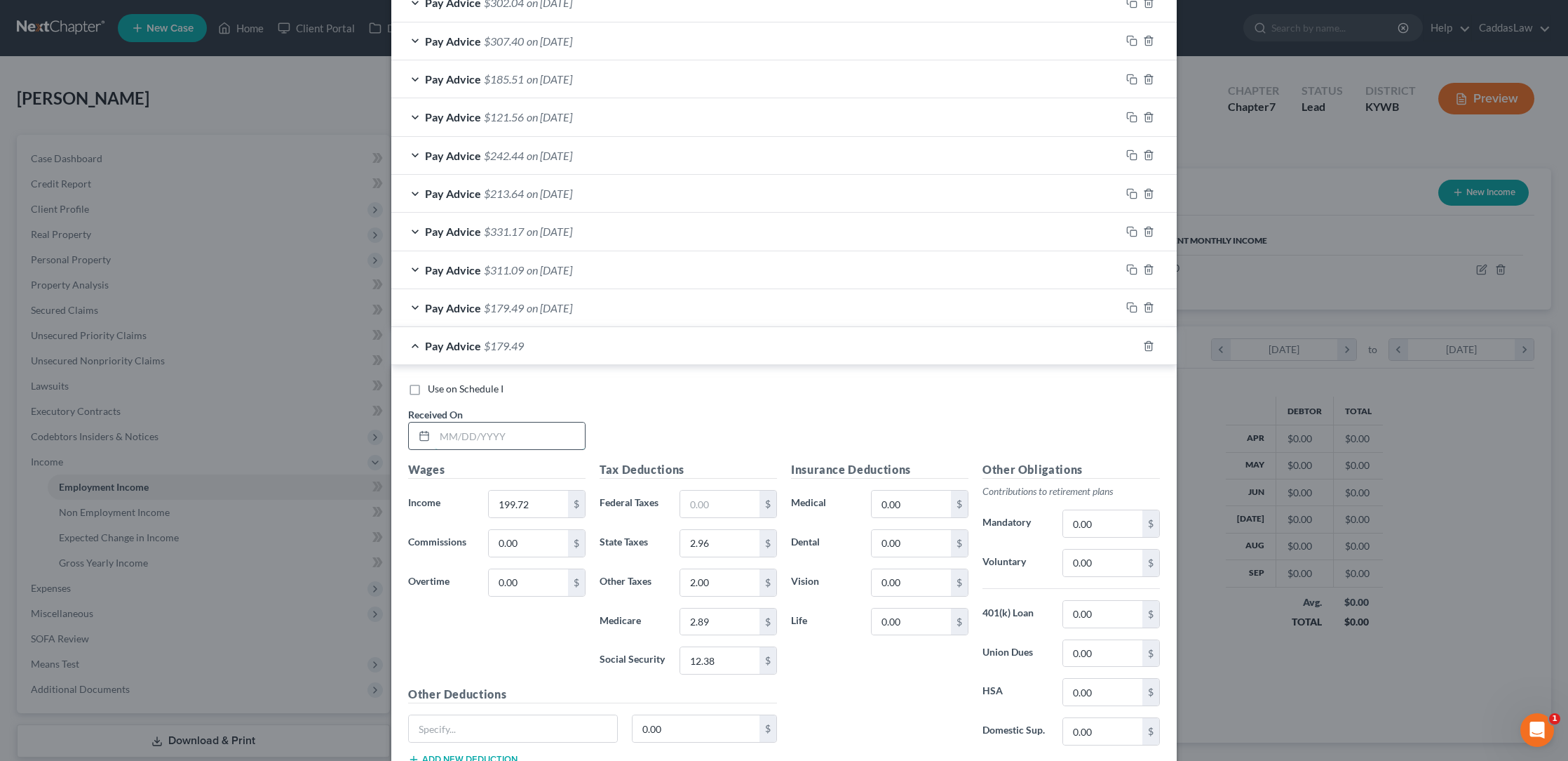
click at [464, 433] on input "text" at bounding box center [510, 436] width 150 height 27
type input "[DATE]"
type input "305.14"
type input "7.18"
type input "3.05"
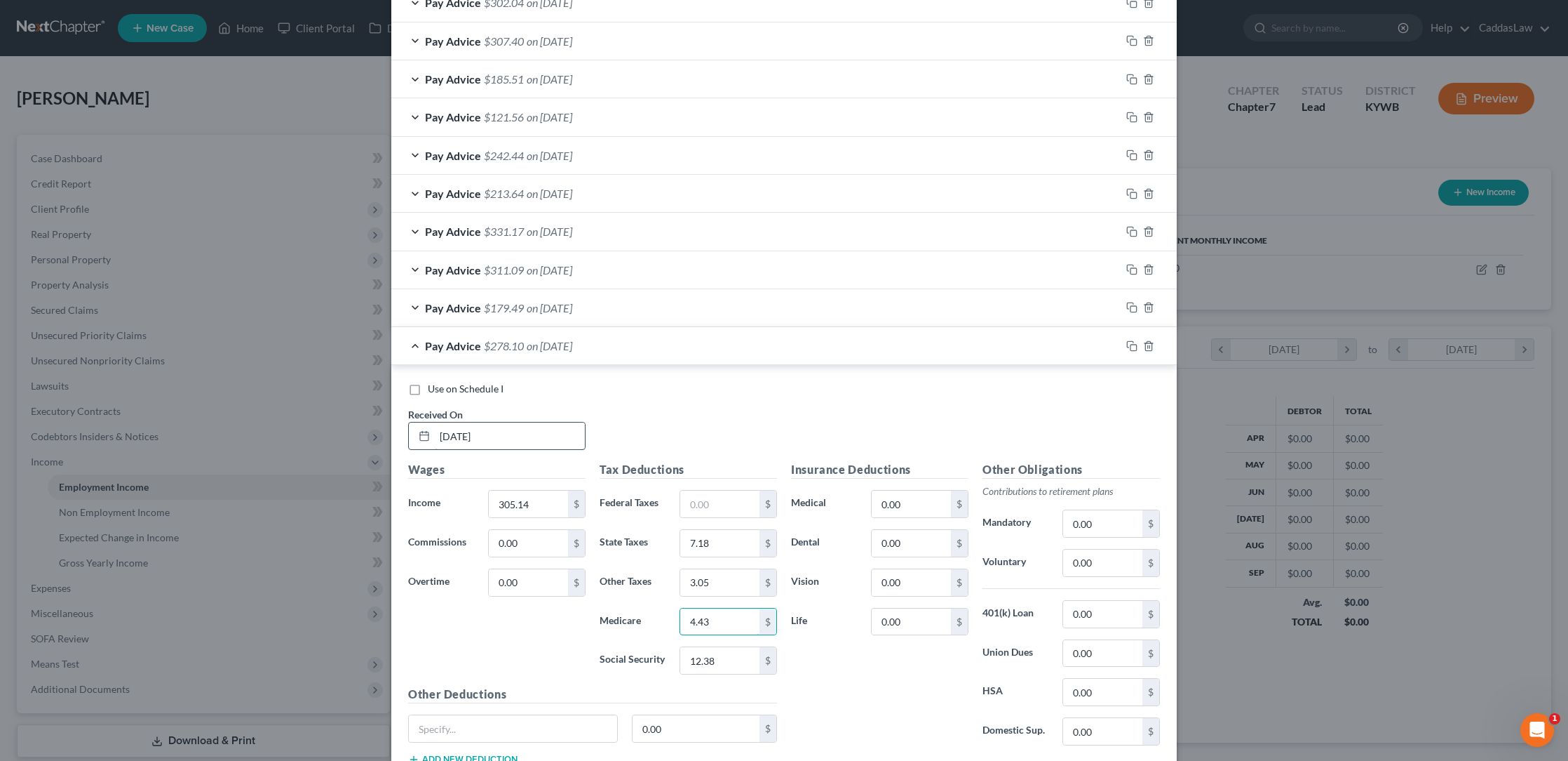
type input "4.43"
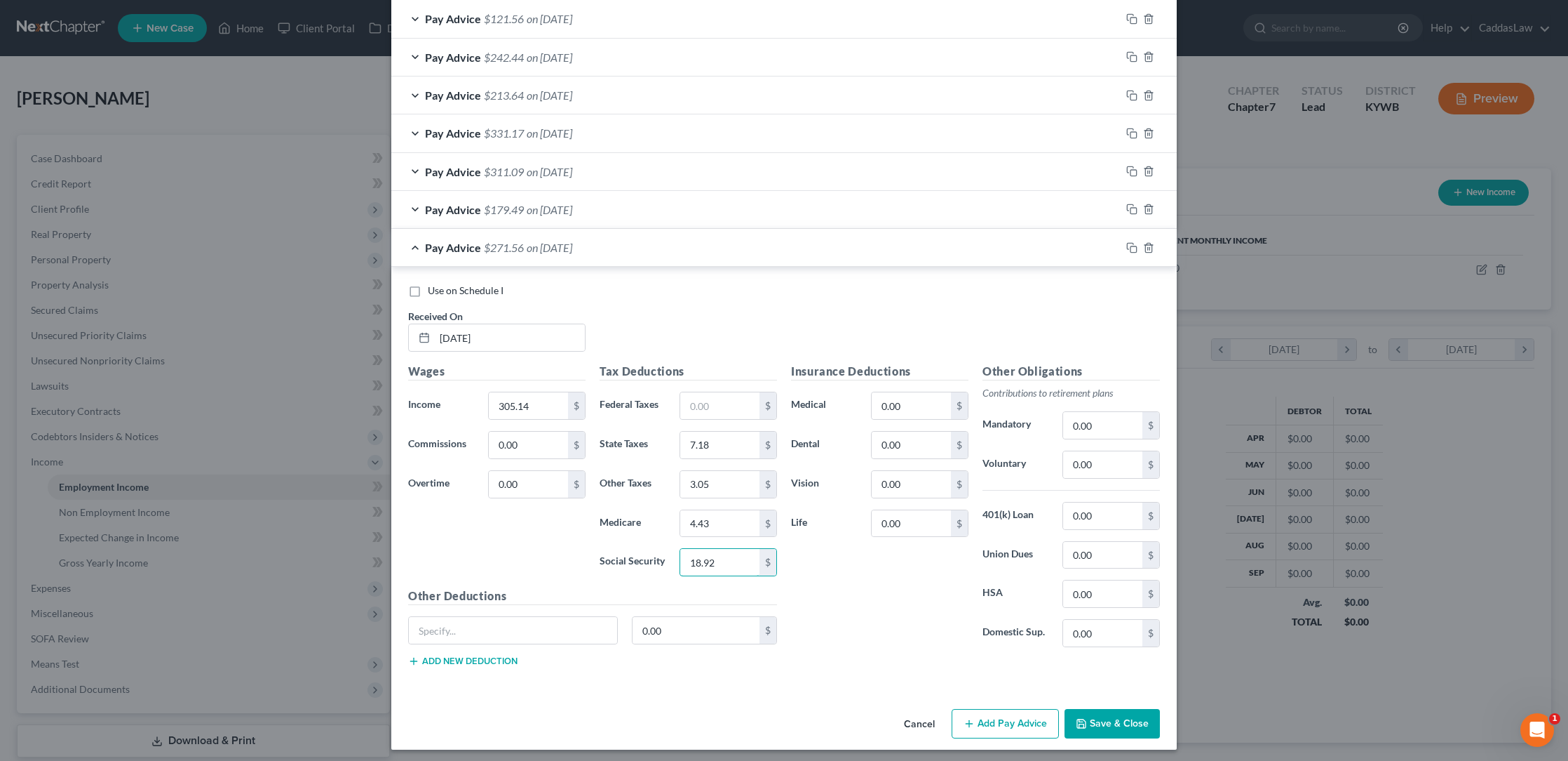
scroll to position [674, 0]
type input "18.92"
click at [1128, 242] on icon "button" at bounding box center [1132, 248] width 11 height 11
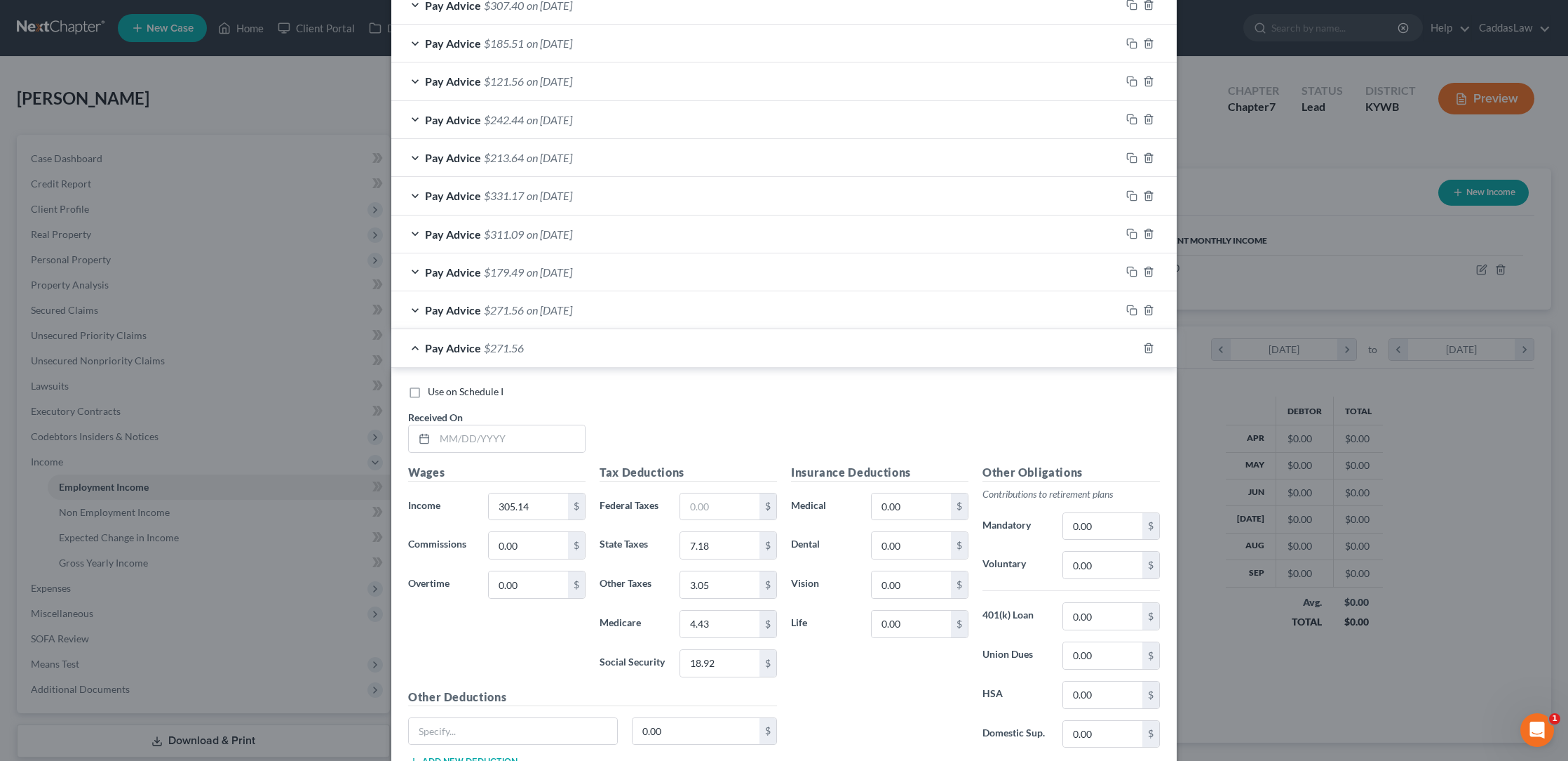
scroll to position [691, 0]
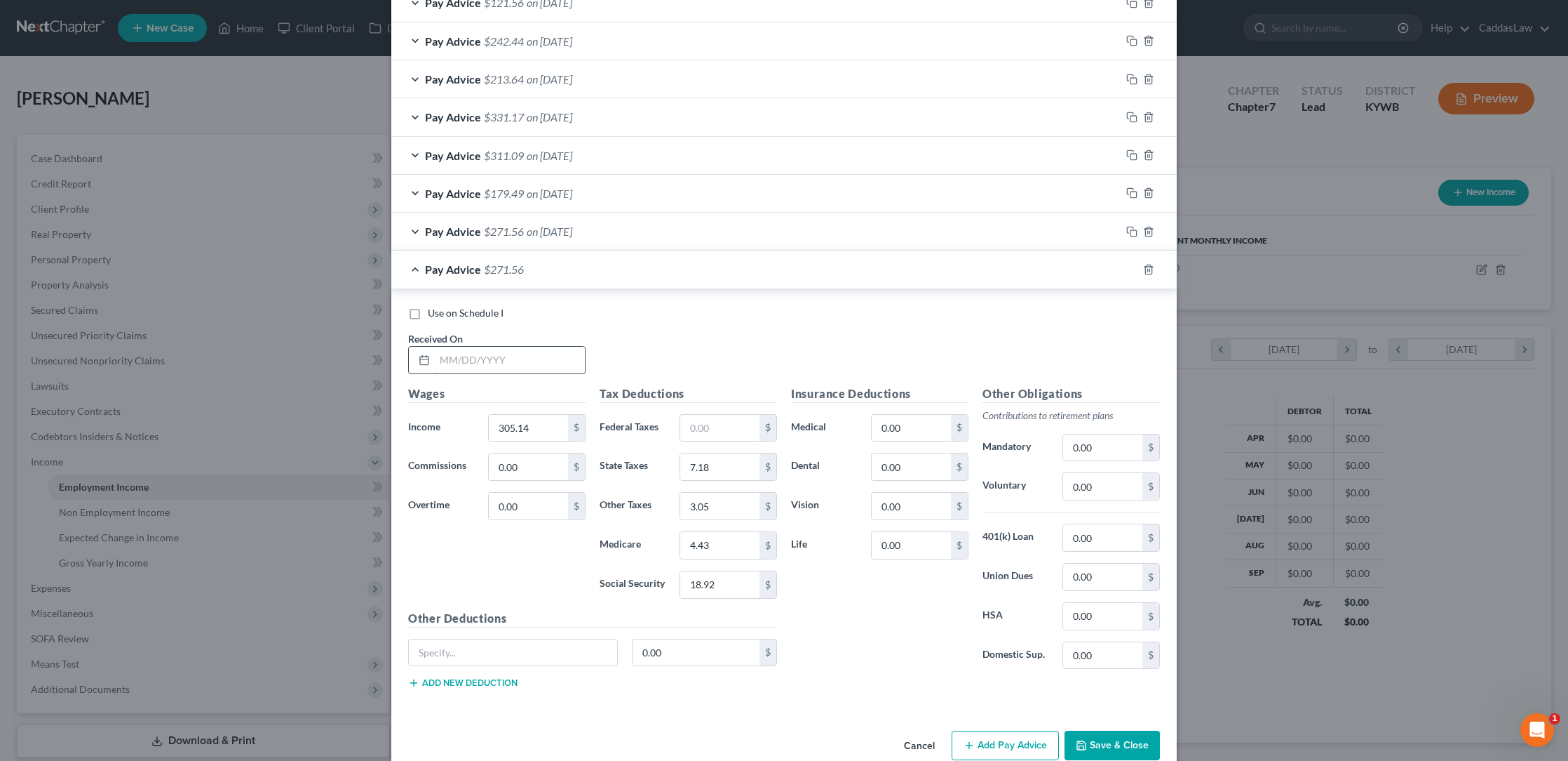
click at [450, 353] on input "text" at bounding box center [510, 360] width 150 height 27
type input "[DATE]"
type input "1"
type input "701.51"
type input "23.03"
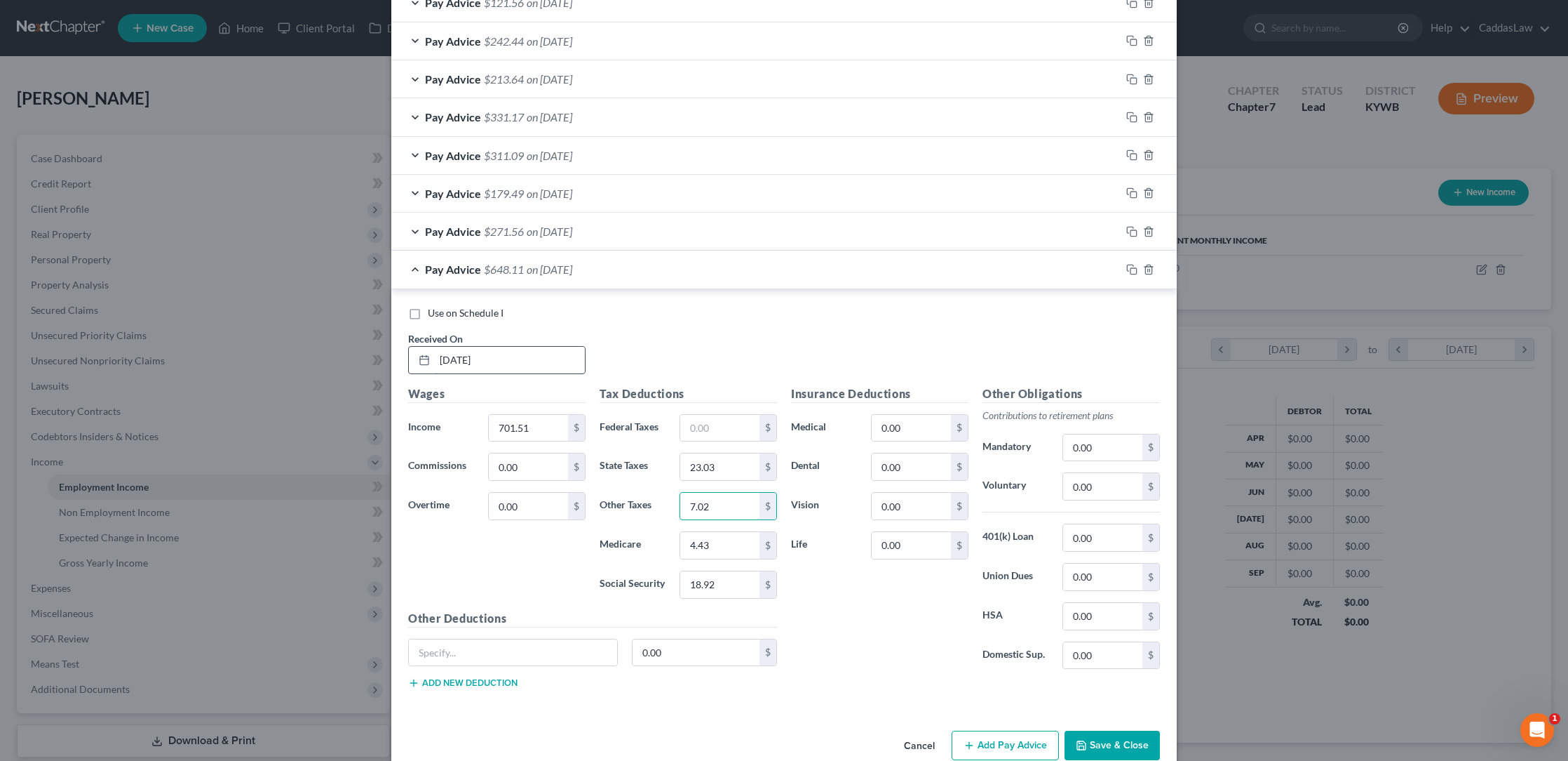
type input "7.02"
type input "10.17"
type input "43.49"
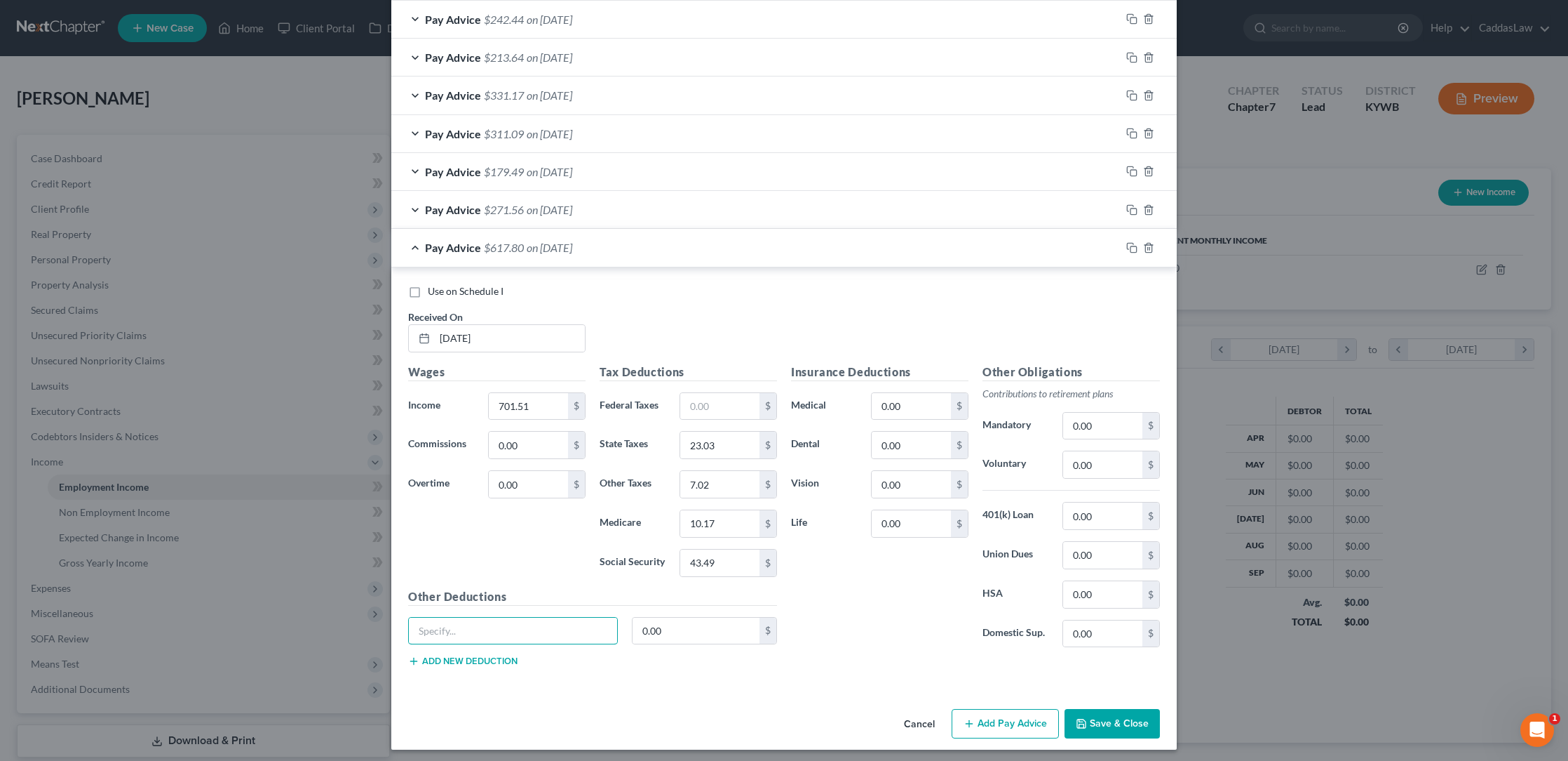
scroll to position [712, 0]
click at [1130, 246] on icon "button" at bounding box center [1132, 248] width 11 height 11
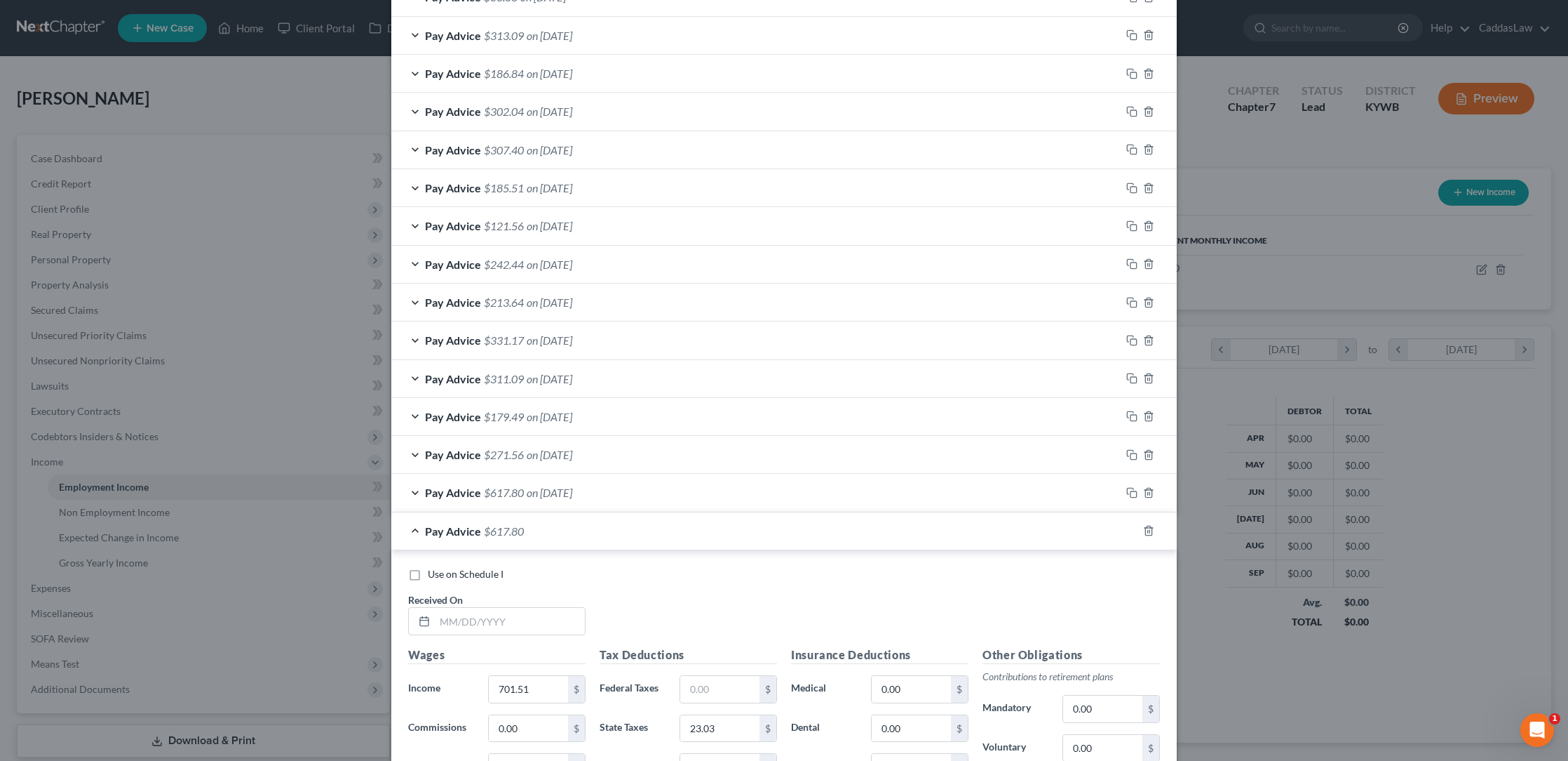
scroll to position [474, 0]
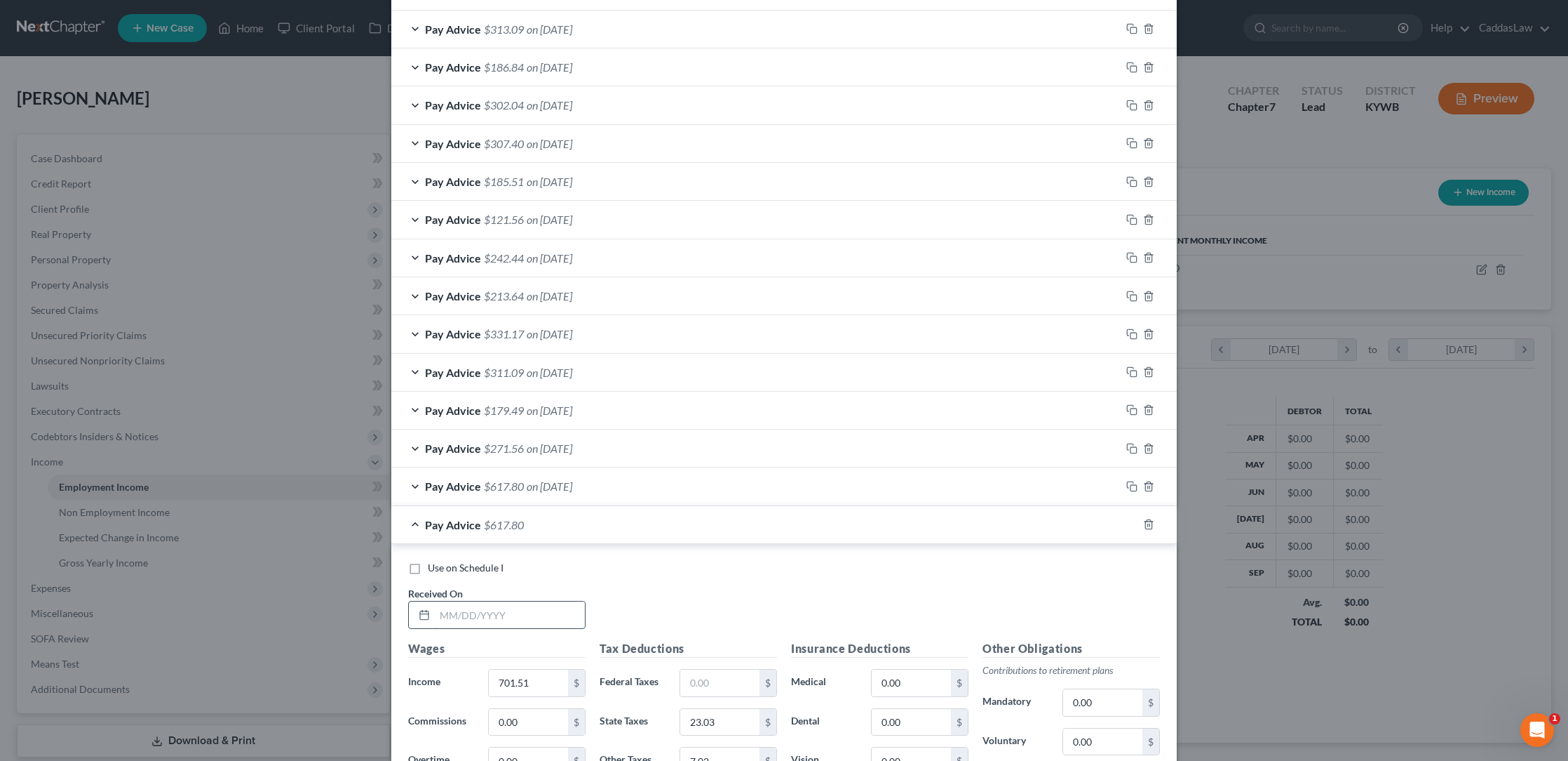
click at [450, 608] on input "text" at bounding box center [510, 614] width 150 height 27
type input "0"
type input "[DATE]"
type input "297.90"
type input "6.89"
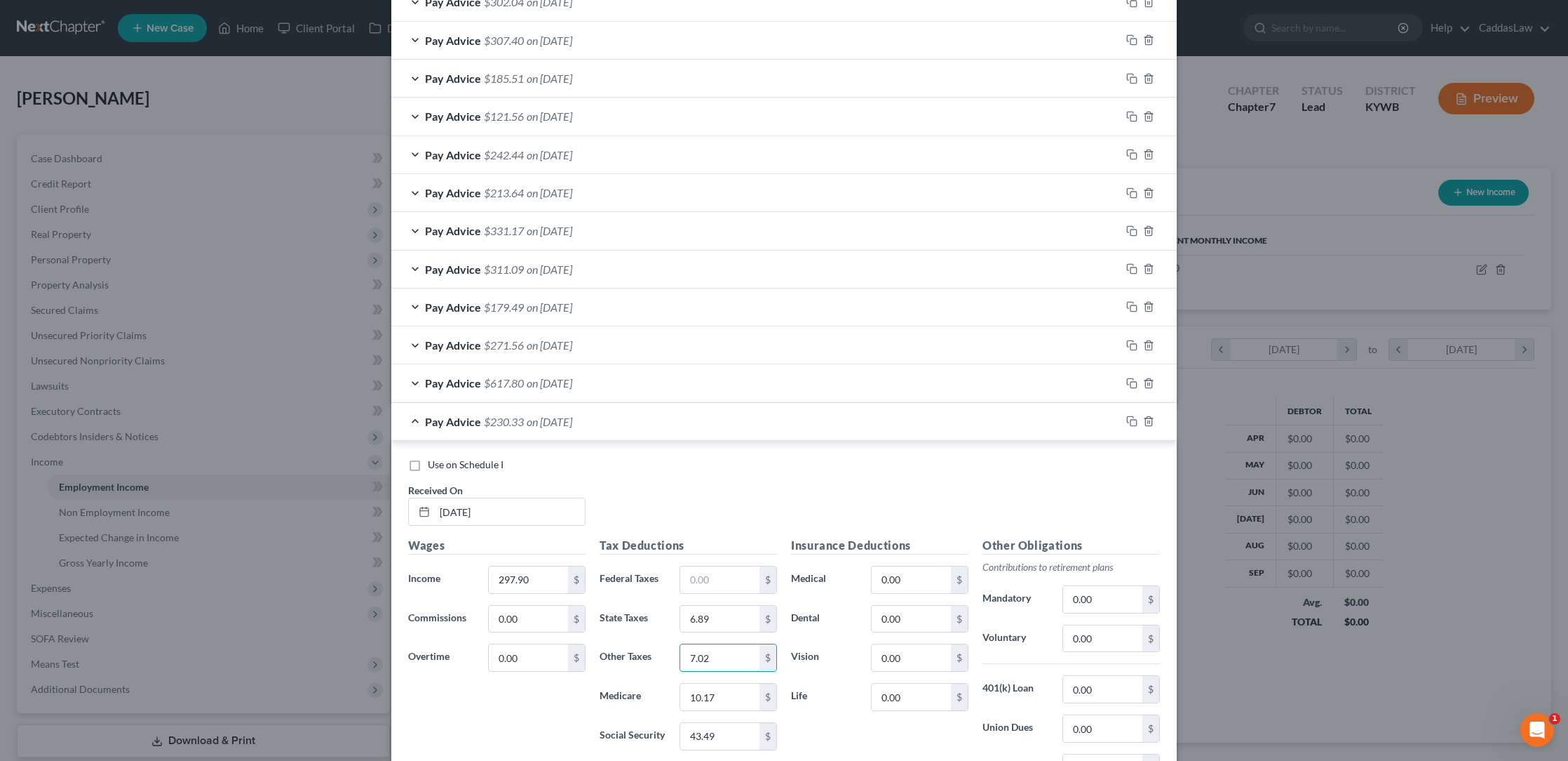
scroll to position [579, 0]
type input "2.98"
type input "4.32"
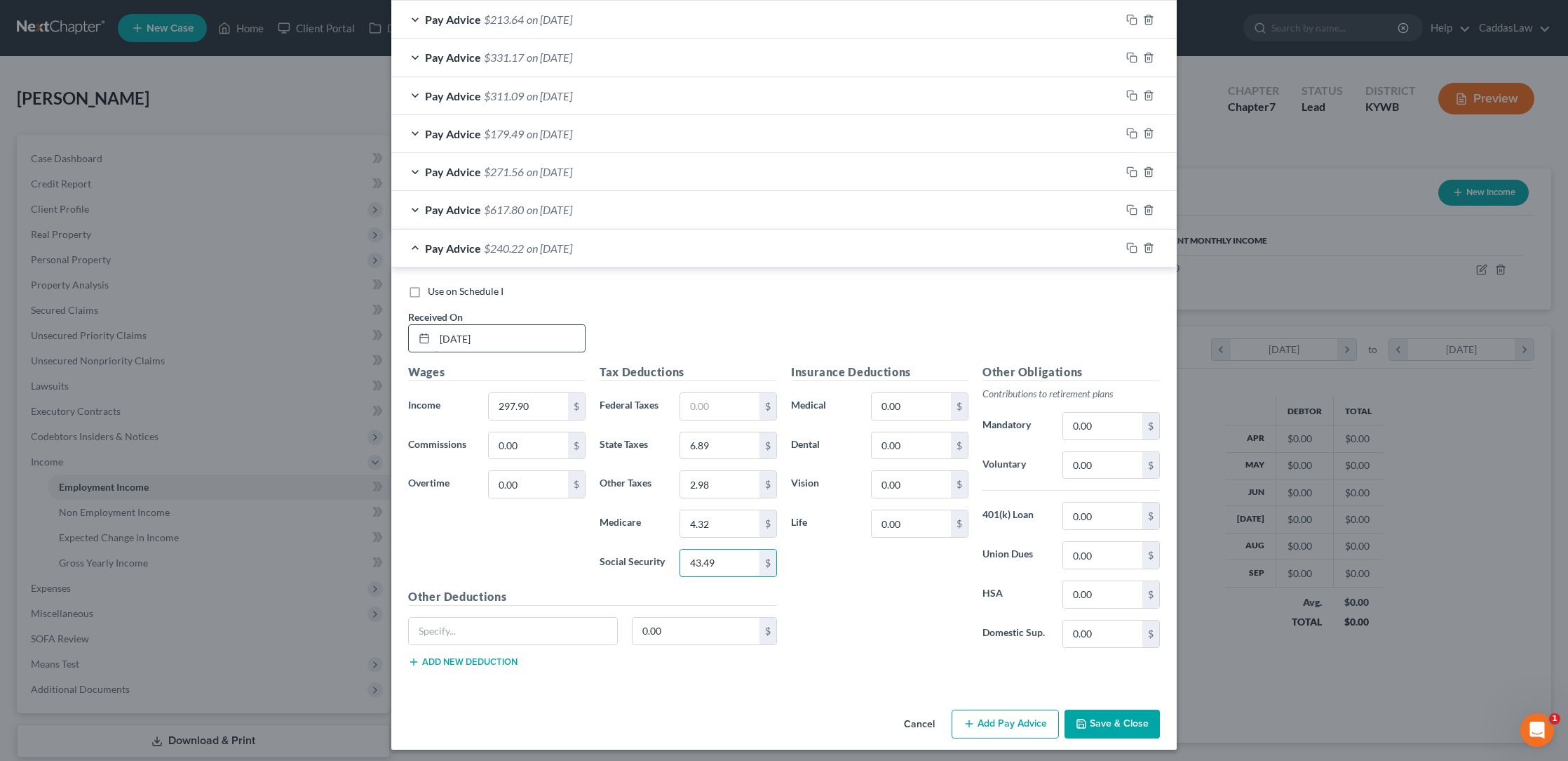
scroll to position [750, 0]
type input "18.47"
click at [1135, 713] on button "Save & Close" at bounding box center [1112, 725] width 95 height 30
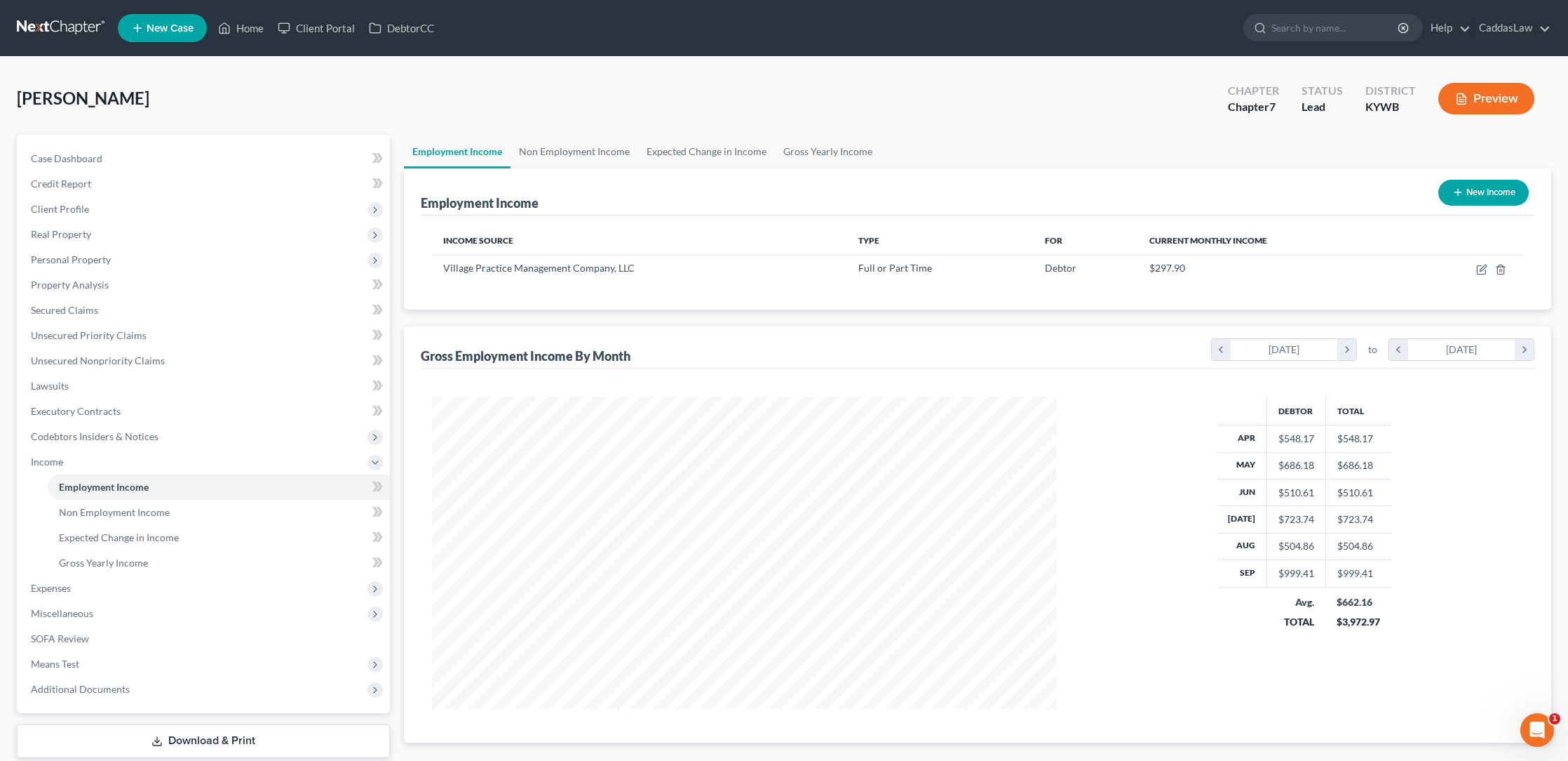
click at [1464, 182] on button "New Income" at bounding box center [1484, 192] width 90 height 26
select select "0"
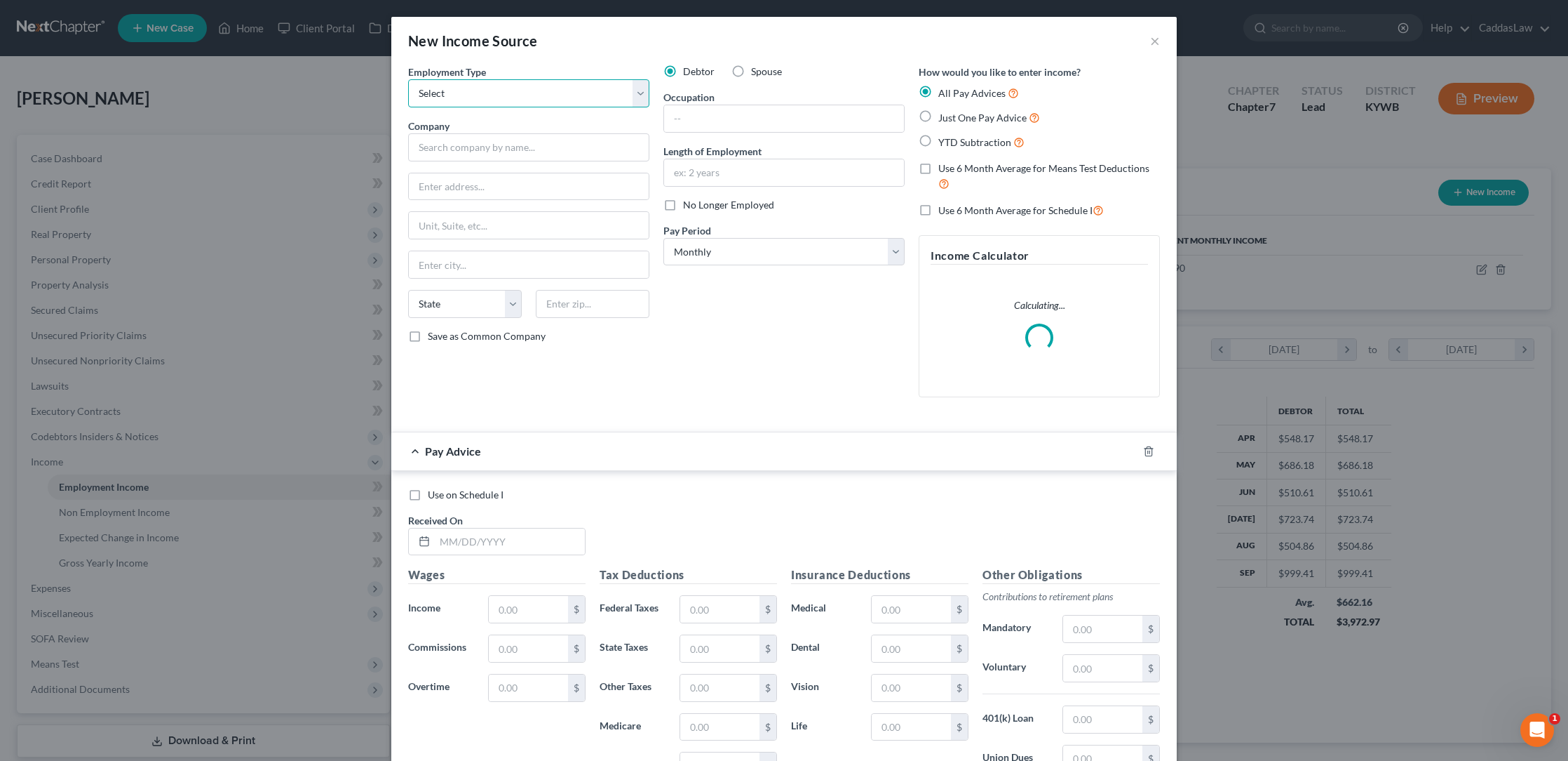
select select "0"
click at [461, 145] on input "text" at bounding box center [529, 147] width 242 height 28
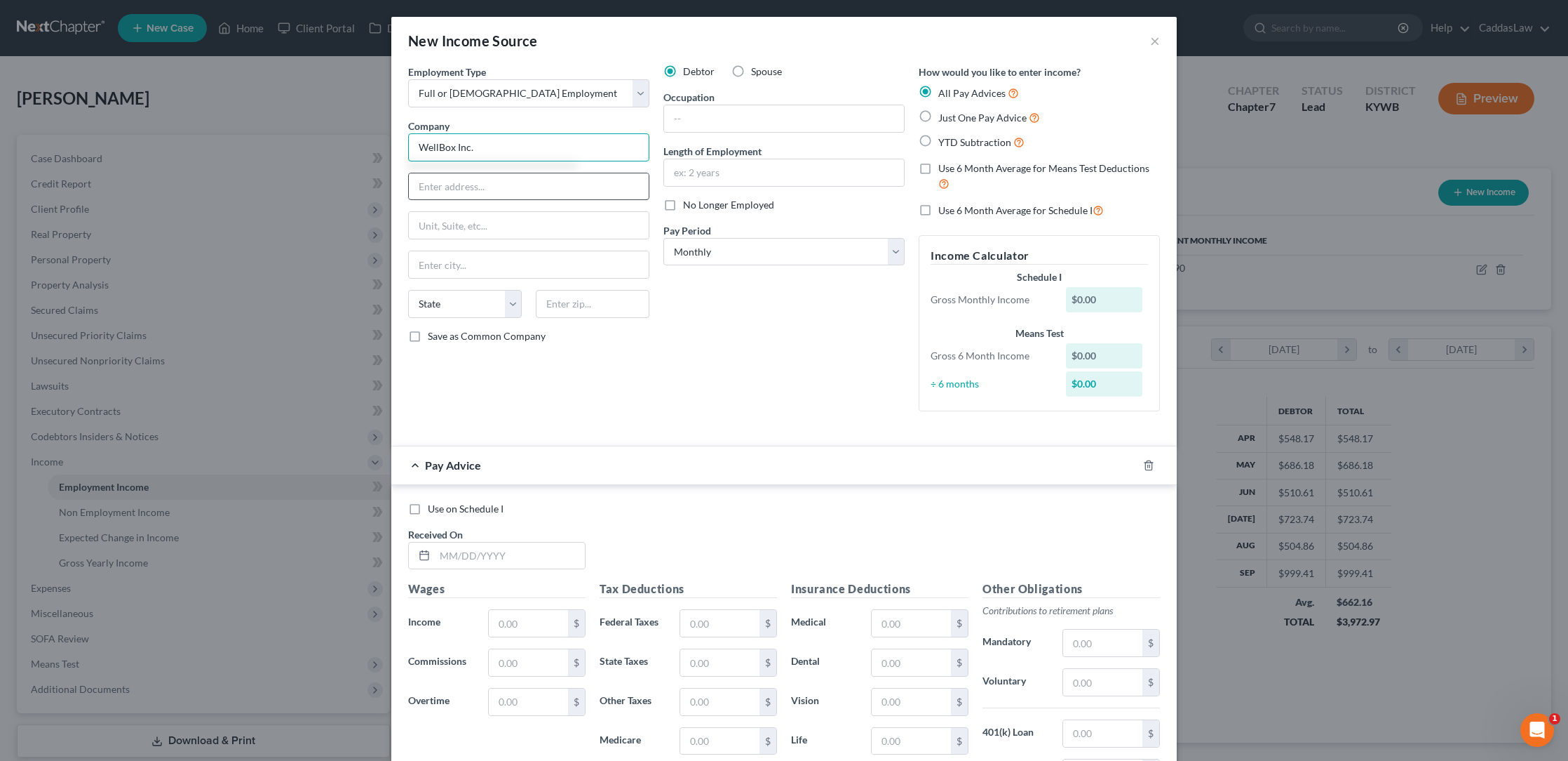
type input "WellBox Inc."
type input "[STREET_ADDRESS][PERSON_NAME]"
click at [454, 221] on input "text" at bounding box center [529, 225] width 240 height 27
type input "Suite 101"
click at [430, 263] on input "text" at bounding box center [529, 264] width 240 height 27
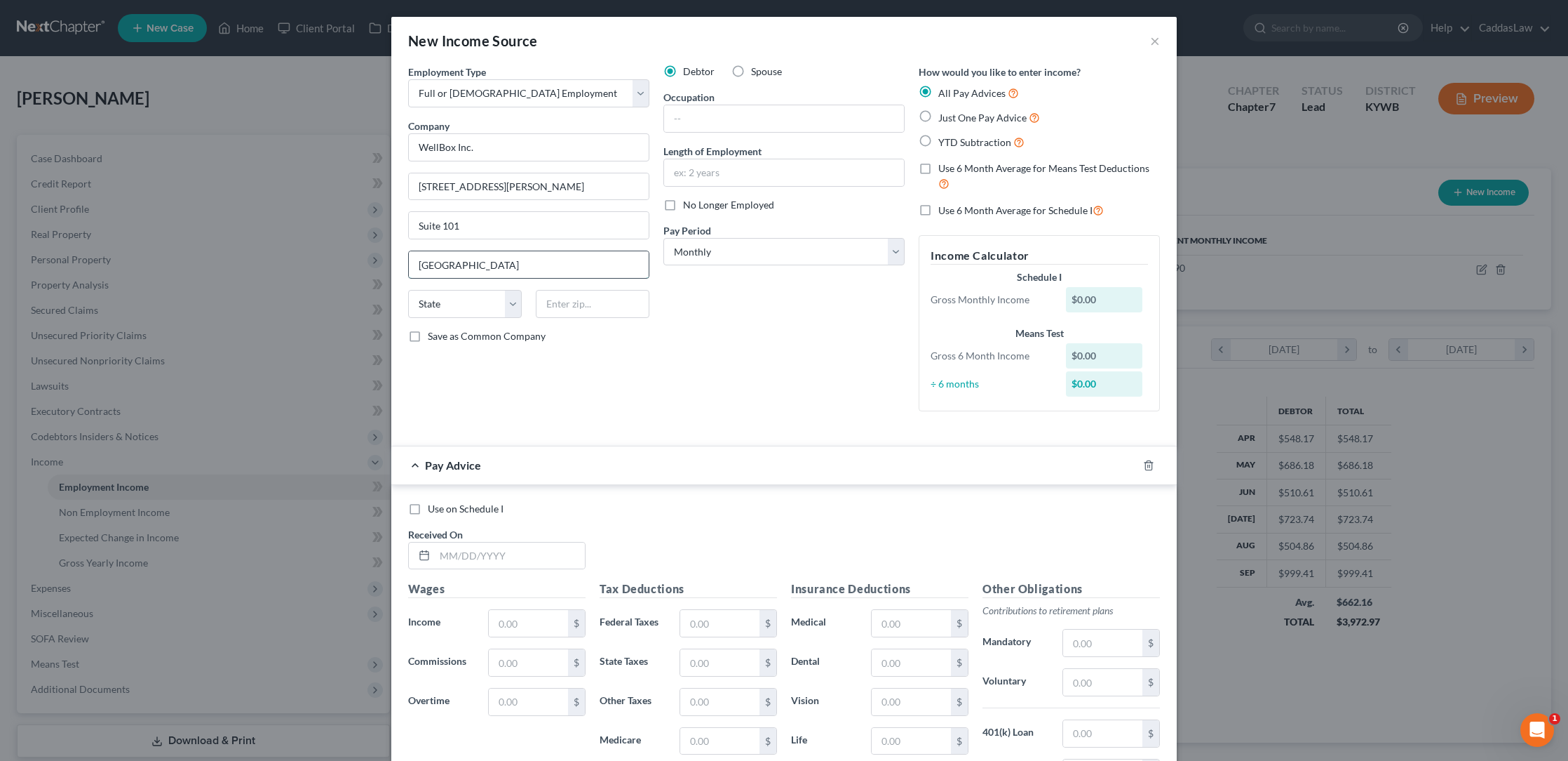
type input "[GEOGRAPHIC_DATA]"
select select "9"
type input "32258"
click at [739, 122] on input "text" at bounding box center [784, 119] width 240 height 27
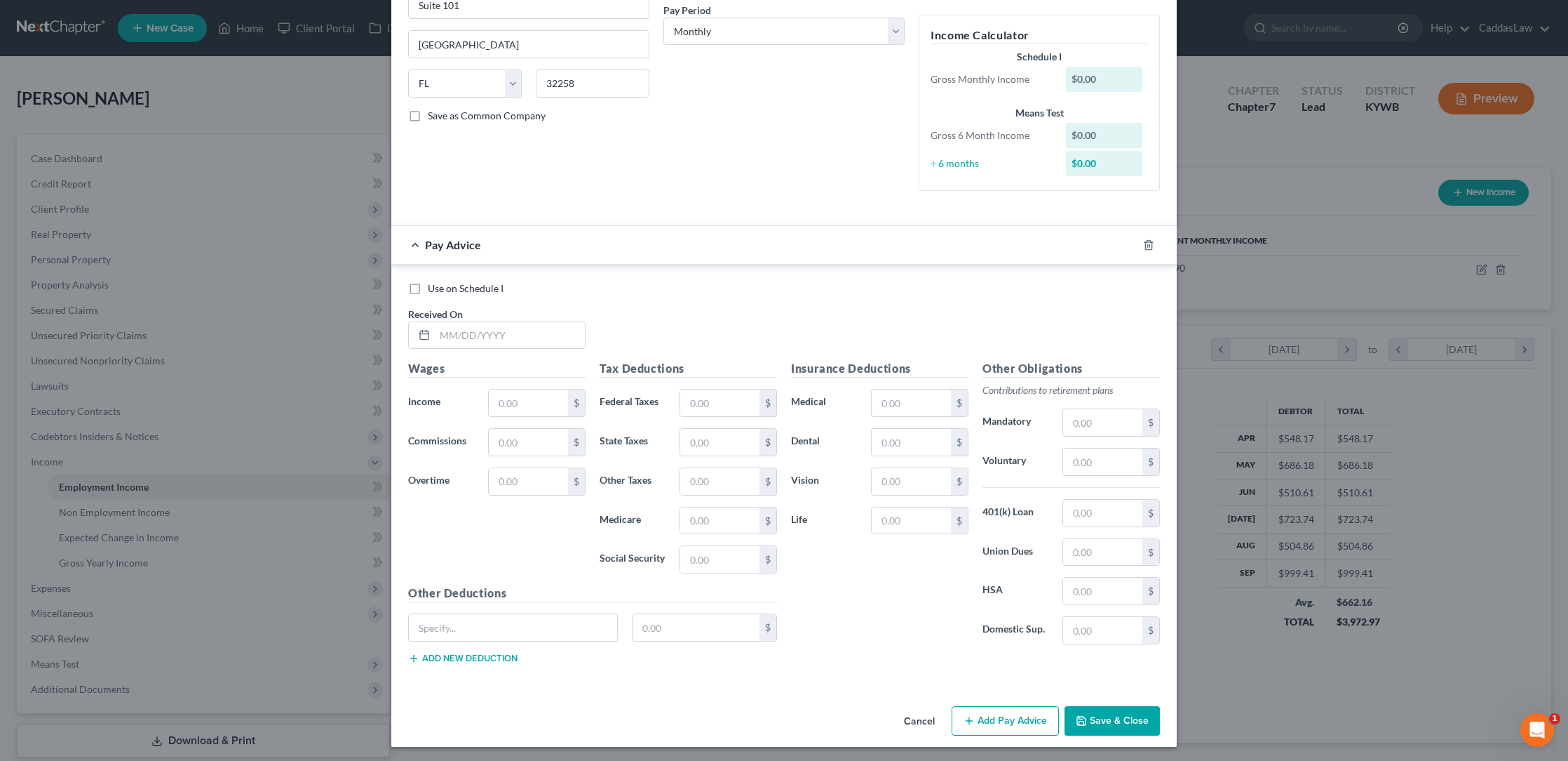
scroll to position [220, 0]
click at [448, 338] on input "text" at bounding box center [510, 336] width 150 height 27
type input "[DATE]"
type input "1,348.42"
click at [729, 399] on input "text" at bounding box center [720, 403] width 79 height 27
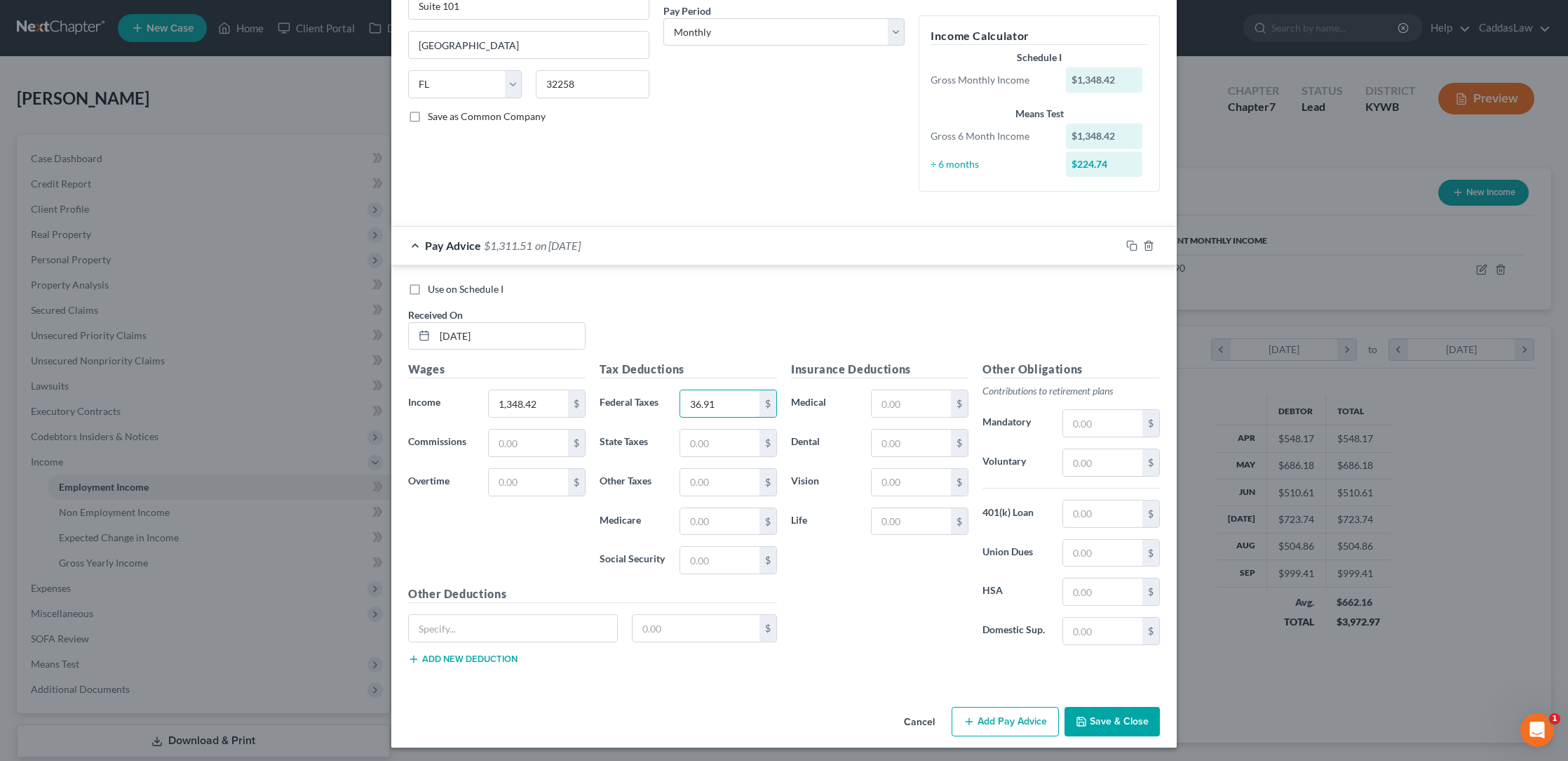
type input "36.91"
type input "59.07"
type input "16.87"
type input "23.97"
type input "102.49"
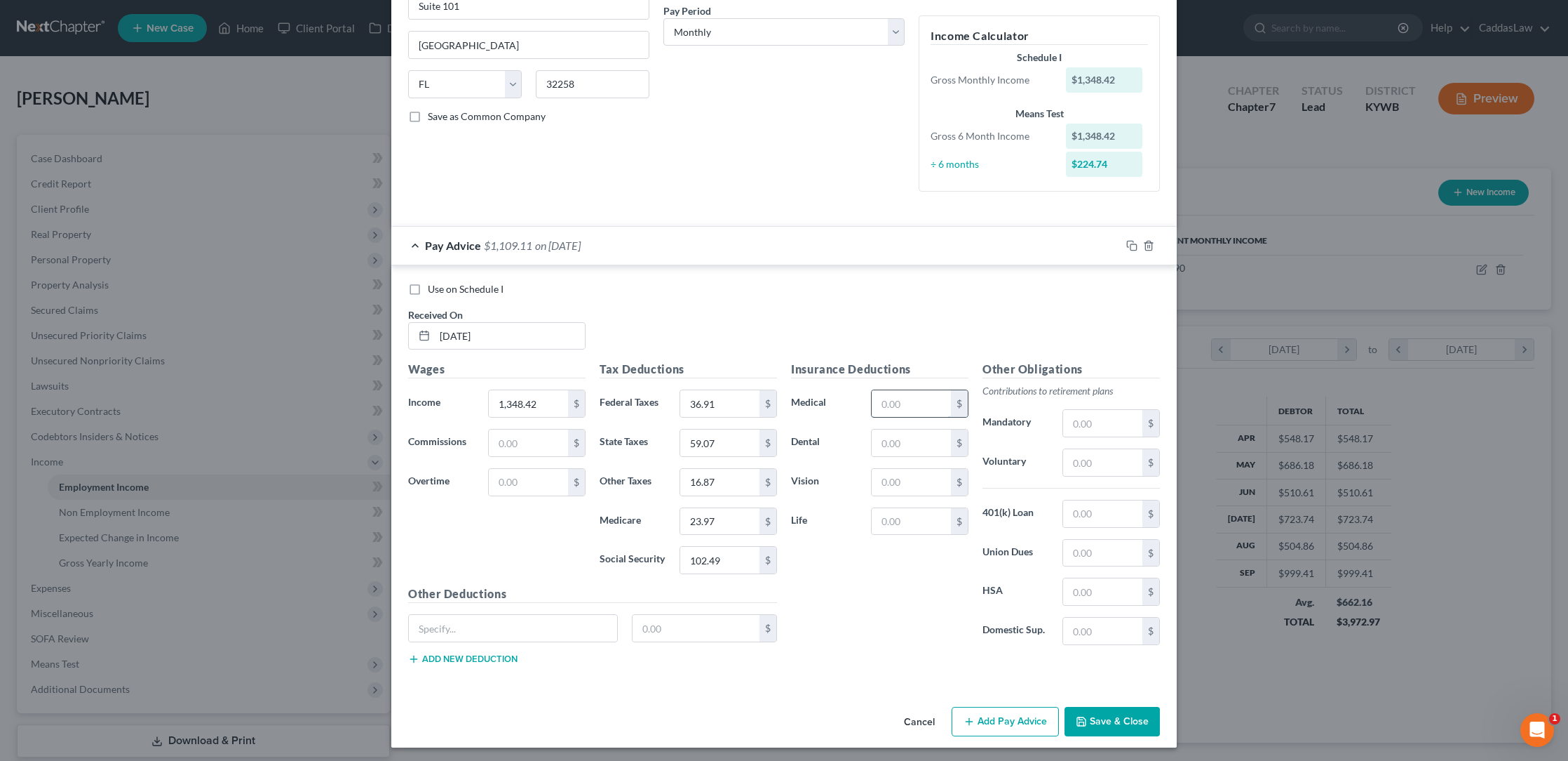
click at [882, 399] on input "text" at bounding box center [912, 403] width 79 height 27
click at [1107, 508] on input "text" at bounding box center [1103, 514] width 79 height 27
type input "50.61"
click at [908, 444] on input "text" at bounding box center [912, 443] width 79 height 27
type input "27.12"
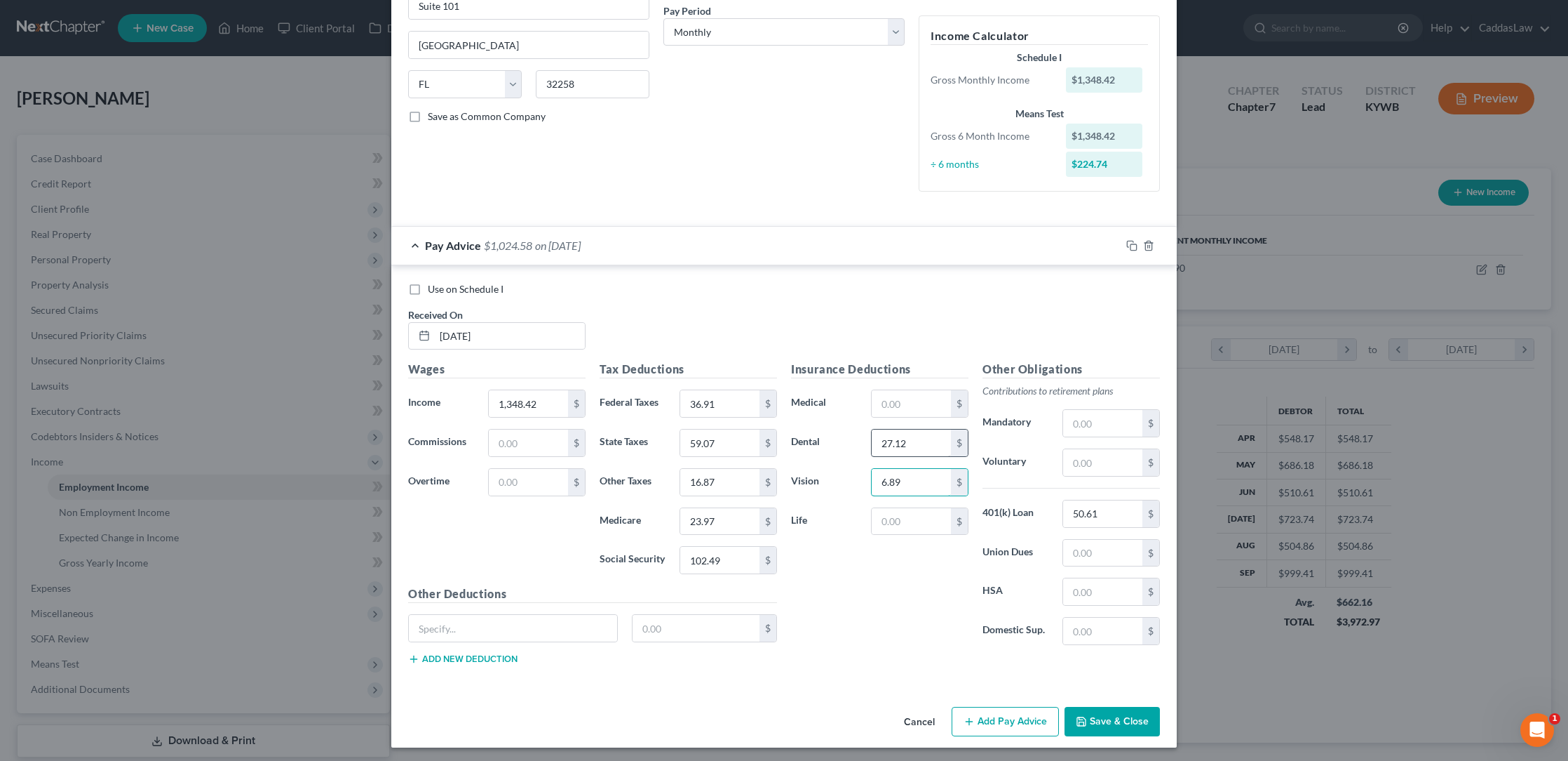
type input "6.89"
type input "2.77"
type input "l"
type input "Life Insurance"
click at [1075, 463] on input "text" at bounding box center [1103, 462] width 79 height 27
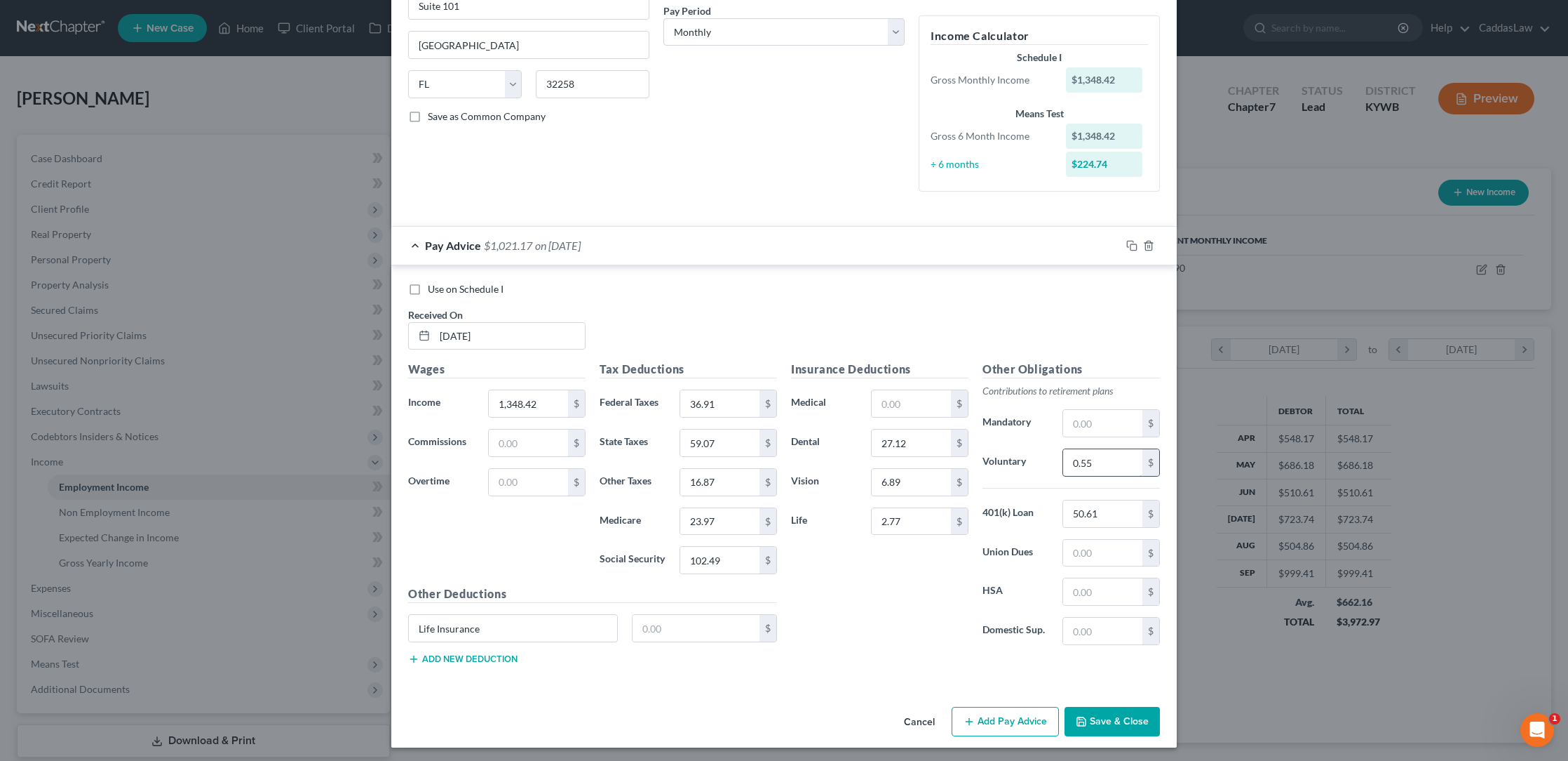
type input "0.55"
click at [529, 628] on input "Life Insurance" at bounding box center [513, 628] width 208 height 27
drag, startPoint x: 500, startPoint y: 625, endPoint x: 320, endPoint y: 626, distance: 180.0
click at [320, 627] on div "New Income Source × Employment Type * Select Full or [DEMOGRAPHIC_DATA] Employm…" at bounding box center [784, 380] width 1568 height 761
type input "STD"
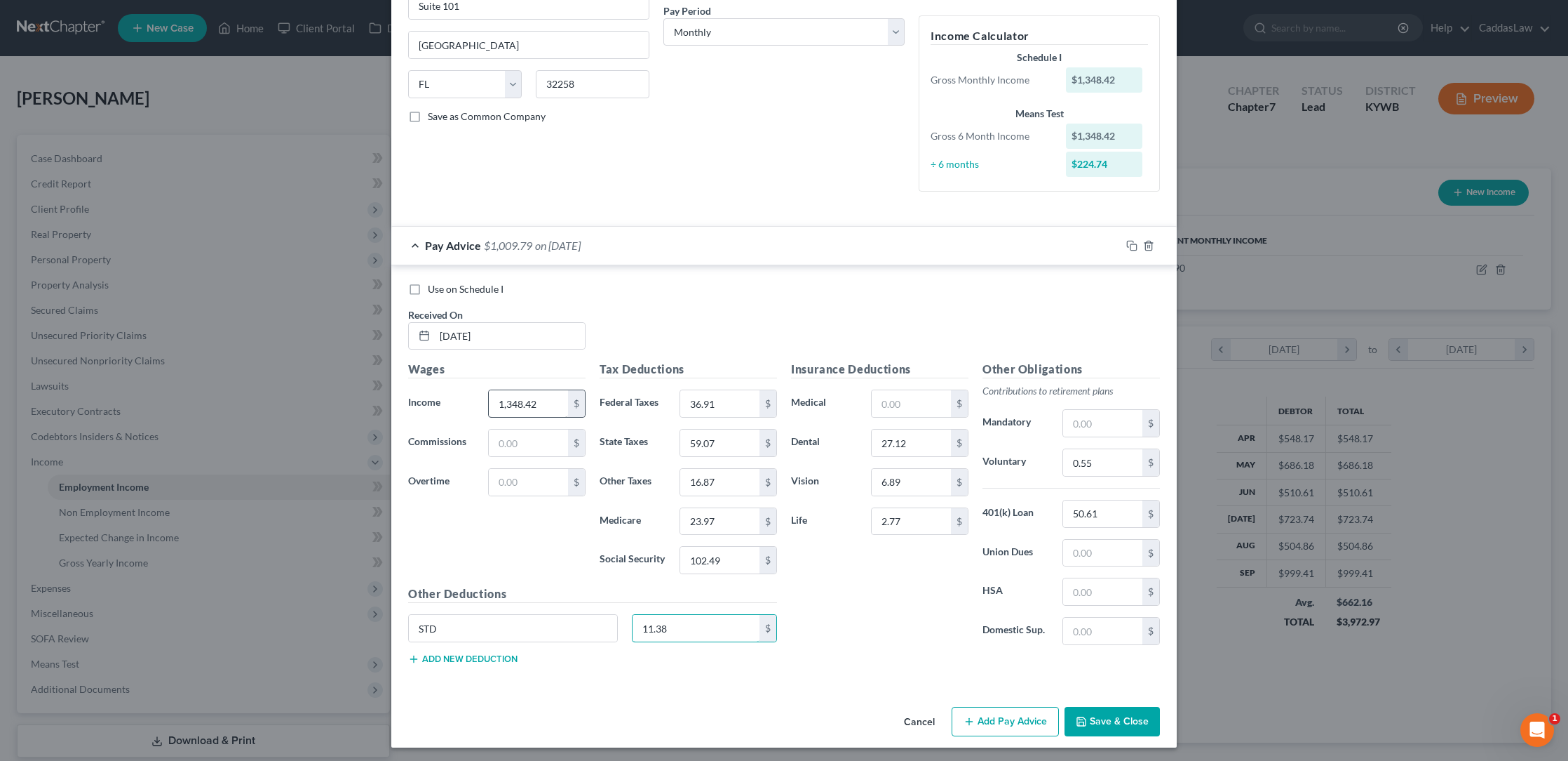
type input "11.38"
click at [550, 392] on input "1,348.42" at bounding box center [528, 403] width 79 height 27
click at [547, 402] on input "1,348.42" at bounding box center [528, 403] width 79 height 27
click at [549, 398] on input "1,602.43" at bounding box center [528, 403] width 79 height 27
type input "1,687.05"
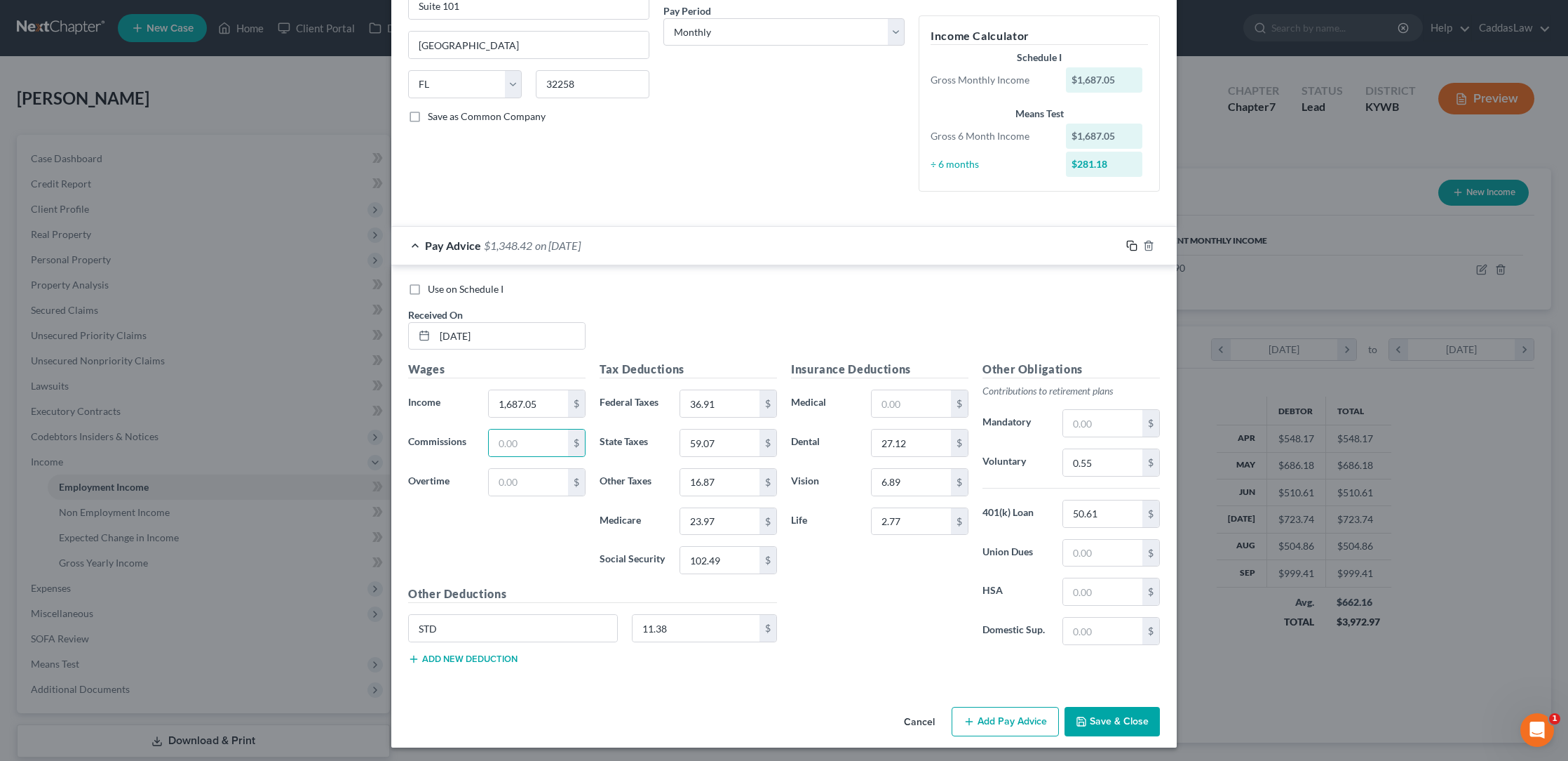
click at [1129, 241] on icon "button" at bounding box center [1132, 246] width 11 height 11
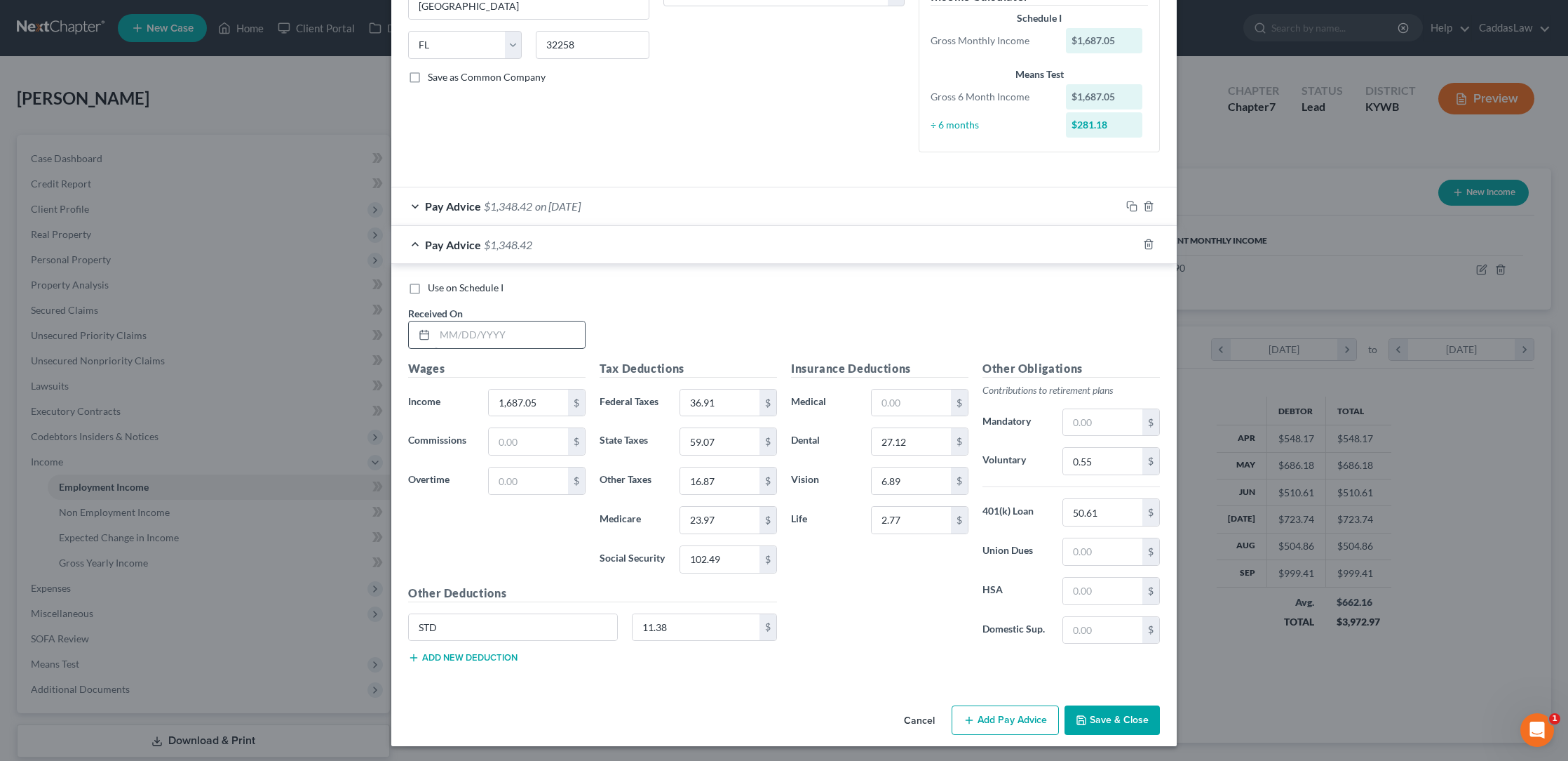
scroll to position [257, 0]
click at [447, 328] on input "text" at bounding box center [510, 336] width 150 height 27
type input "0"
type input "[DATE]"
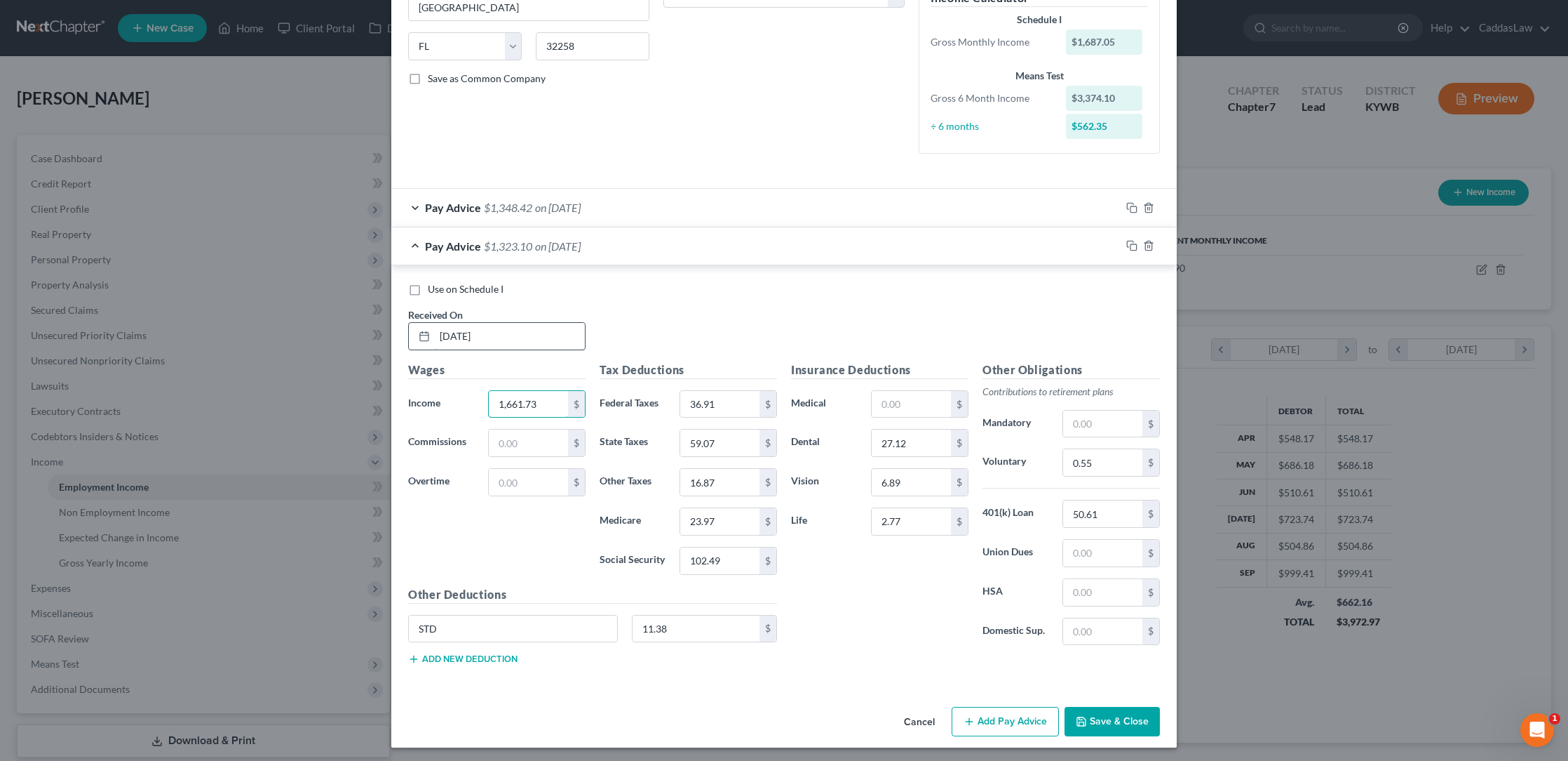
type input "1,661.73"
type input "33.96"
type input "58.08"
type input "16.62"
type input "23.60"
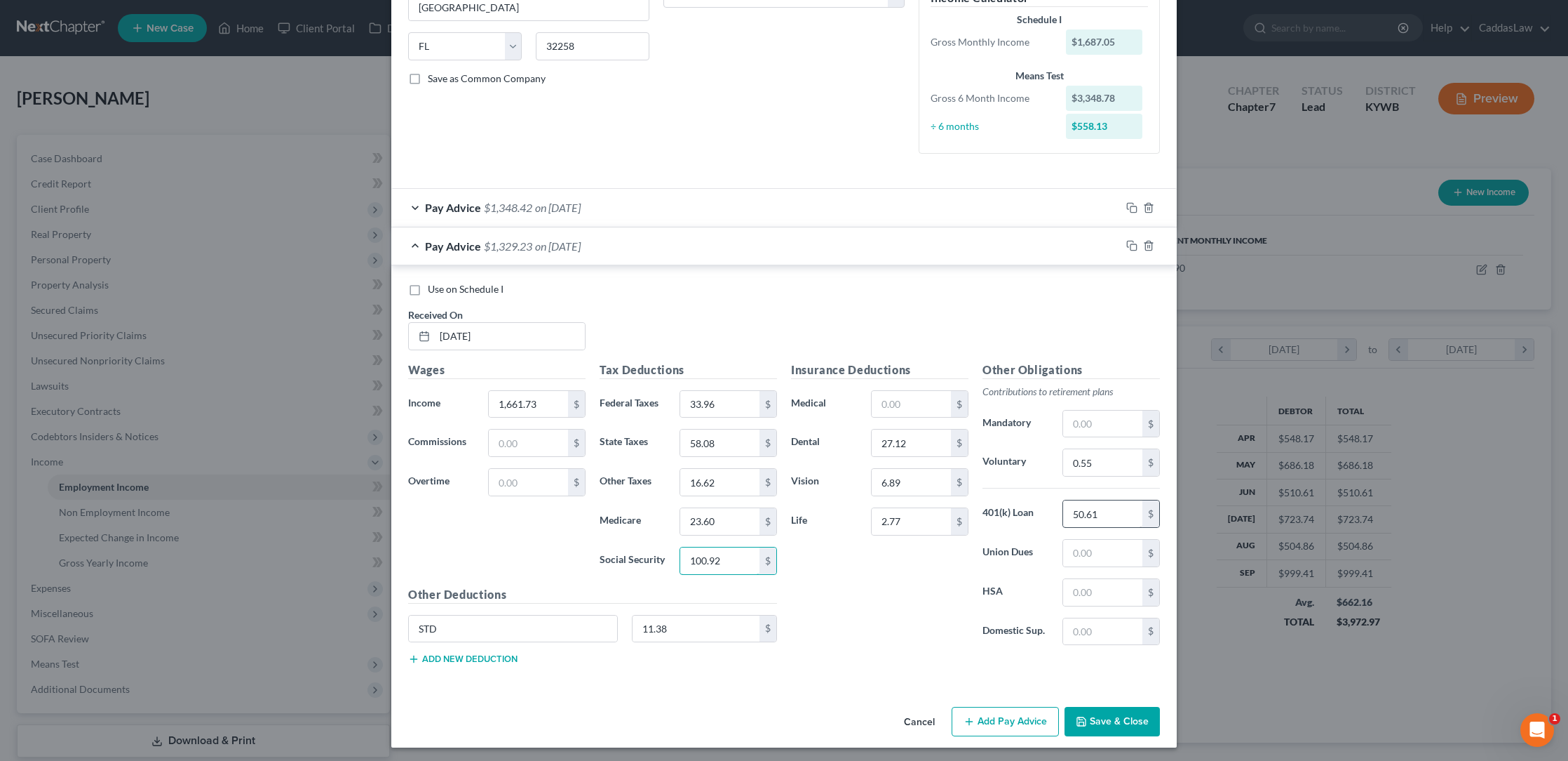
type input "100.92"
click at [1114, 507] on input "50.61" at bounding box center [1103, 514] width 79 height 27
type input "5"
type input "49.85"
click at [1116, 460] on input "0.55" at bounding box center [1103, 462] width 79 height 27
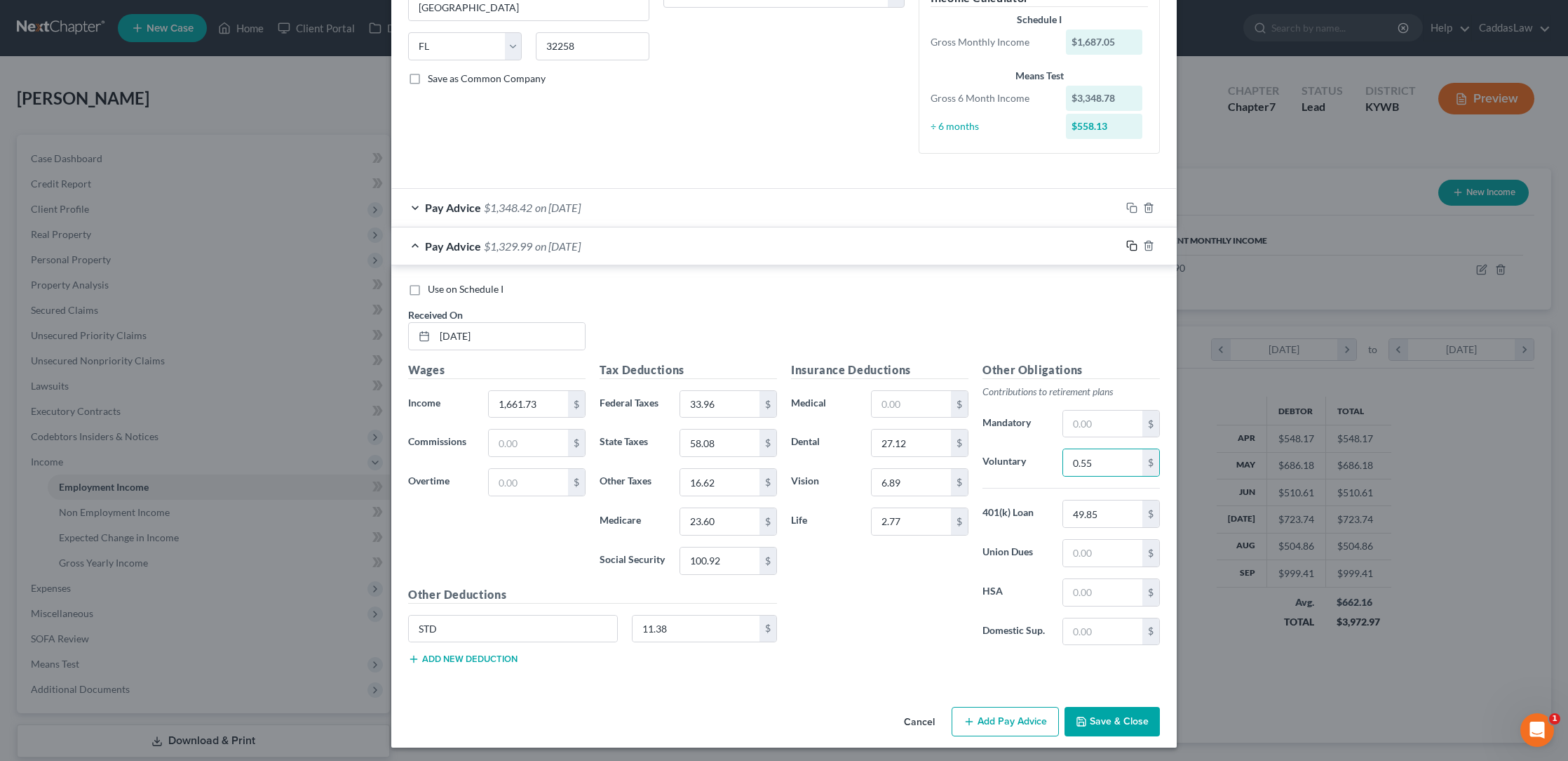
click at [1132, 245] on icon "button" at bounding box center [1132, 246] width 11 height 11
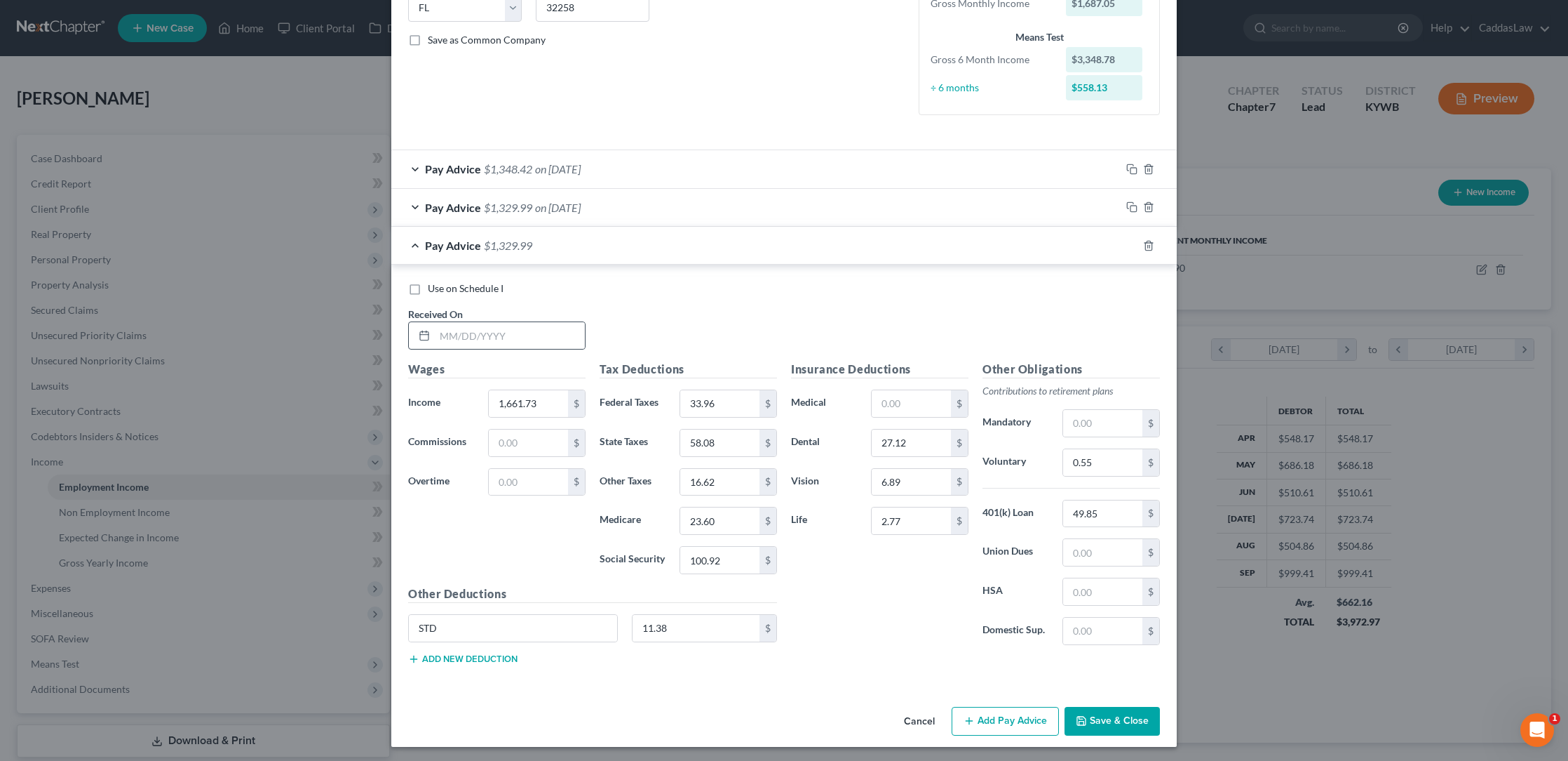
scroll to position [296, 0]
click at [430, 325] on div at bounding box center [422, 336] width 26 height 27
click at [443, 333] on input "text" at bounding box center [510, 336] width 150 height 27
type input "0"
type input "[DATE]"
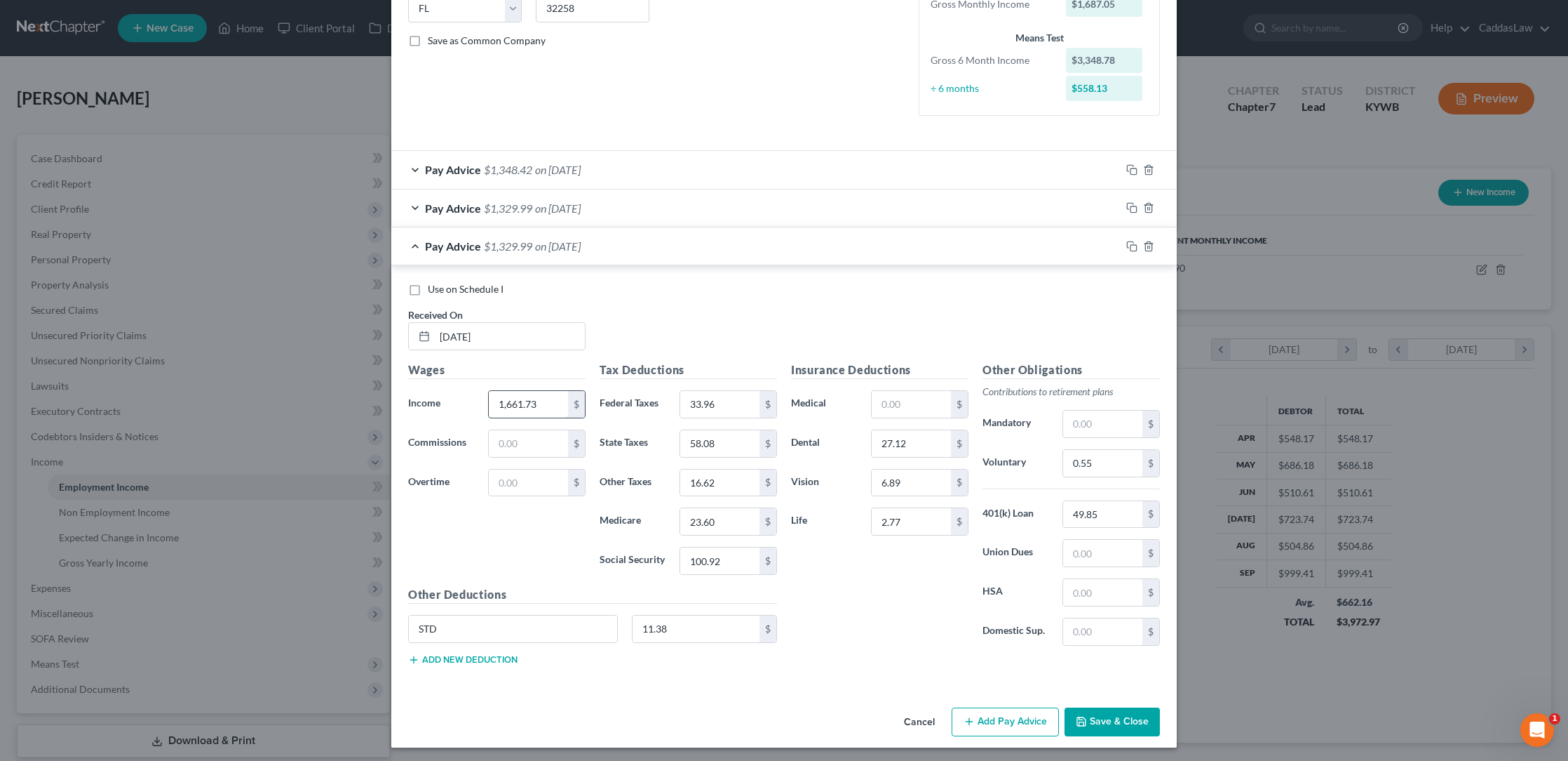
click at [561, 403] on input "1,661.73" at bounding box center [528, 404] width 79 height 27
type input "1"
type input "1,708.31"
type input "39.38"
type input "59.89"
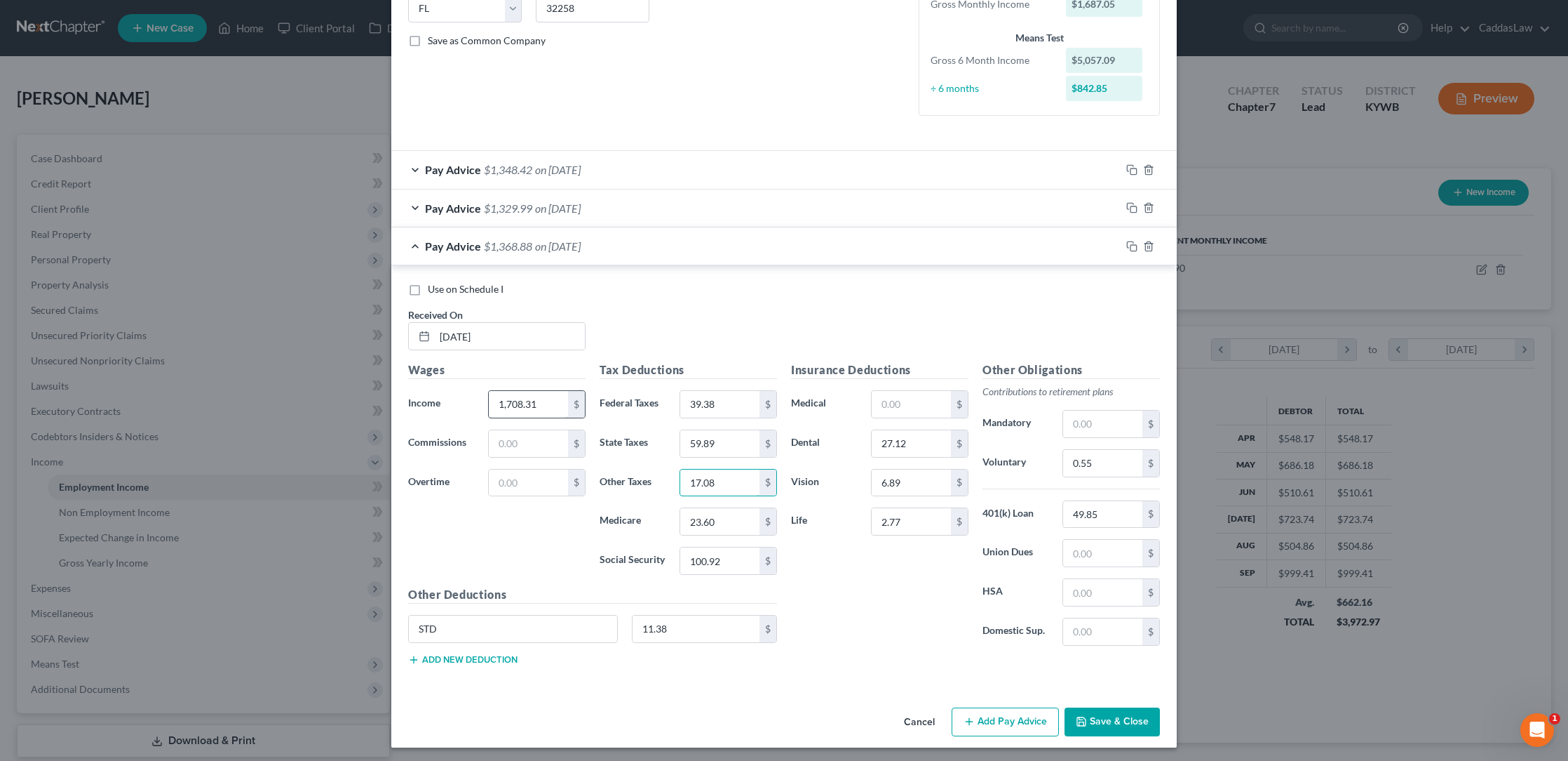
type input "17.08"
type input "24.28"
type input "103.81"
click at [931, 439] on input "27.12" at bounding box center [912, 444] width 79 height 27
click at [1101, 521] on input "49.85" at bounding box center [1103, 515] width 79 height 27
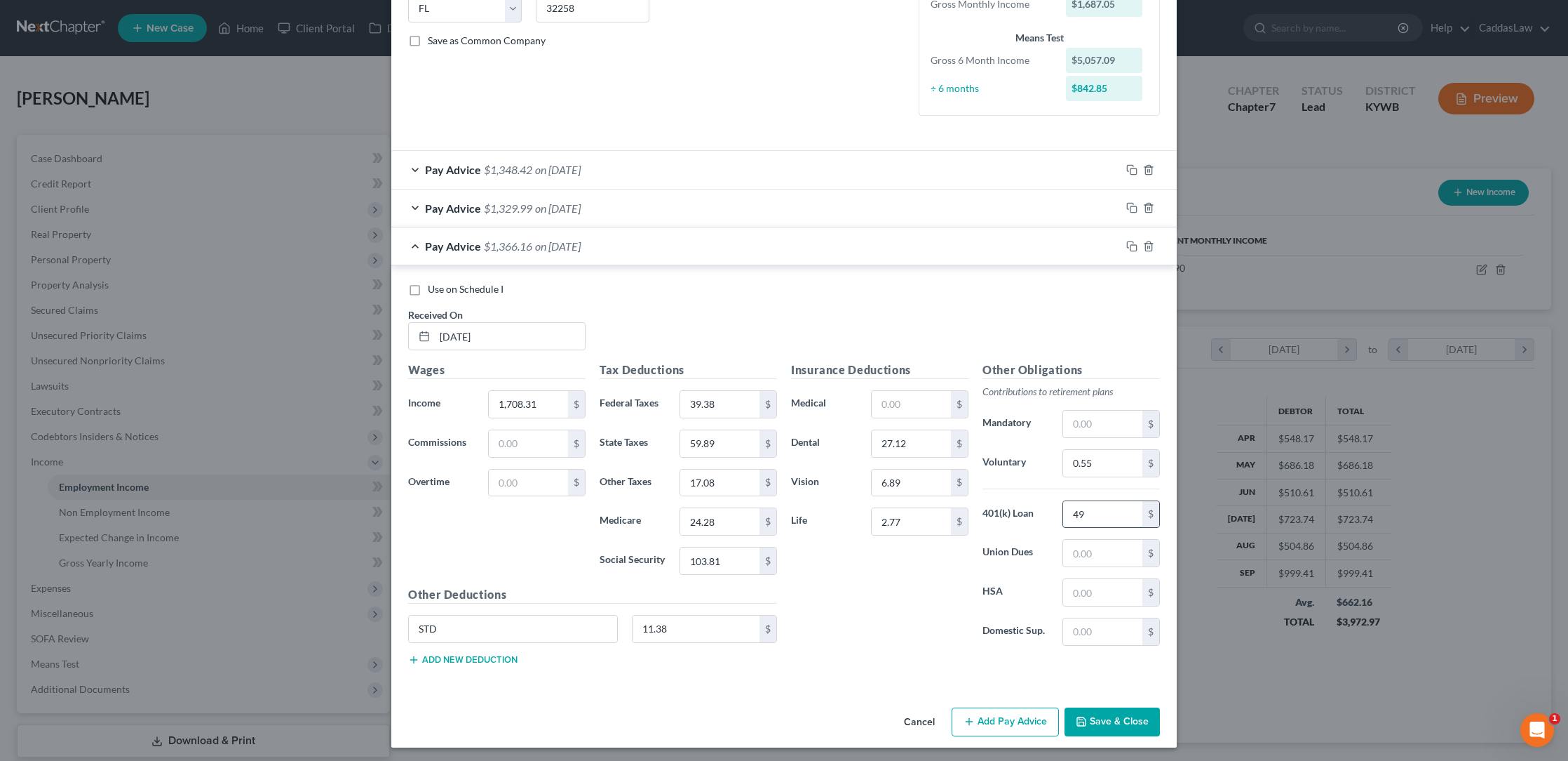
type input "4"
type input "51.25"
click at [1139, 242] on div at bounding box center [1149, 246] width 56 height 23
click at [1101, 712] on button "Save & Close" at bounding box center [1112, 722] width 95 height 30
